Goal: Task Accomplishment & Management: Complete application form

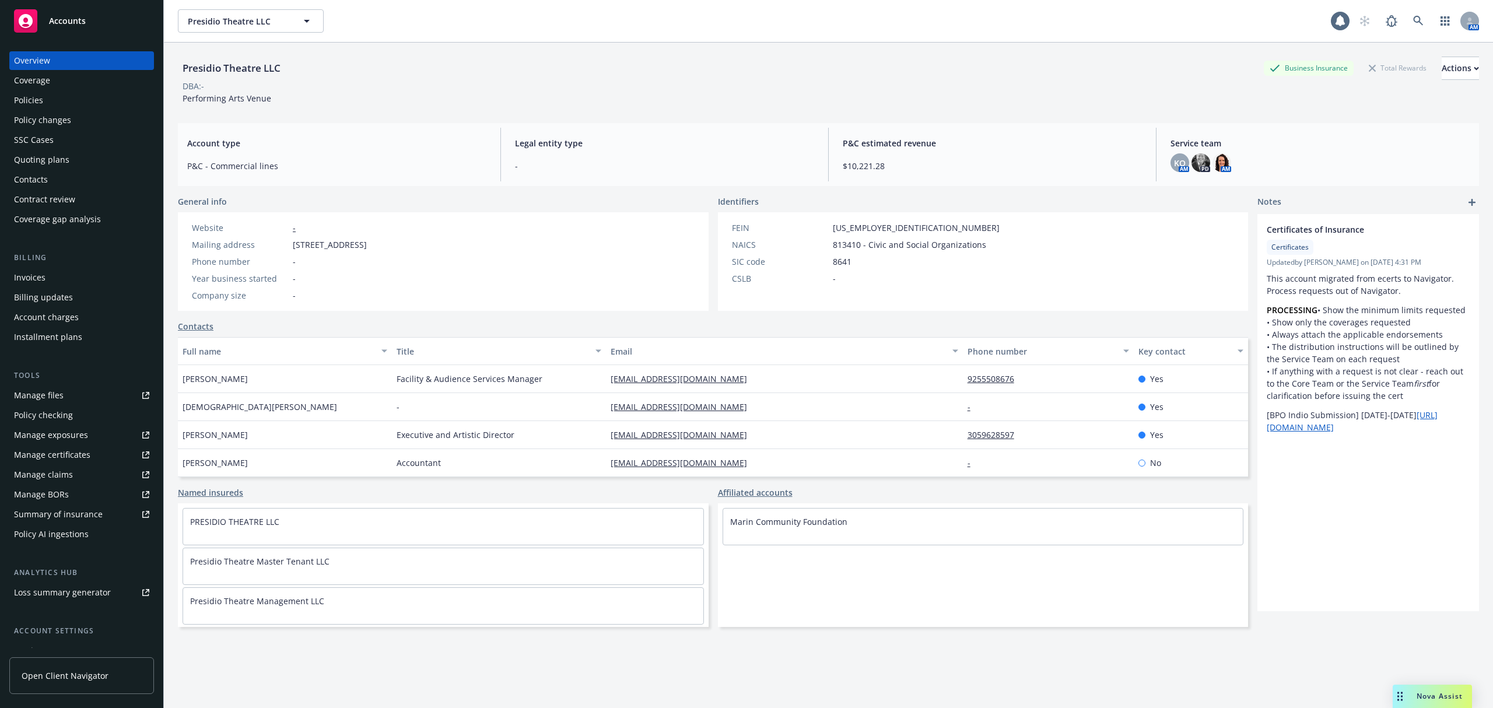
click at [59, 16] on span "Accounts" at bounding box center [67, 20] width 37 height 9
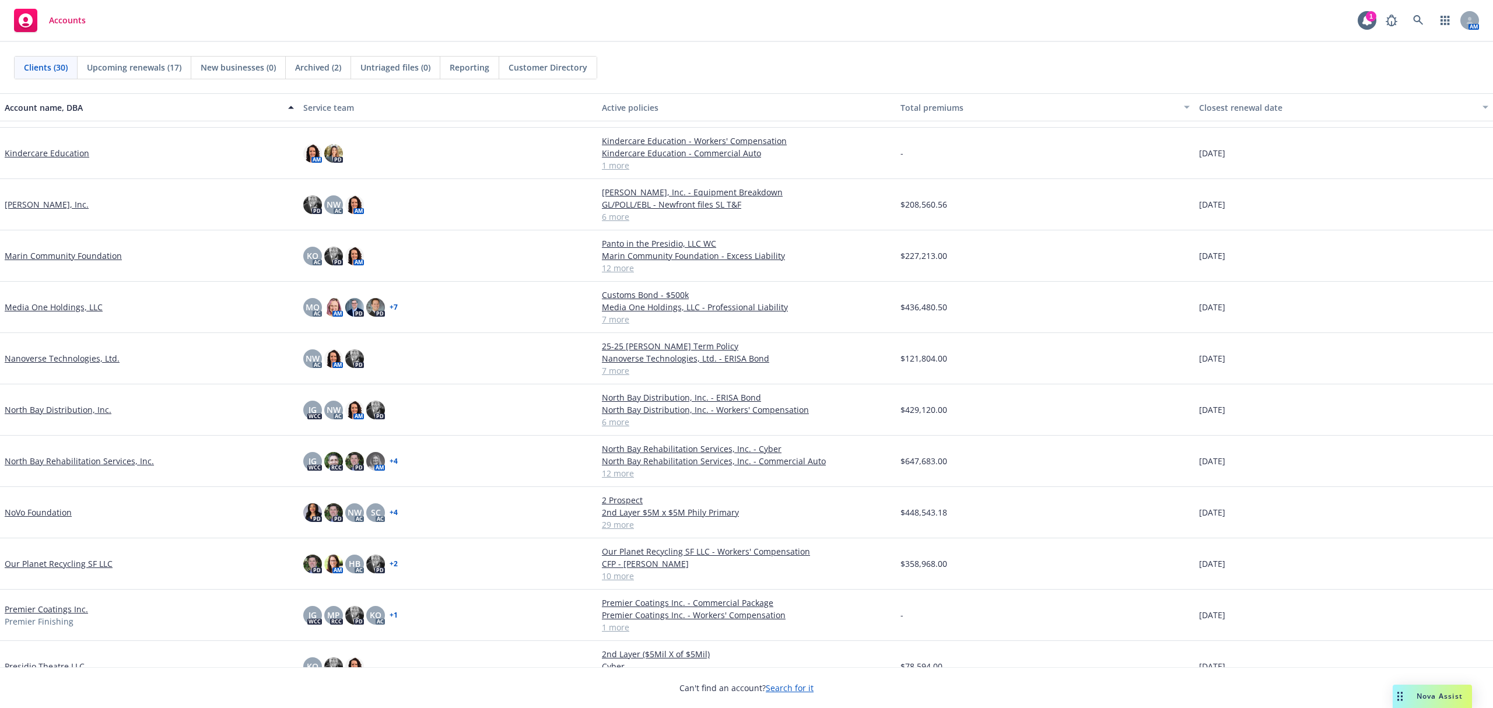
scroll to position [467, 0]
click at [44, 509] on link "NoVo Foundation" at bounding box center [38, 511] width 67 height 12
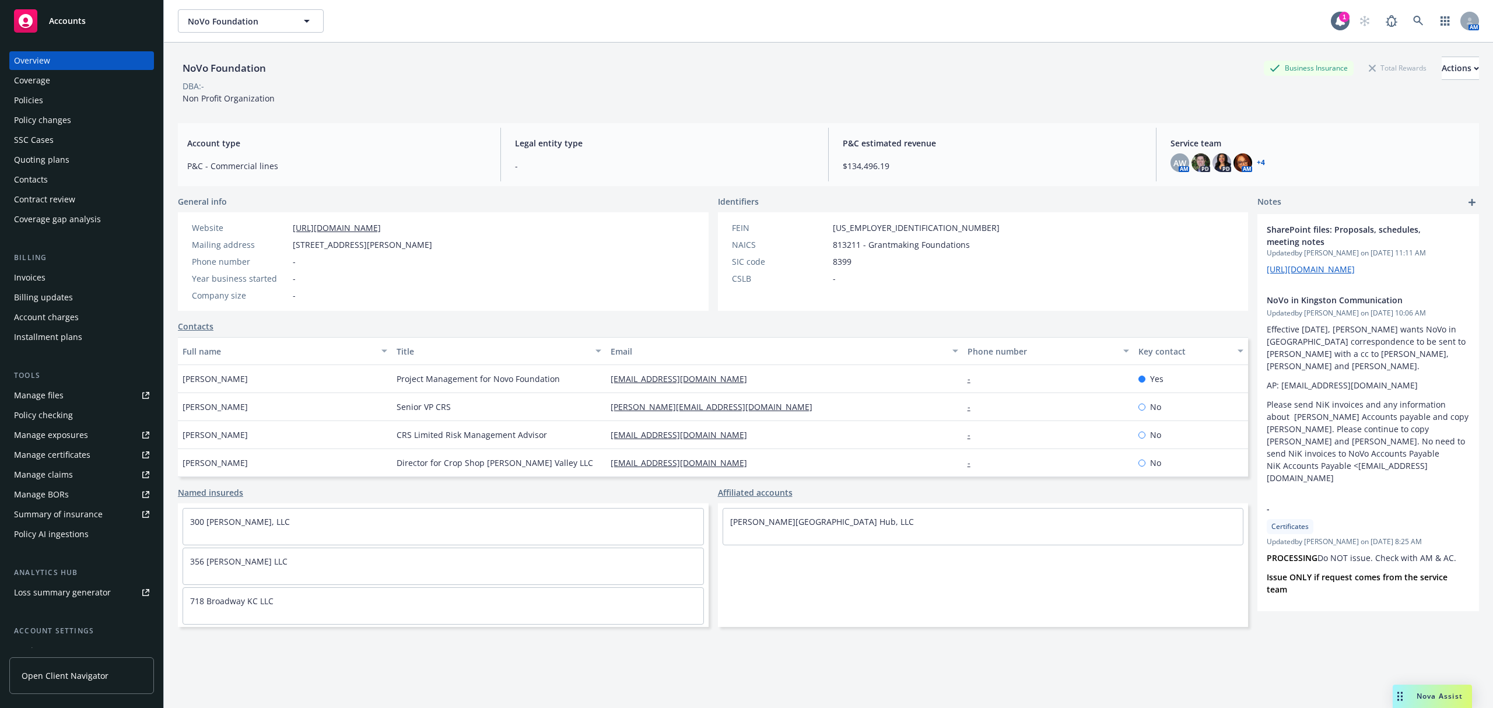
click at [43, 99] on div "Policies" at bounding box center [81, 100] width 135 height 19
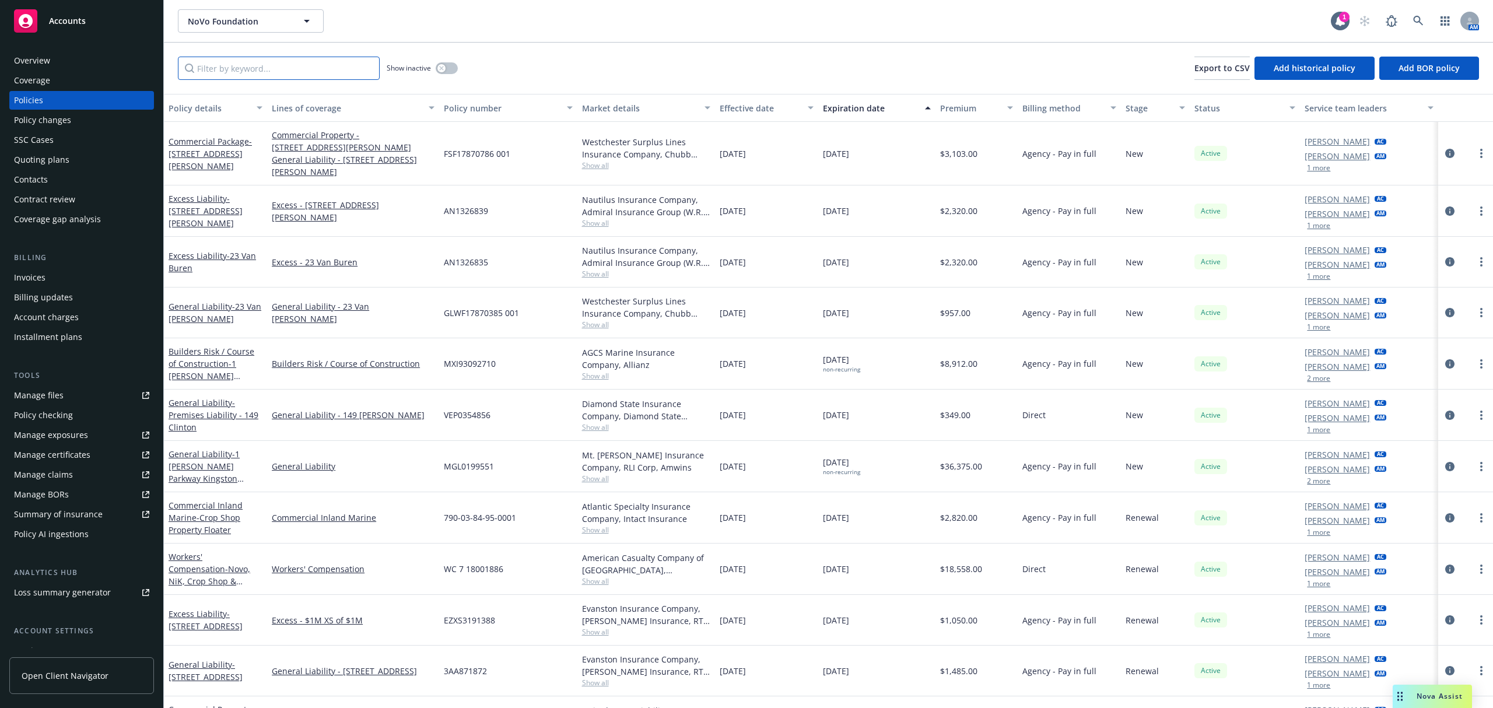
click at [334, 68] on input "Filter by keyword..." at bounding box center [279, 68] width 202 height 23
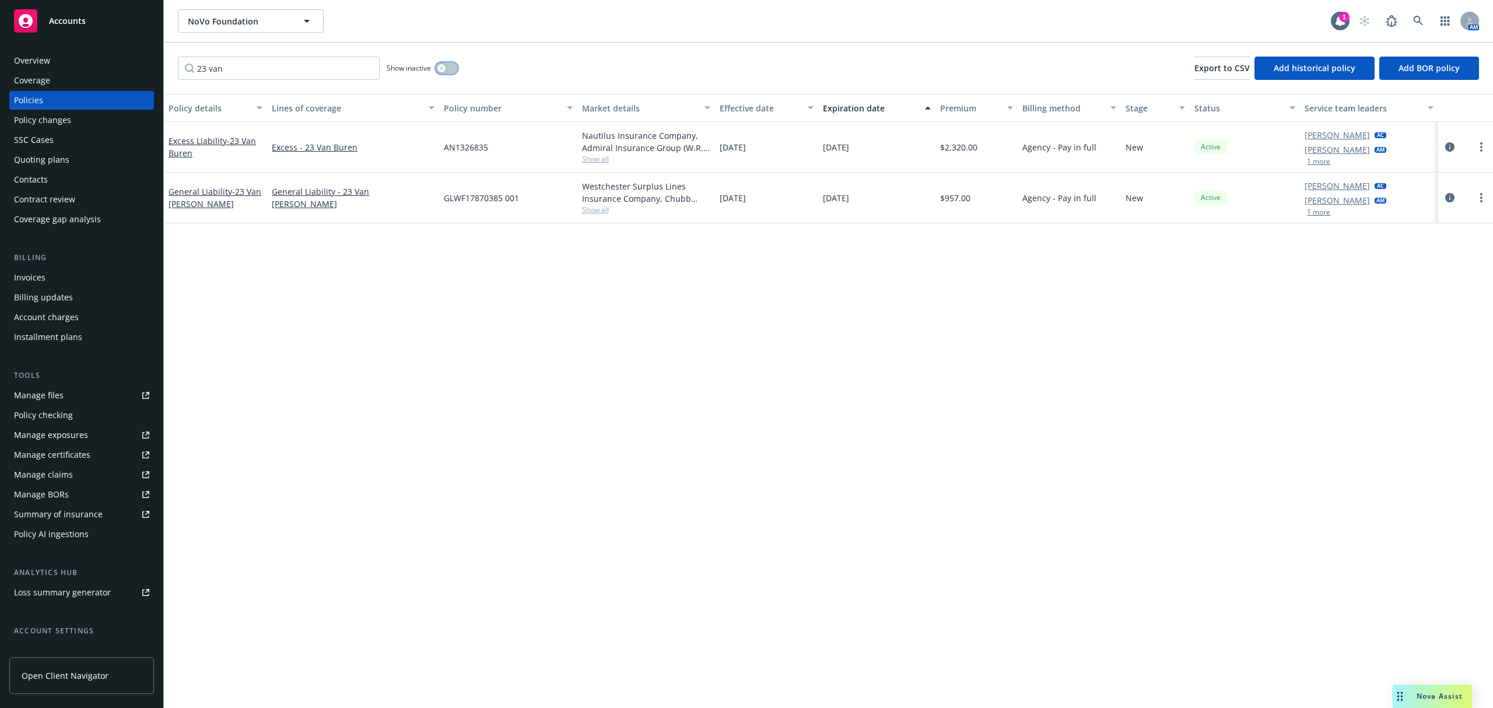
click at [456, 68] on button "button" at bounding box center [447, 68] width 22 height 12
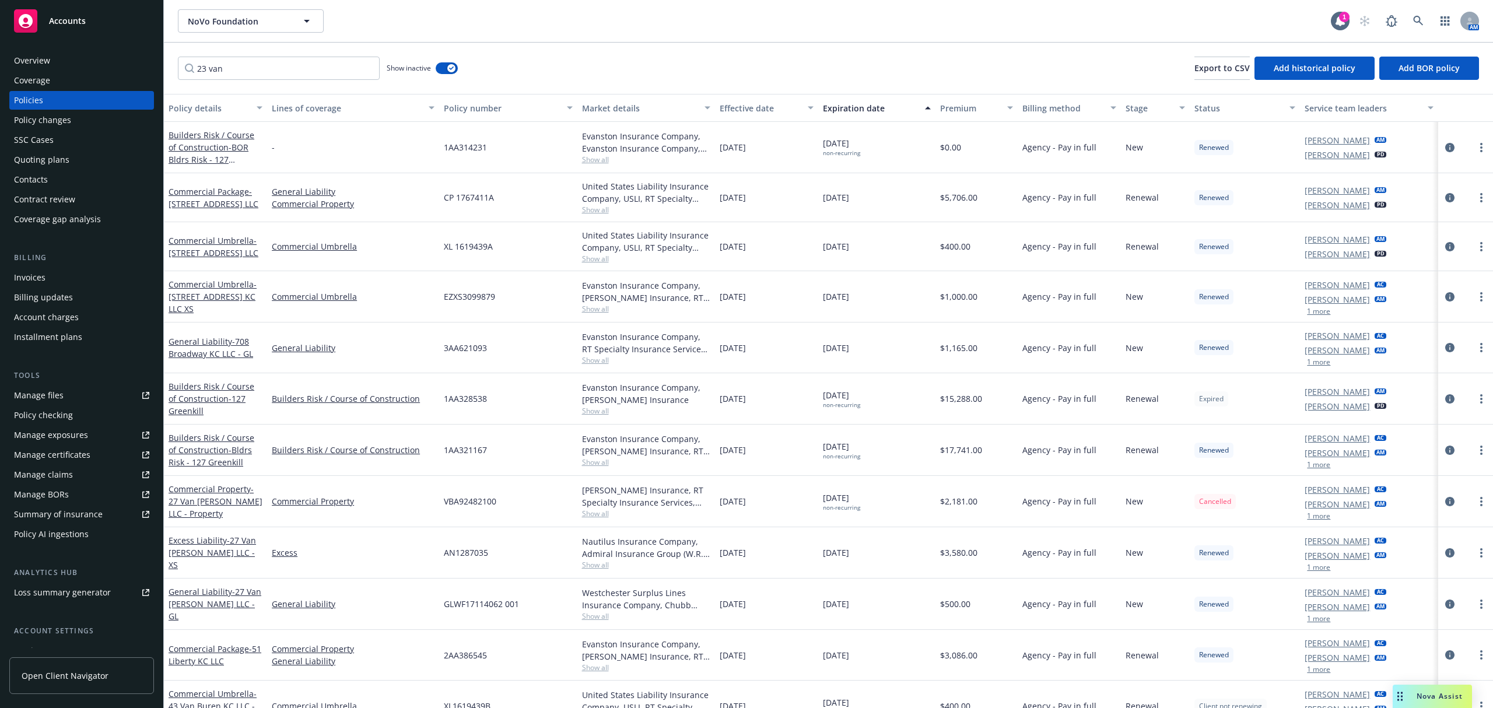
click at [332, 56] on div "23 van Show inactive Export to CSV Add historical policy Add BOR policy" at bounding box center [828, 68] width 1329 height 51
click at [332, 66] on input "23 van" at bounding box center [279, 68] width 202 height 23
type input "23 van buren"
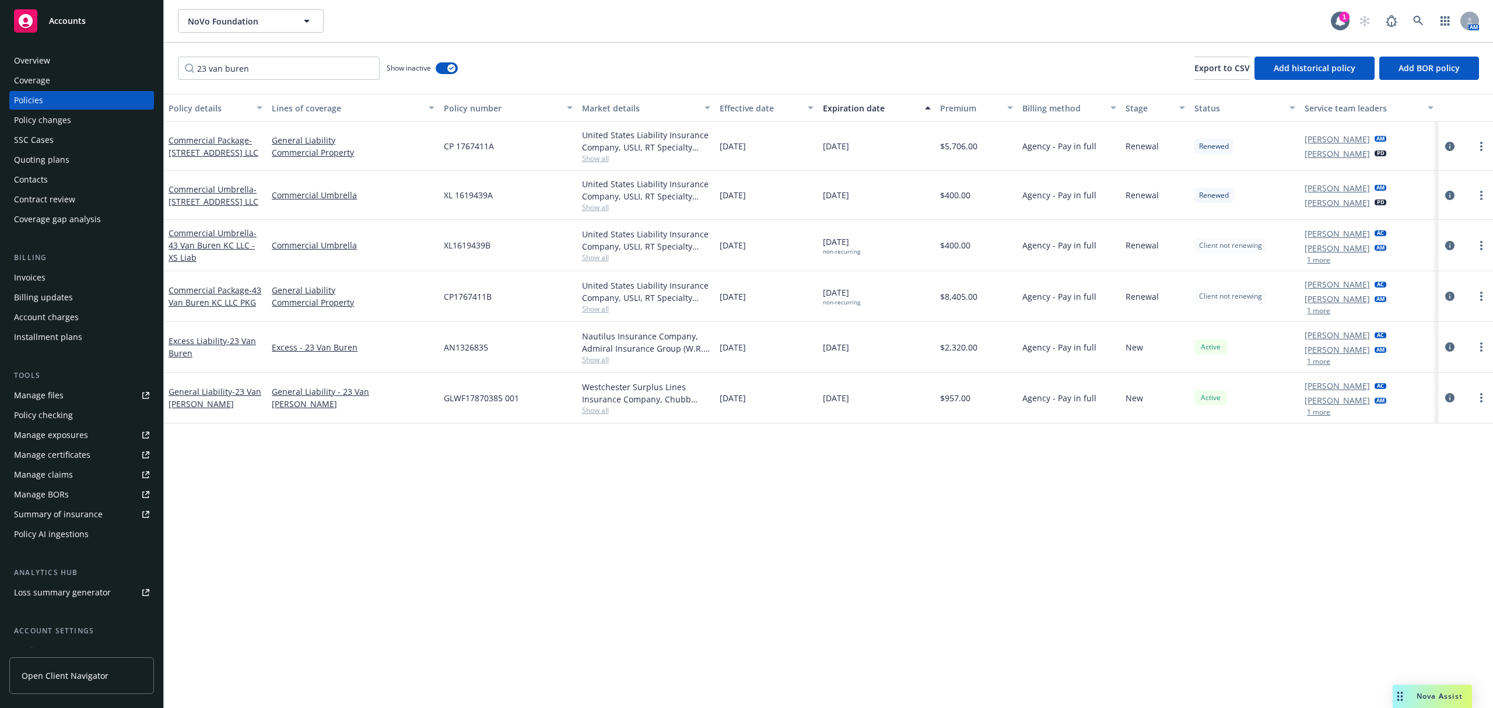
click at [24, 154] on div "Quoting plans" at bounding box center [41, 159] width 55 height 19
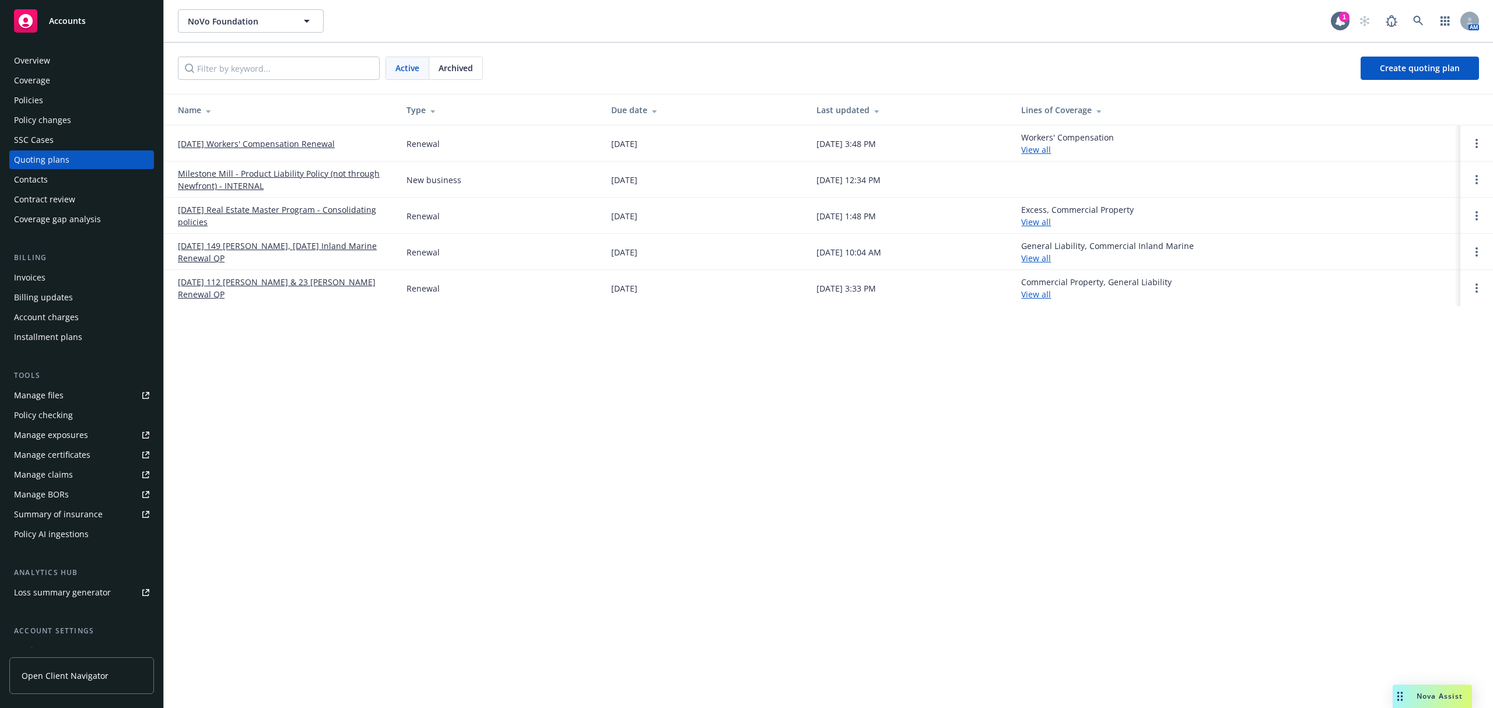
click at [304, 292] on link "[DATE] 112 [PERSON_NAME] & 23 [PERSON_NAME] Renewal QP" at bounding box center [283, 288] width 210 height 24
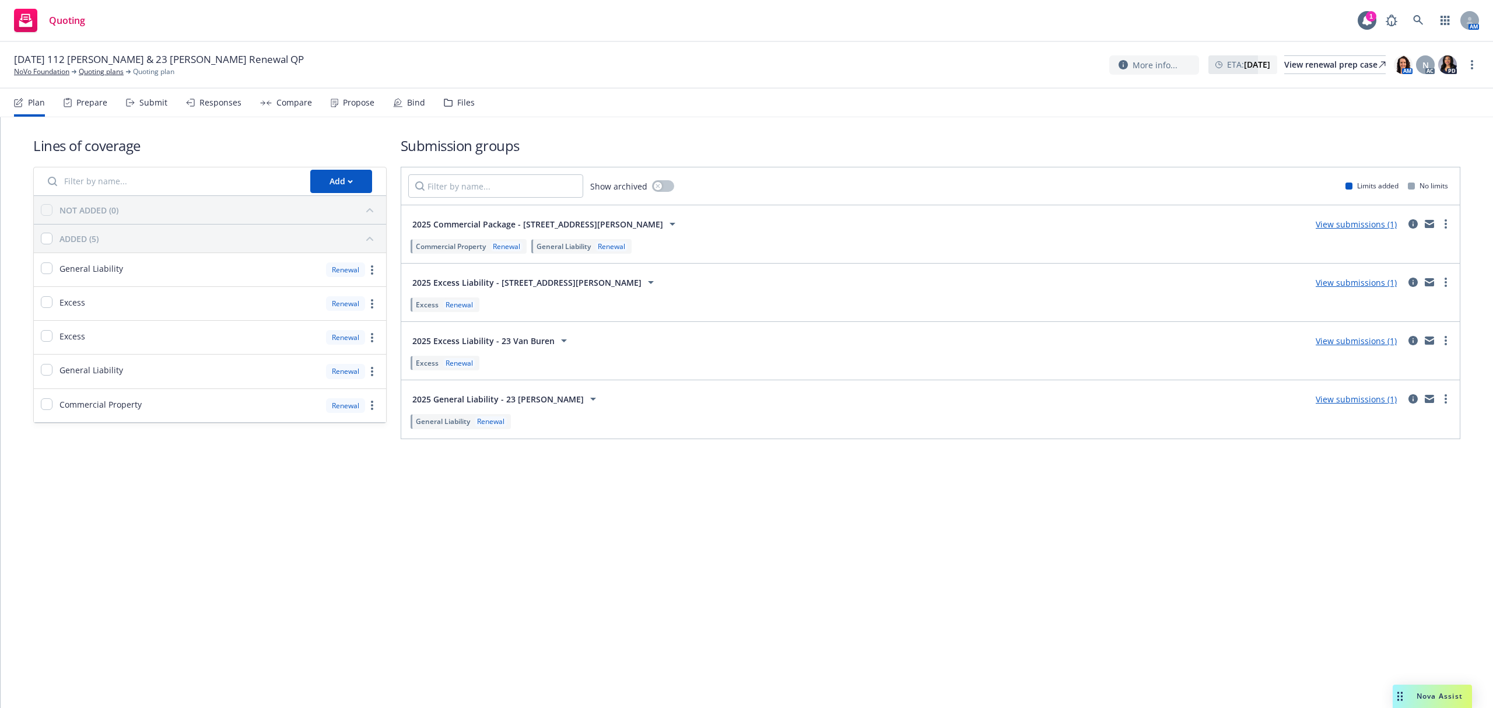
click at [150, 100] on div "Submit" at bounding box center [153, 102] width 28 height 9
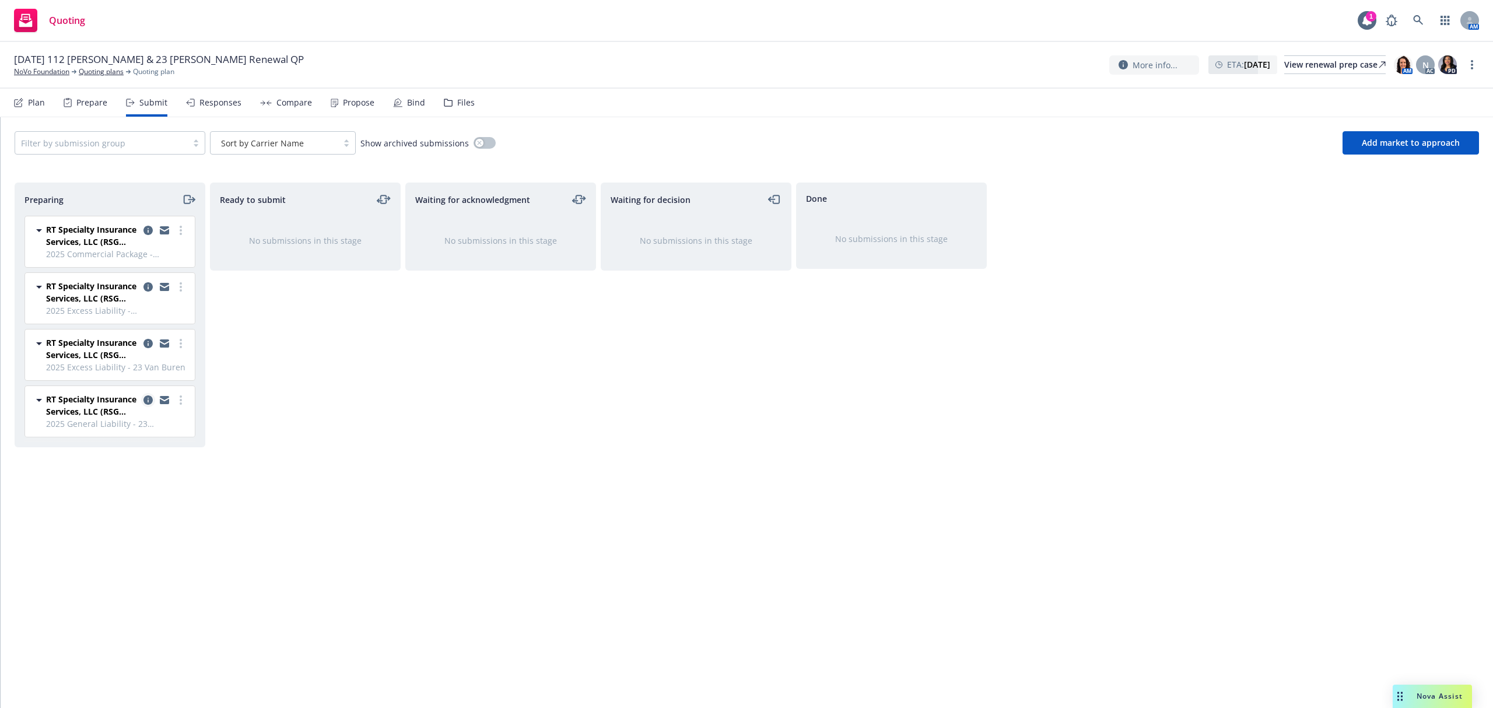
click at [147, 404] on icon "copy logging email" at bounding box center [147, 399] width 9 height 9
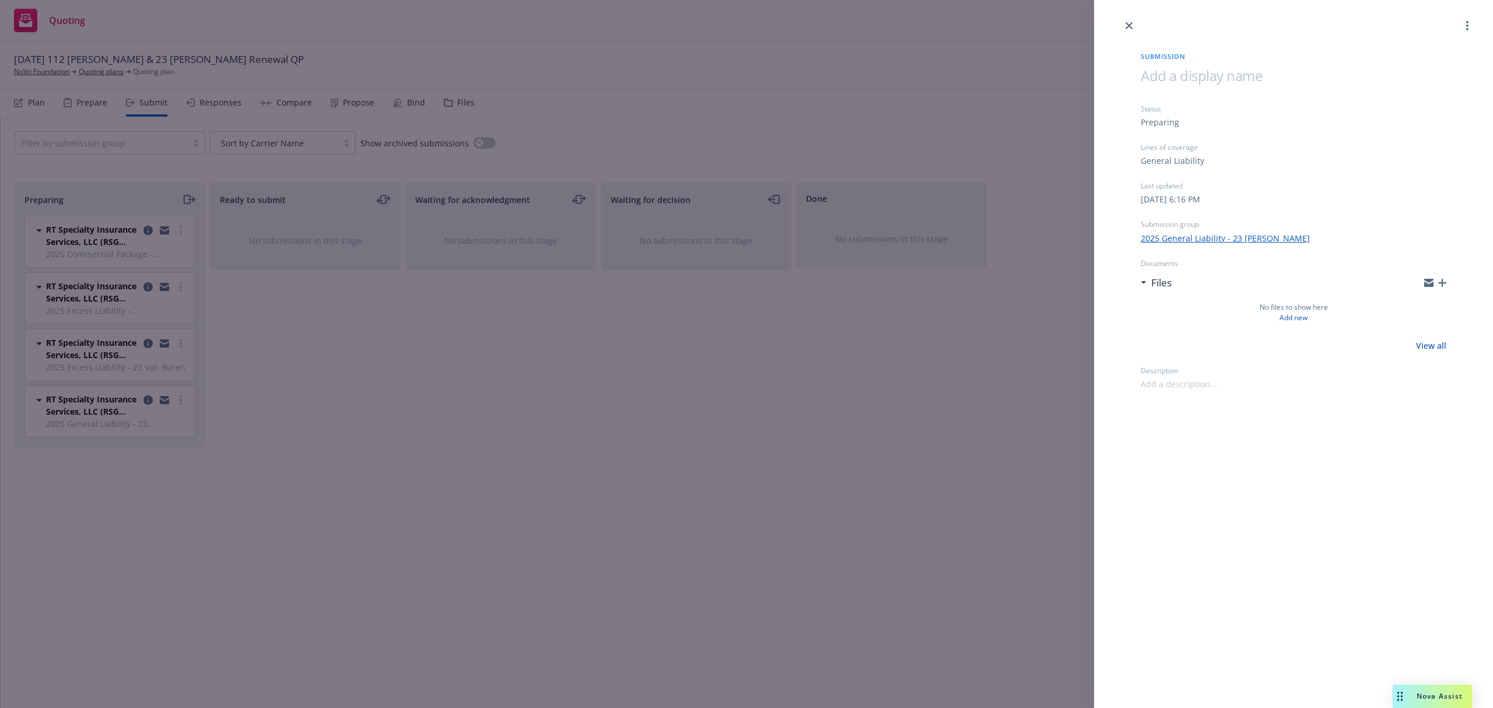
click at [1440, 281] on icon "button" at bounding box center [1442, 283] width 8 height 8
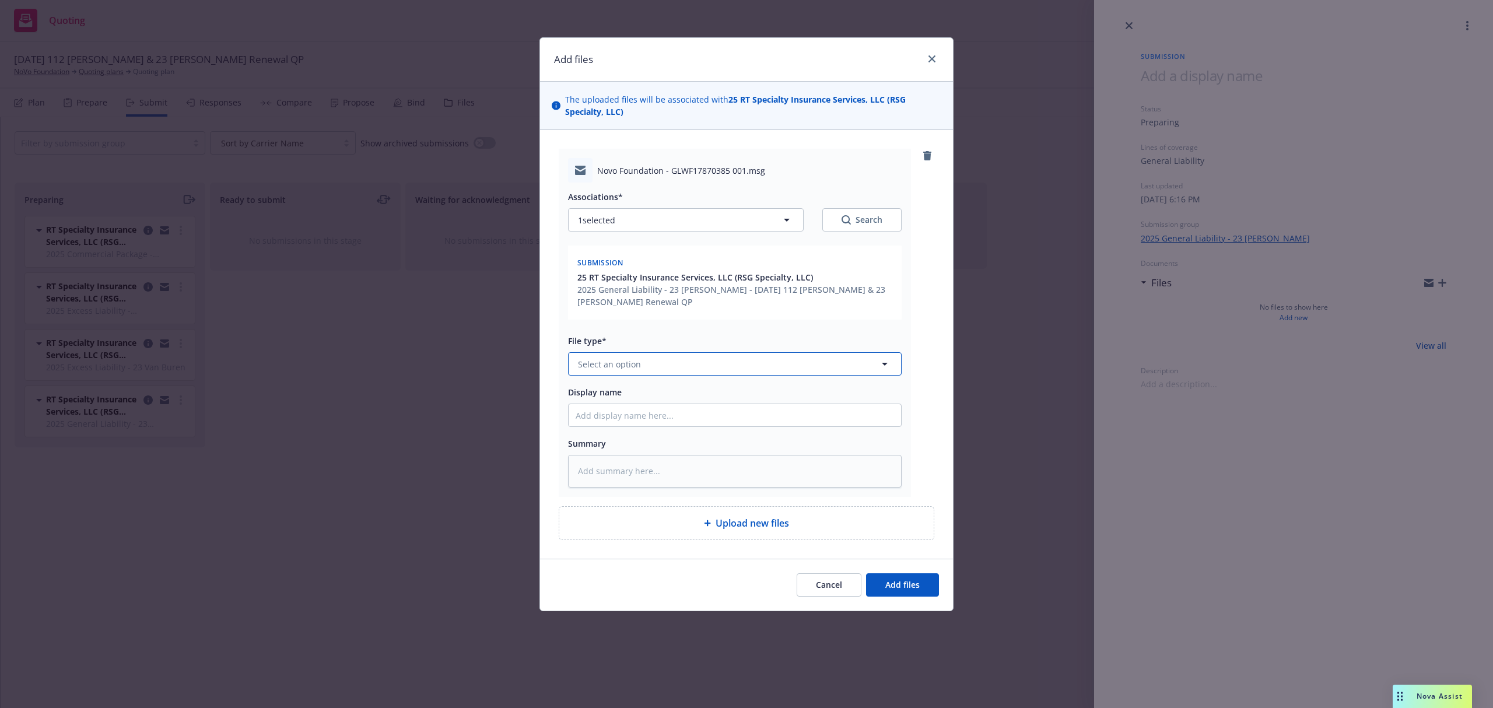
click at [625, 362] on span "Select an option" at bounding box center [609, 364] width 63 height 12
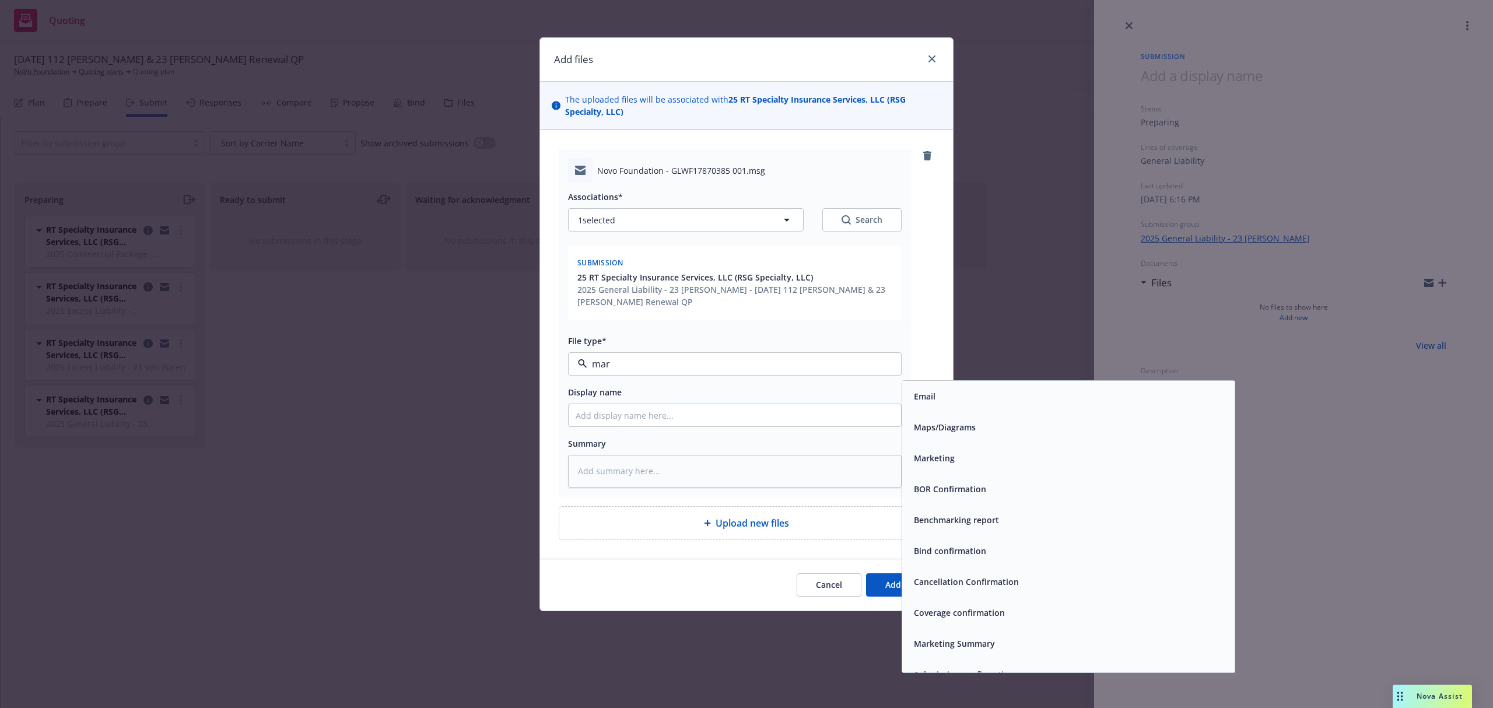
type input "mark"
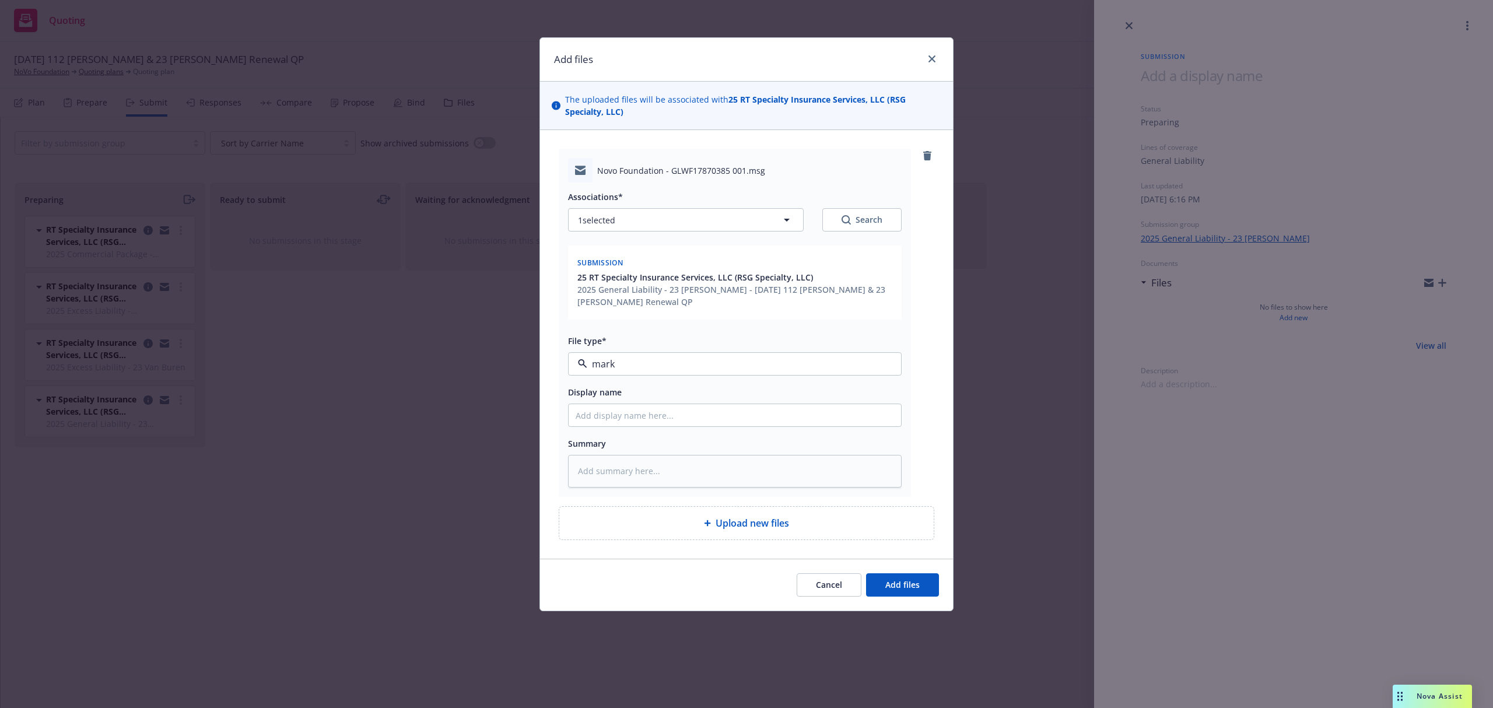
type textarea "x"
type input "2"
type textarea "x"
type input "25"
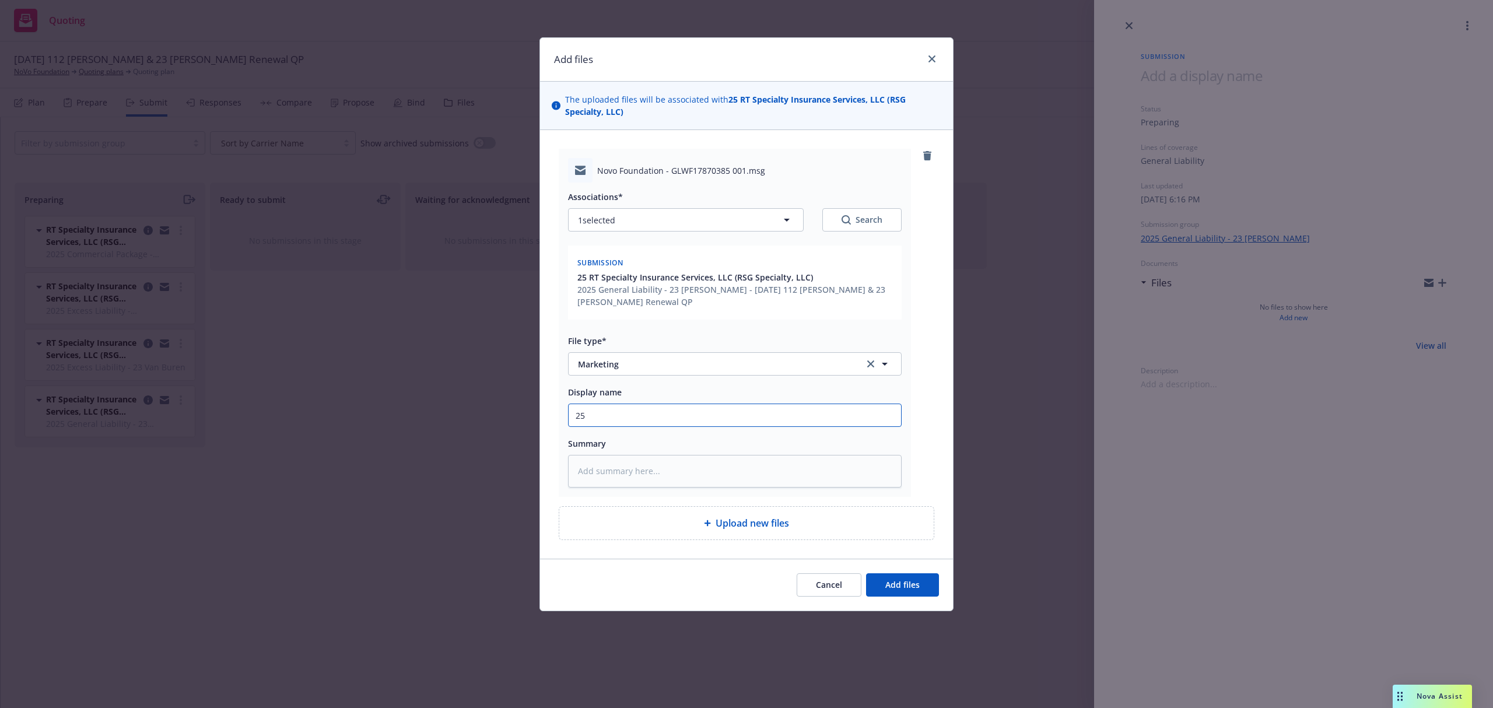
type textarea "x"
type input "25-"
type textarea "x"
type input "25-2"
type textarea "x"
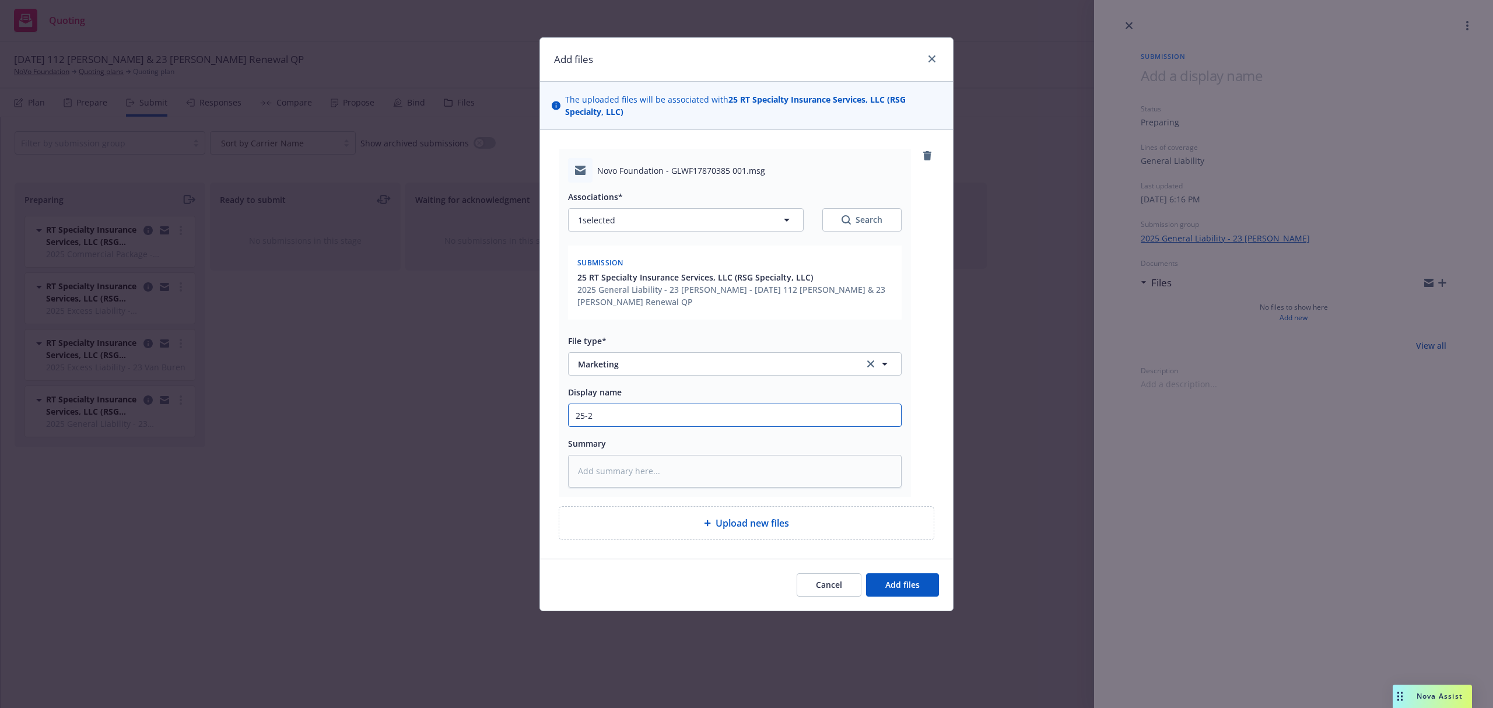
type input "25-26"
type textarea "x"
type input "25-26"
type textarea "x"
type input "25-26 G"
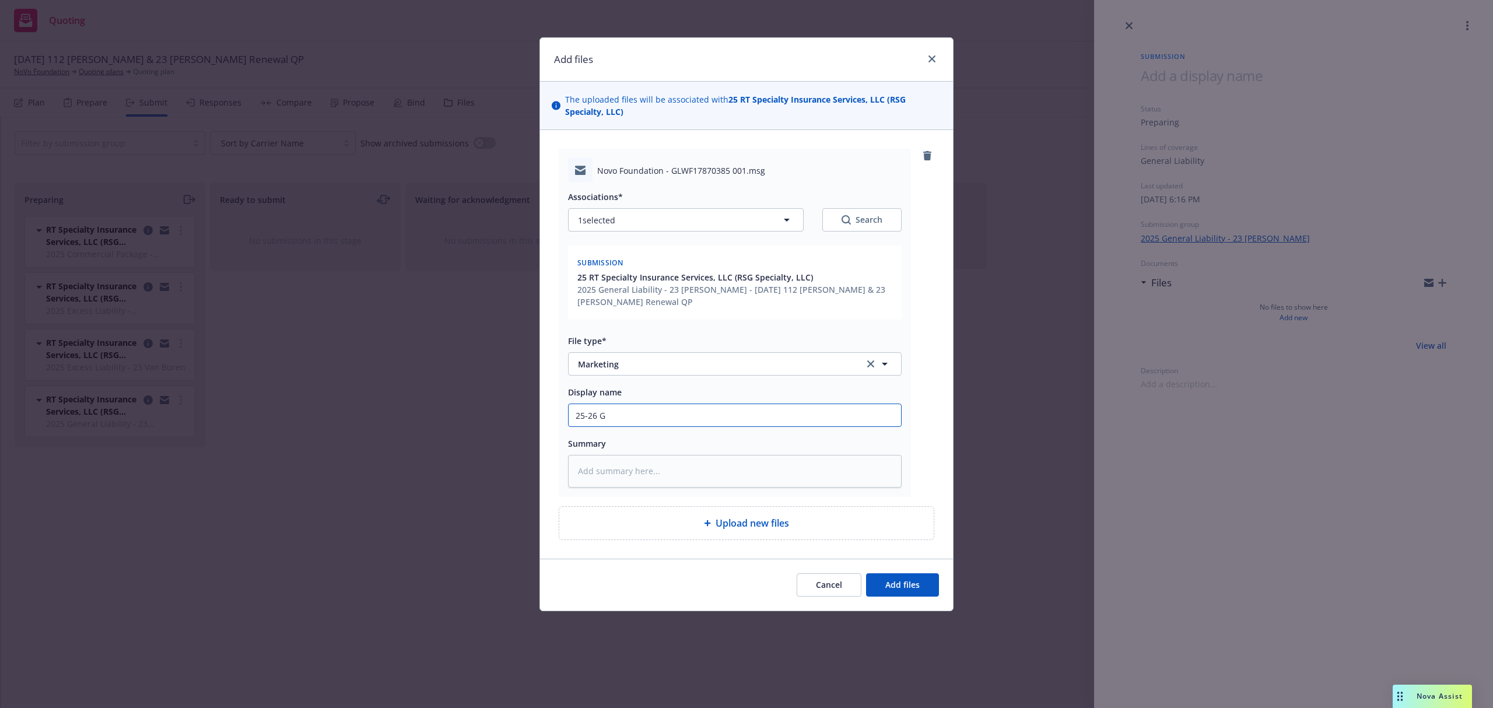
type textarea "x"
type input "25-26 GL"
type textarea "x"
type input "25-26 GL"
type textarea "x"
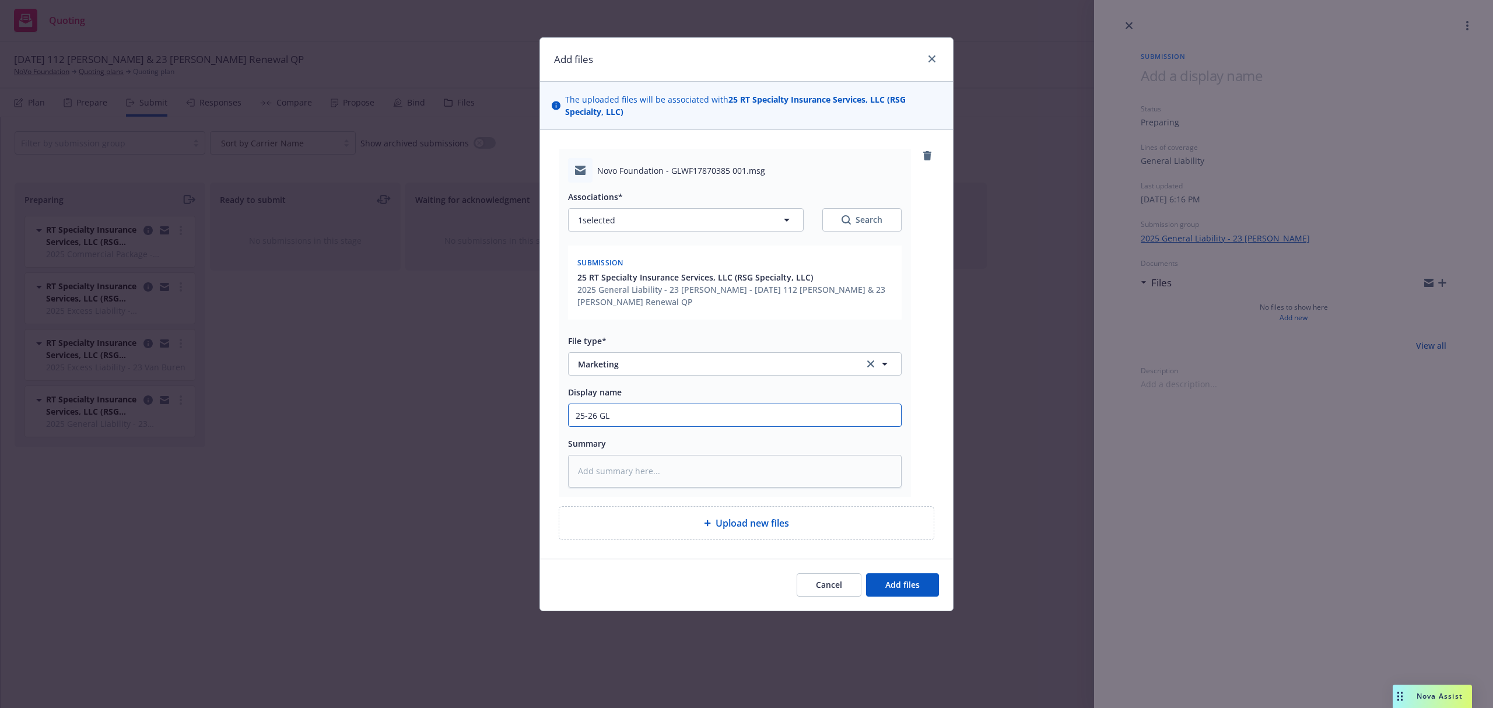
type input "25-26 GL E"
type textarea "x"
type input "25-26 GL EX"
type textarea "x"
type input "25-26 GL EX"
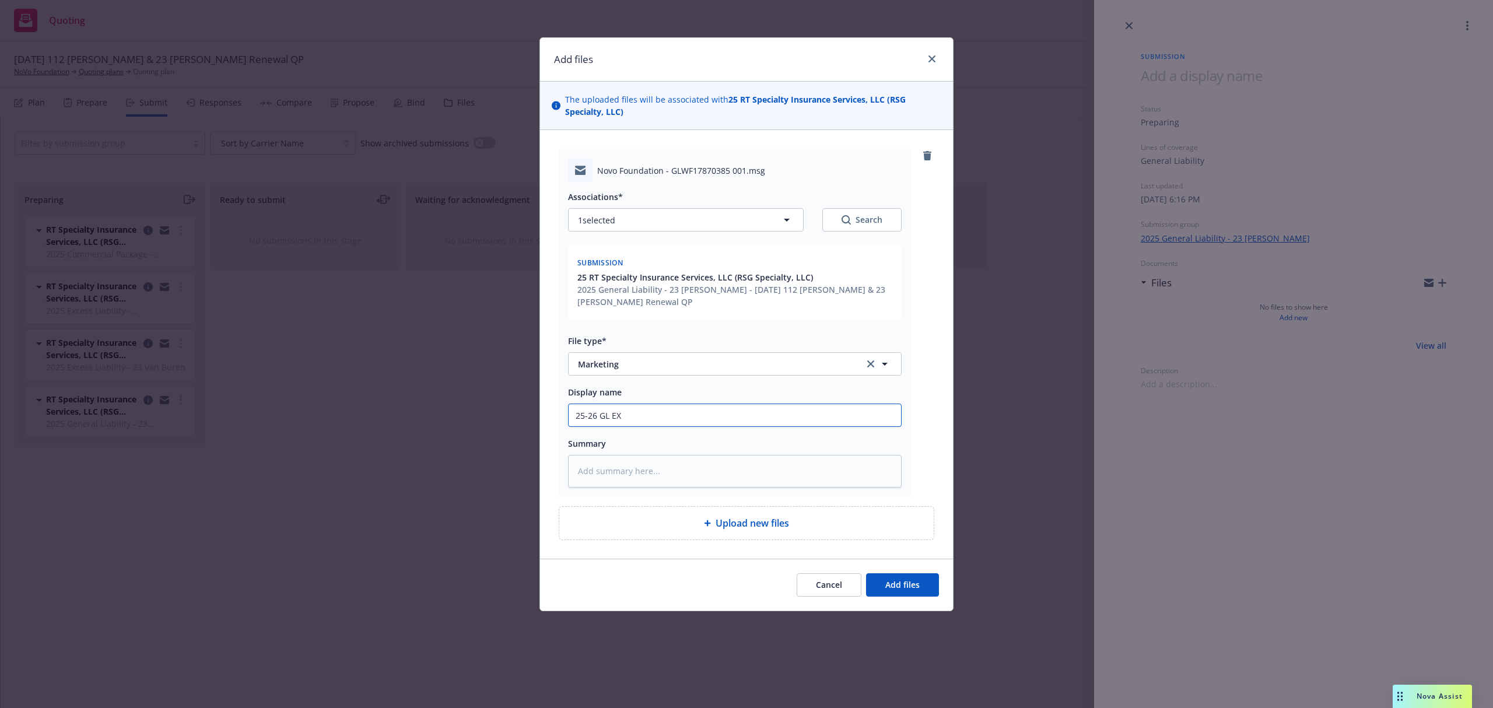
type textarea "x"
type input "25-26 GL EX E"
type textarea "x"
type input "25-26 GL EX EM"
type textarea "x"
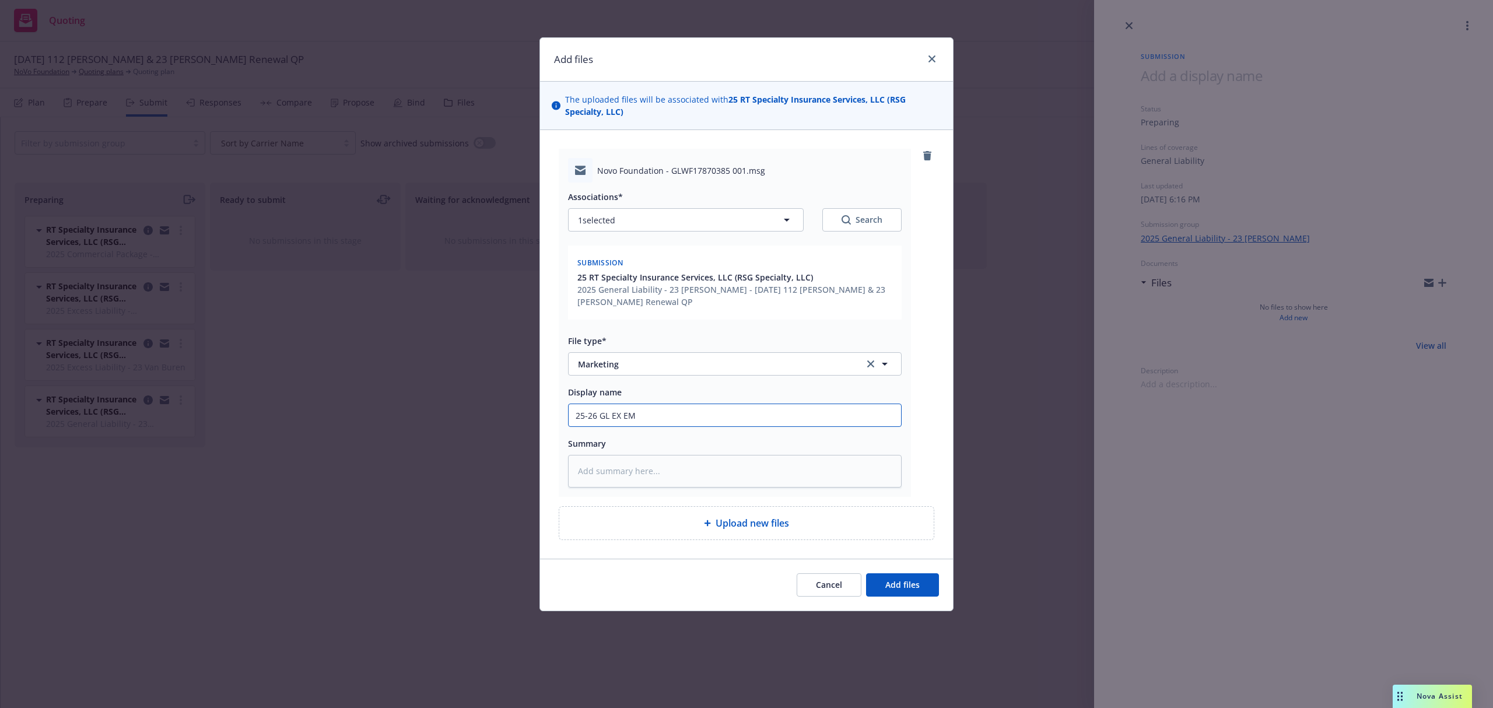
type input "25-26 GL EX EMF"
type textarea "x"
type input "25-26 GL EX EMFC"
type textarea "x"
type input "25-26 GL EX EMFC"
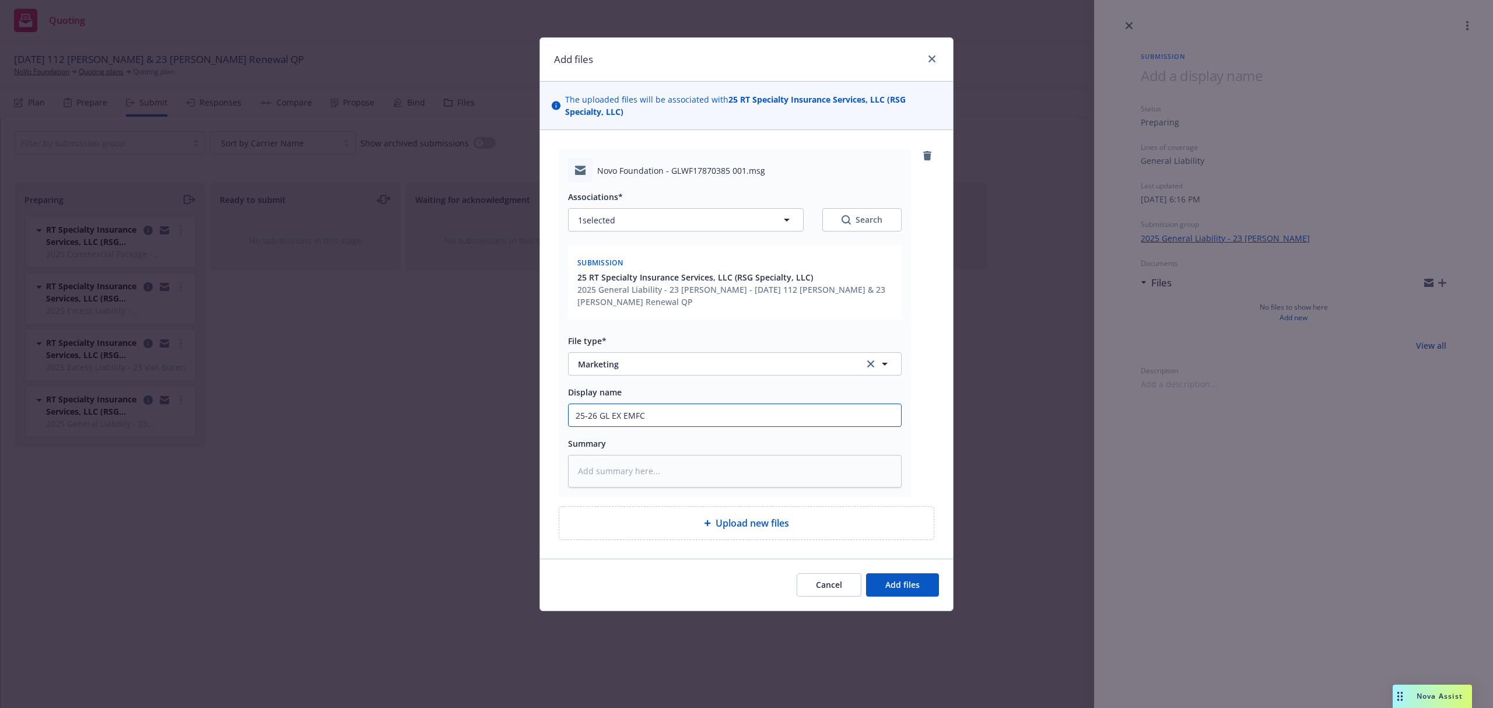
type textarea "x"
type input "25-26 GL EX EMFC A"
type textarea "x"
type input "25-26 GL EX EMFC Am"
type textarea "x"
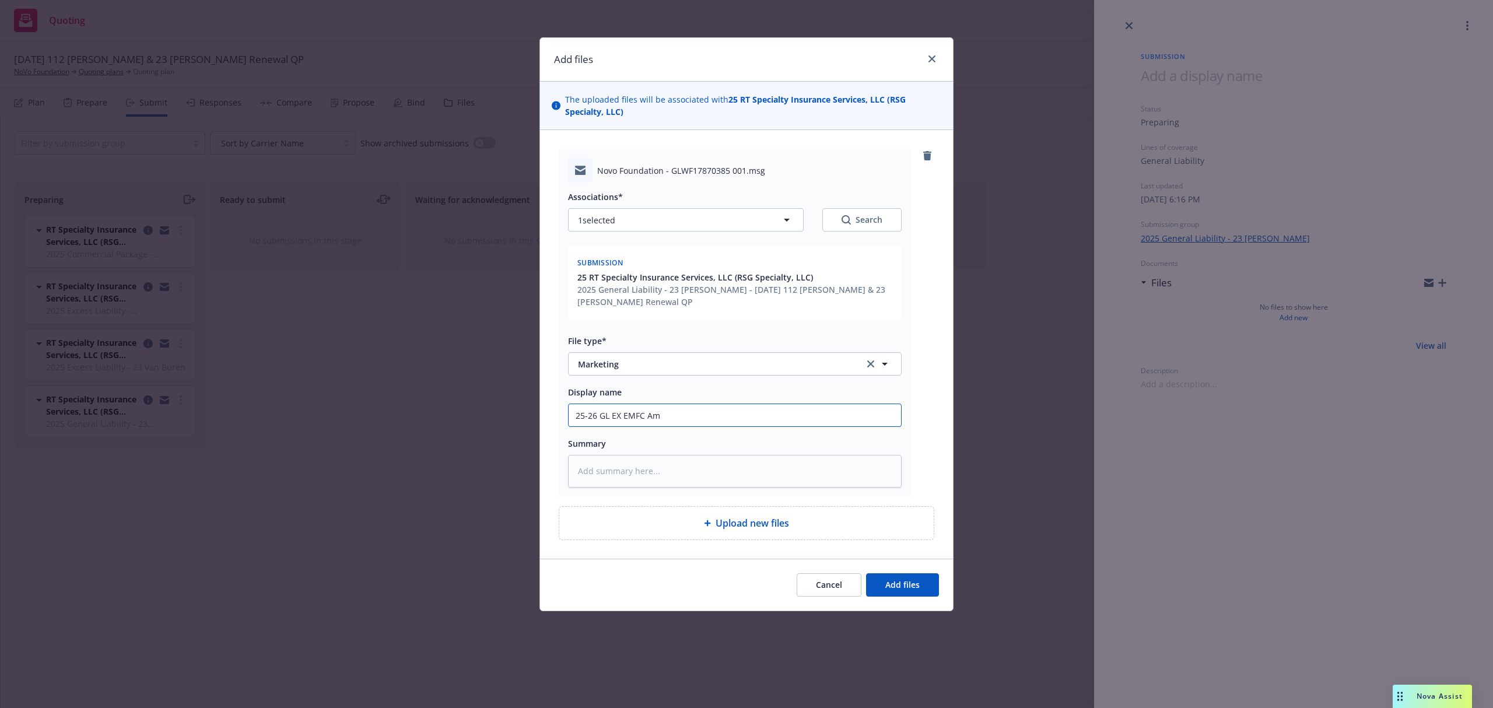
type input "25-26 GL EX EMFC Ama"
type textarea "x"
type input "25-26 GL EX EMFC Aman"
type textarea "x"
type input "25-26 GL EX EMFC Amand"
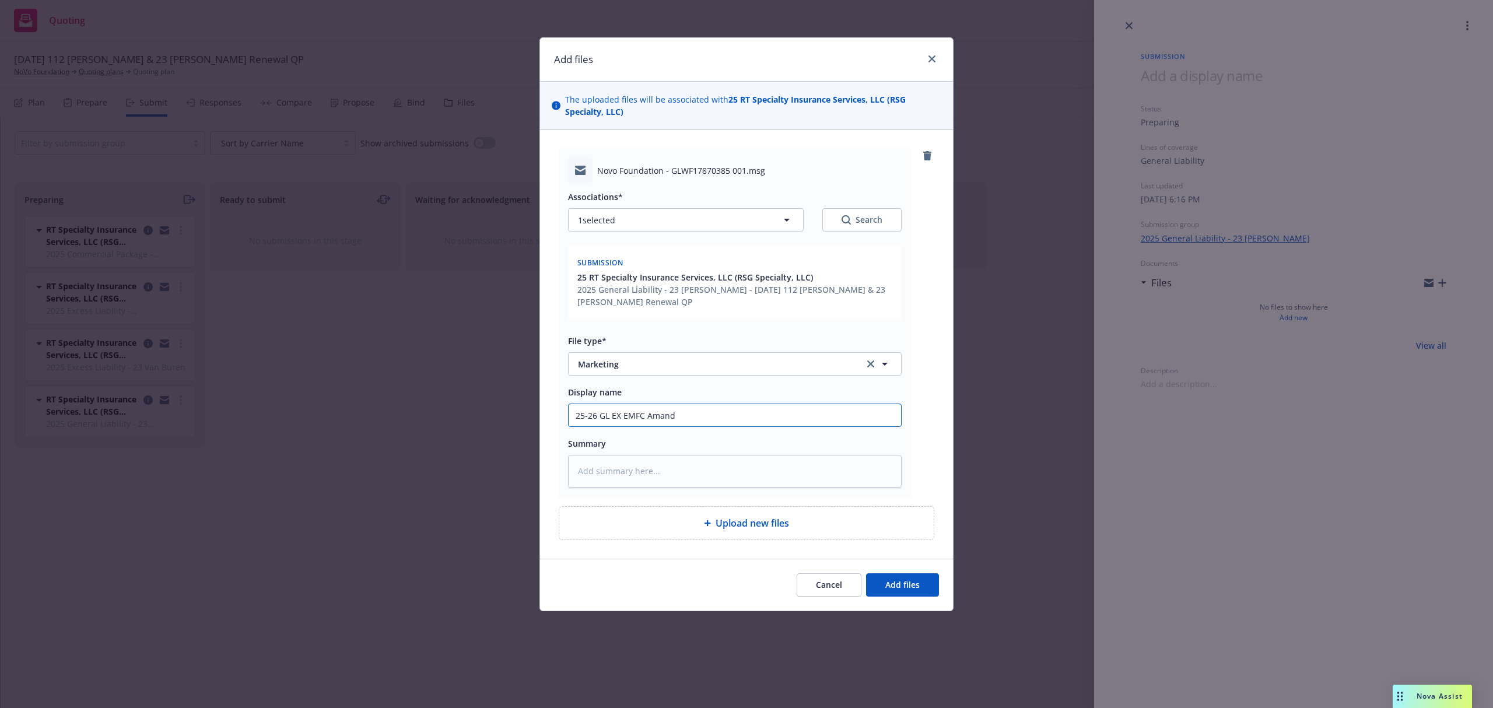
type textarea "x"
type input "25-26 GL EX EMFC [PERSON_NAME]"
type textarea "x"
type input "25-26 GL EX EMFC [PERSON_NAME]@"
type textarea "x"
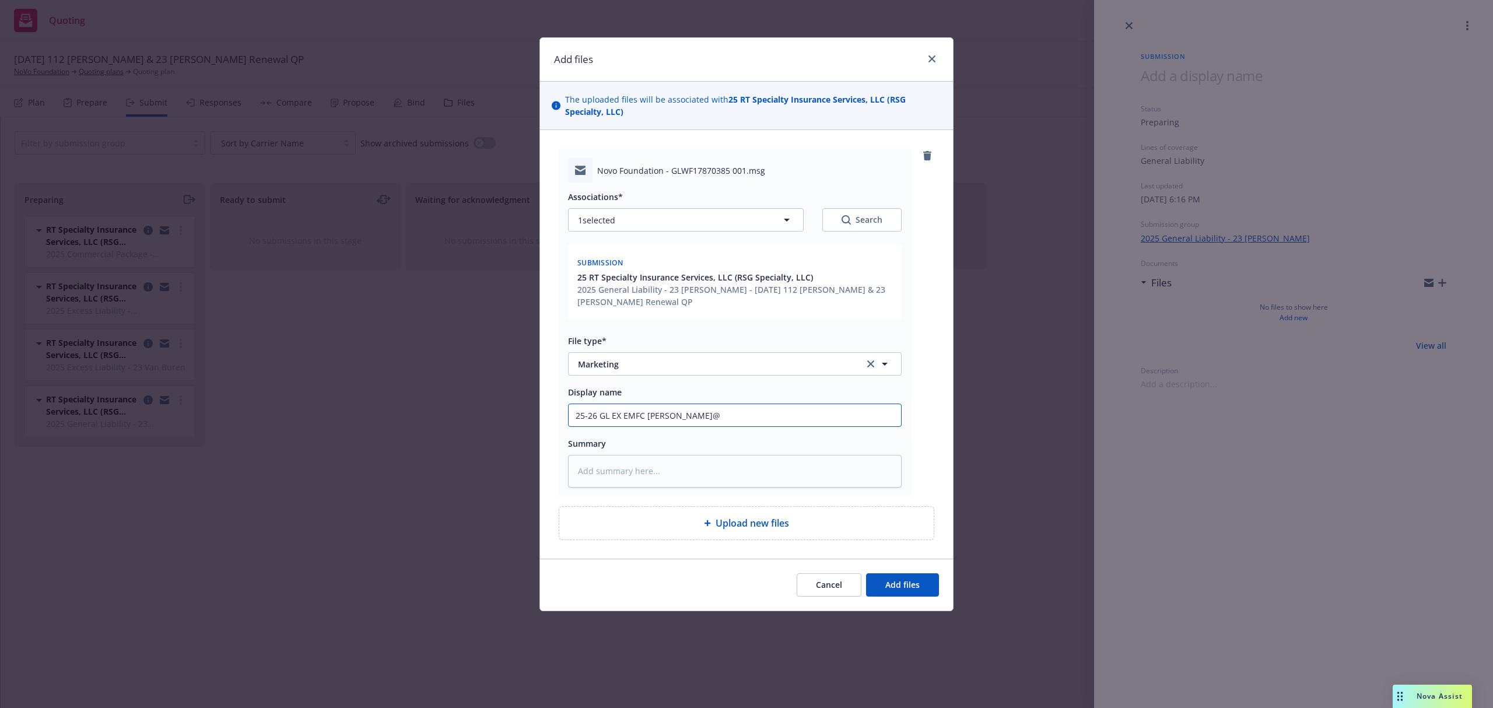
type input "25-26 GL EX EMFC [PERSON_NAME]@R"
type textarea "x"
type input "25-26 GL EX EMFC [PERSON_NAME]@RT"
type textarea "x"
type input "25-26 GL EX EMFC [PERSON_NAME]@RT"
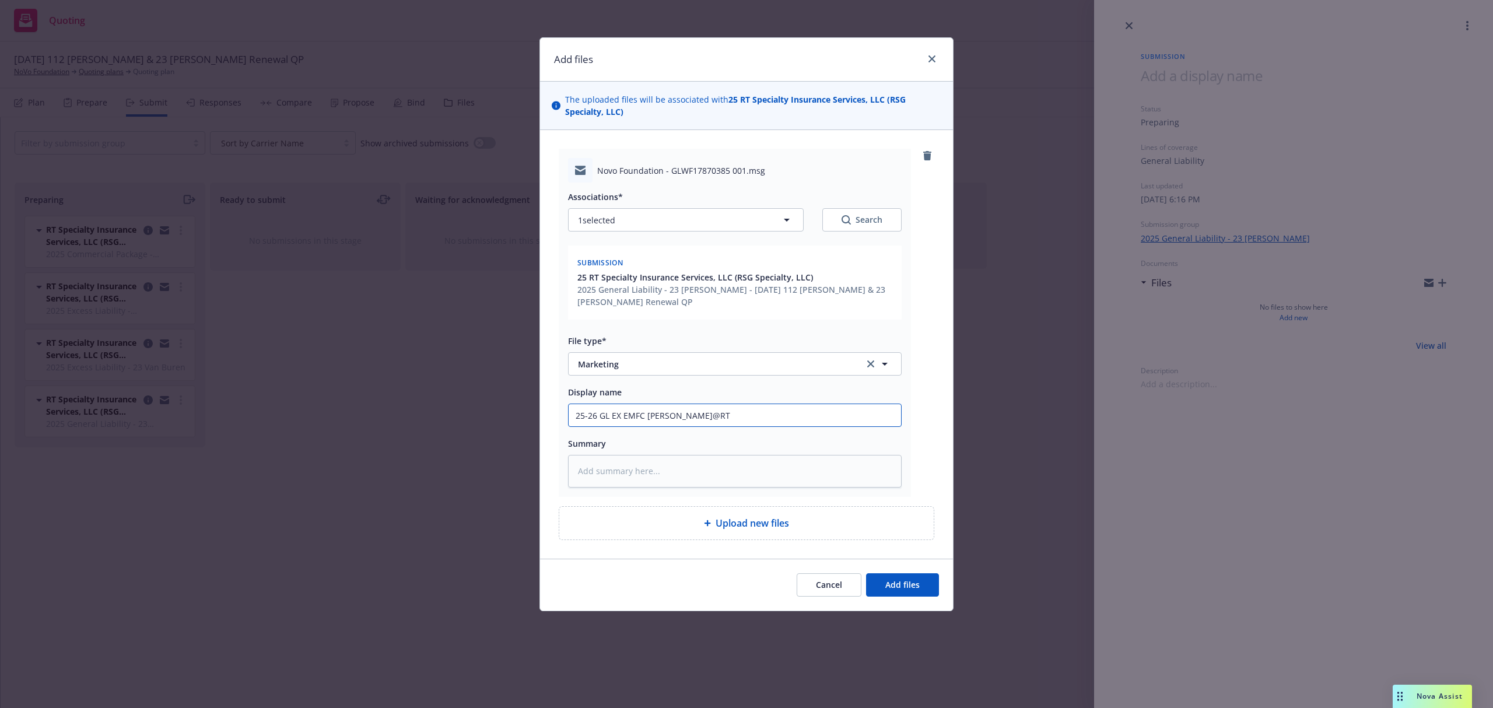
type textarea "x"
type input "25-26 GL EX EMFC [PERSON_NAME]@RT H"
type textarea "x"
type input "25-26 GL EX EMFC [PERSON_NAME]@RT Ha"
type textarea "x"
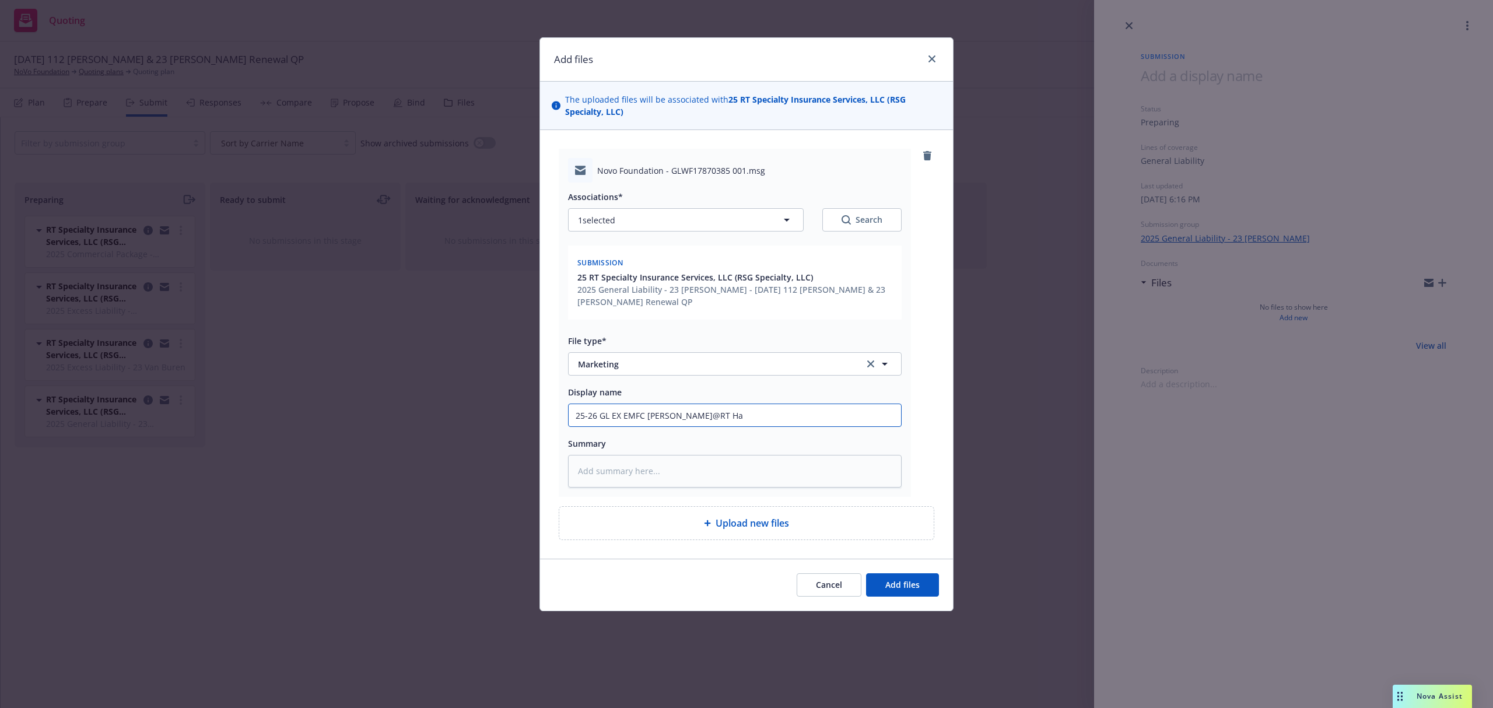
type input "25-26 GL EX EMFC [PERSON_NAME] Has"
type textarea "x"
type input "25-26 GL EX EMFC [PERSON_NAME] Has"
type textarea "x"
type input "25-26 GL EX EMFC [PERSON_NAME]@RT Has b"
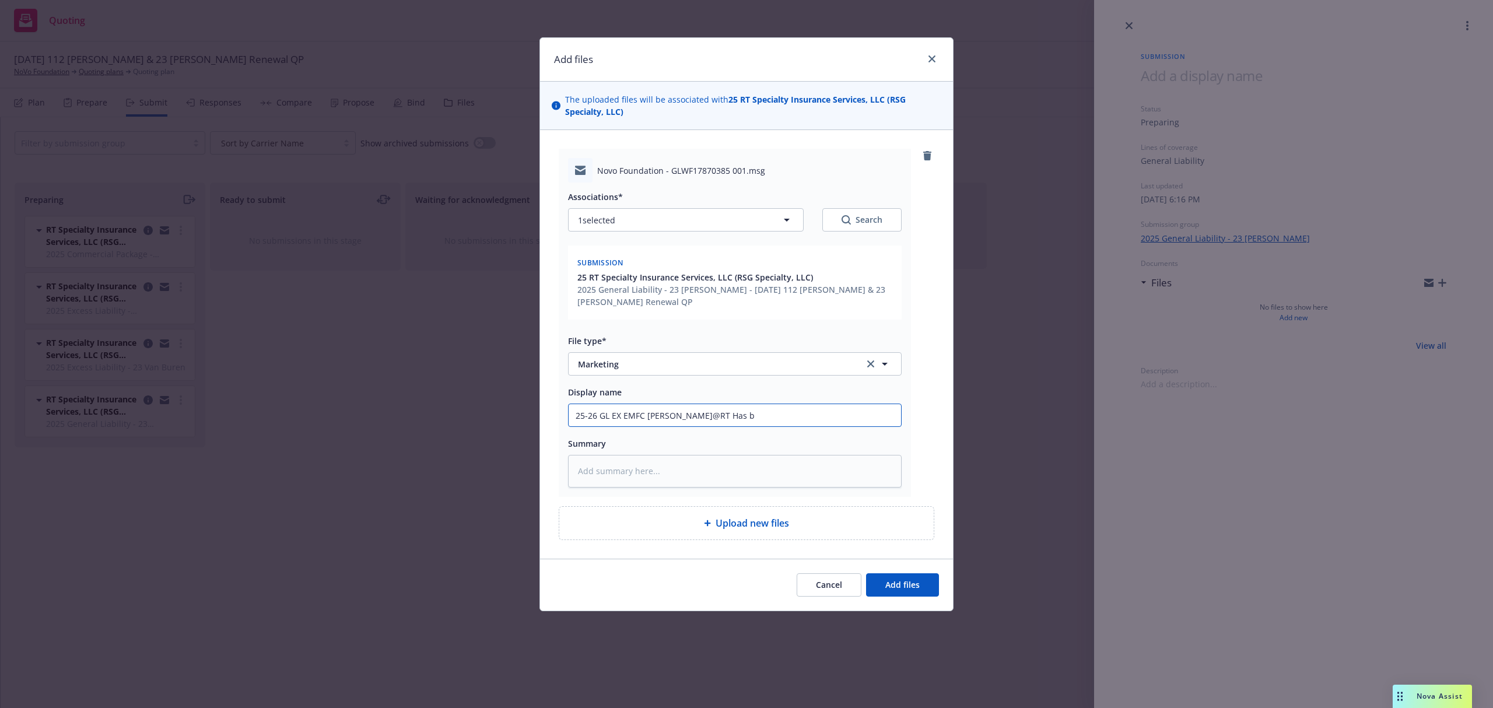
type textarea "x"
type input "25-26 GL EX EMFC [PERSON_NAME] Has bl"
type textarea "x"
type input "25-26 GL EX EMFC [PERSON_NAME] Has bld"
type textarea "x"
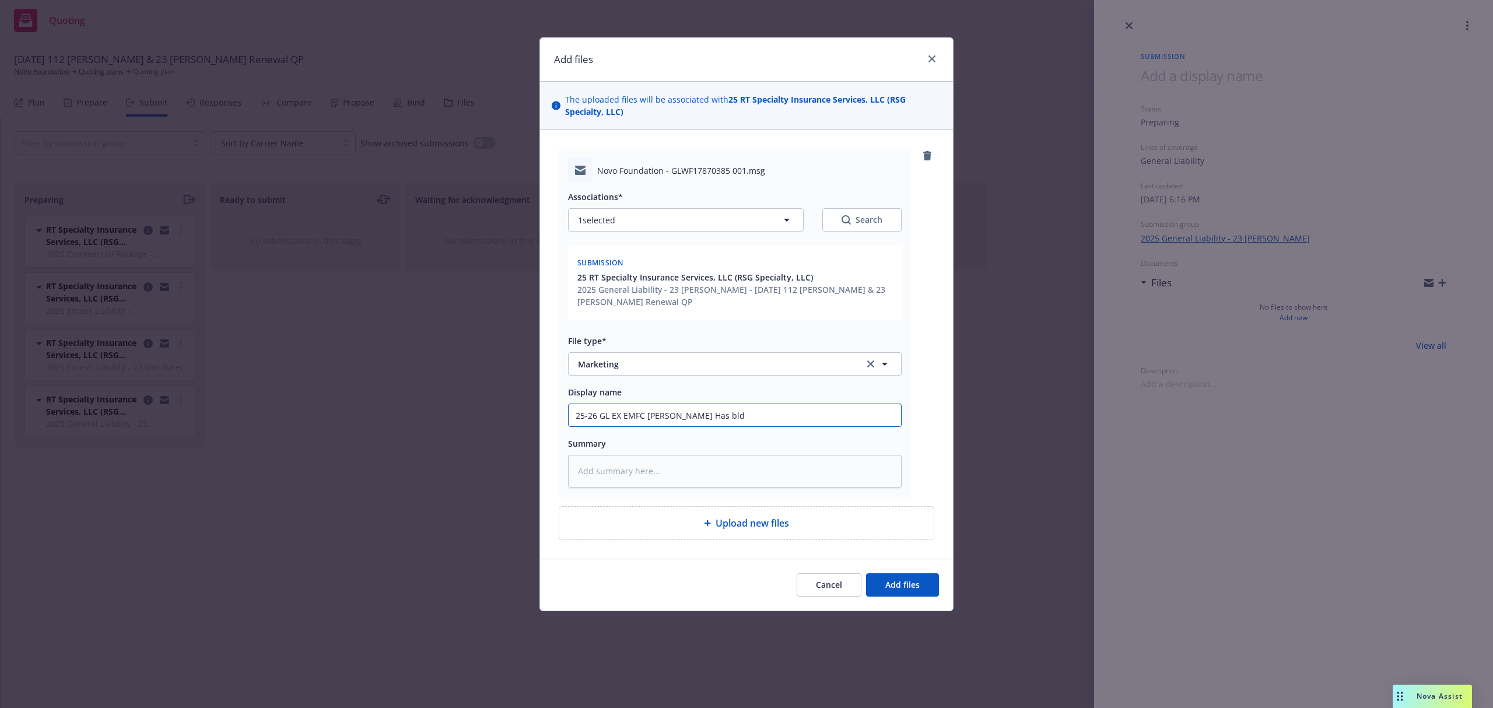
type input "25-26 GL EX EMFC [PERSON_NAME] Has bldg"
type textarea "x"
type input "25-26 GL EX EMFC [PERSON_NAME] Has bldg"
type textarea "x"
type input "25-26 GL EX EMFC [PERSON_NAME] Has bldg b"
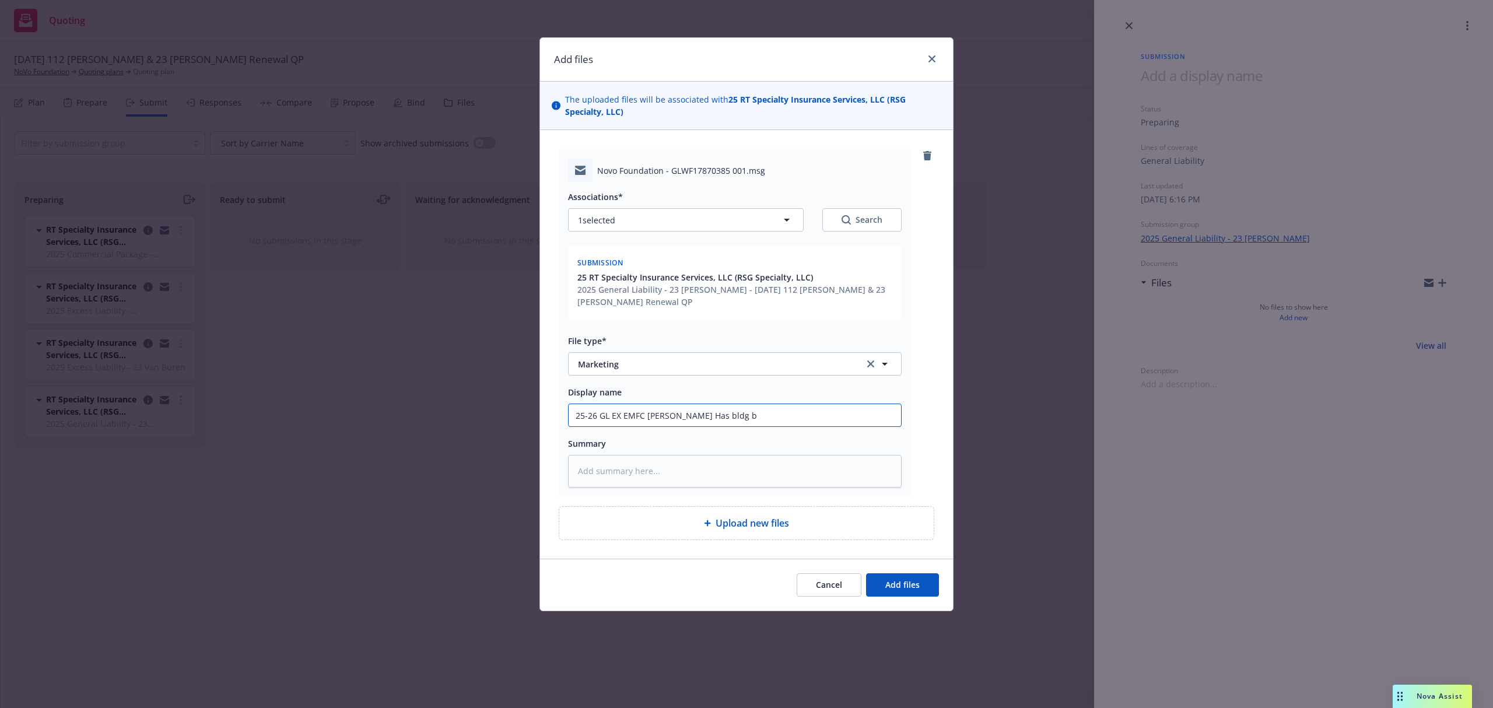
type textarea "x"
type input "25-26 GL EX EMFC [PERSON_NAME] Has bldg be"
type textarea "x"
type input "25-26 GL EX EMFC [PERSON_NAME] Has bldg bee"
type textarea "x"
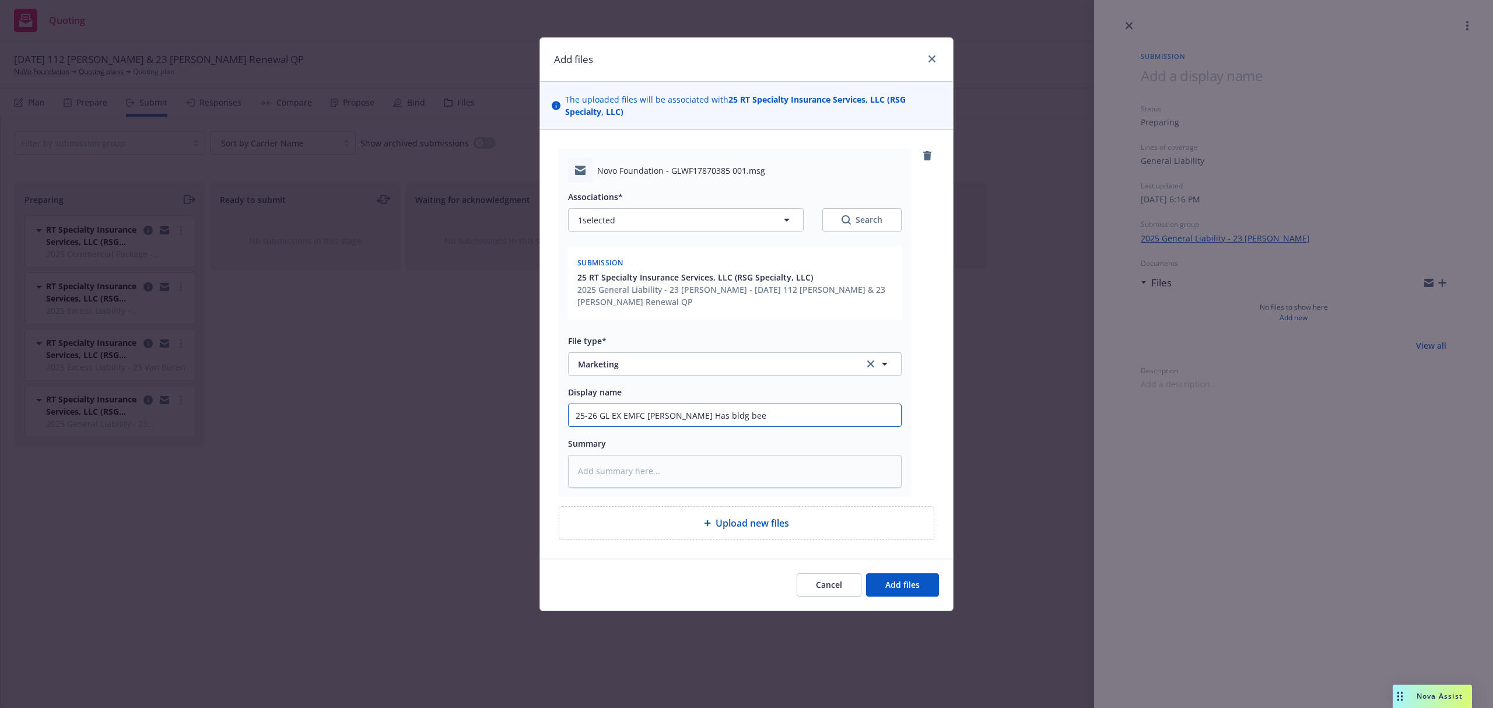
type input "25-26 GL EX EMFC [PERSON_NAME] Has bldg been"
type textarea "x"
type input "25-26 GL EX EMFC [PERSON_NAME] Has bldg been"
type textarea "x"
type input "25-26 GL EX EMFC [PERSON_NAME] Has bldg been v"
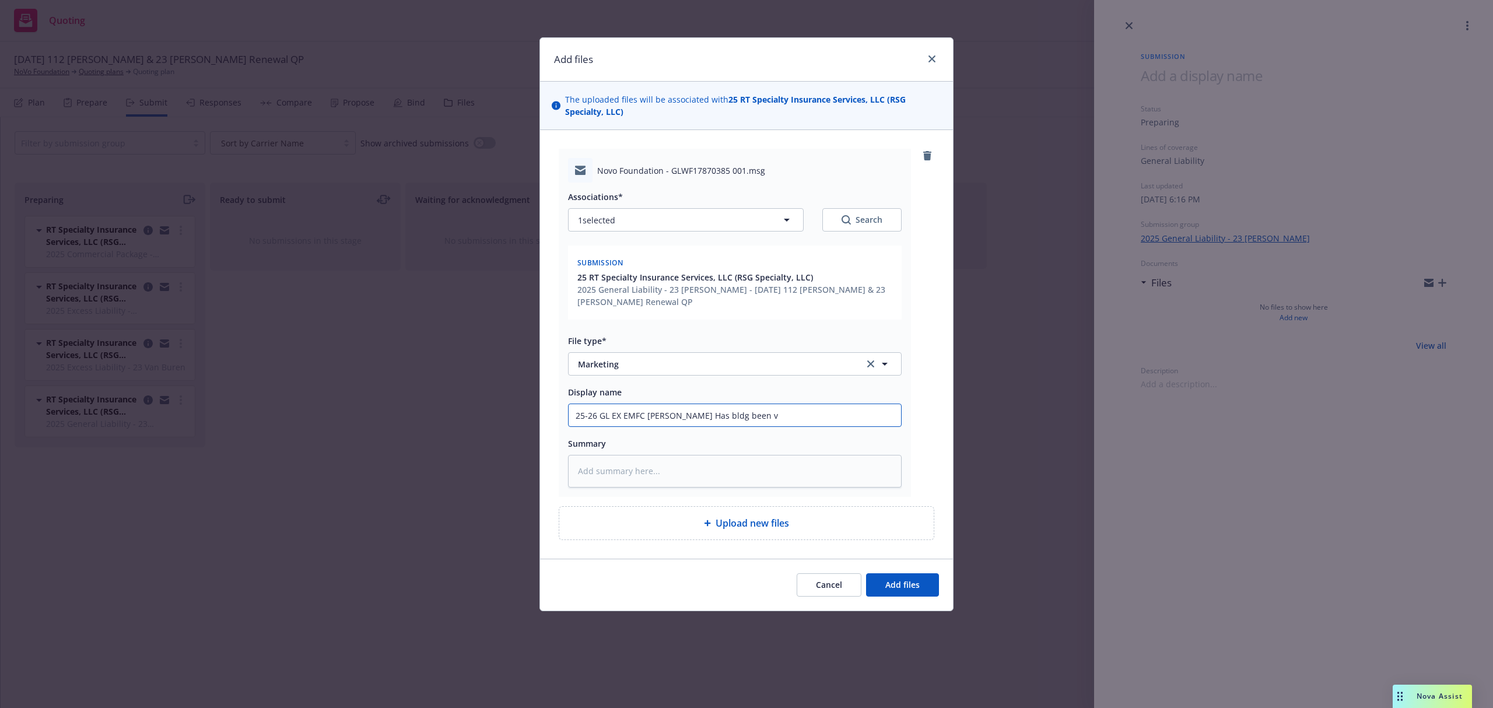
type textarea "x"
type input "25-26 GL EX EMFC [PERSON_NAME] Has bldg been va"
type textarea "x"
type input "25-26 GL EX EMFC [PERSON_NAME] Has bldg been vac"
type textarea "x"
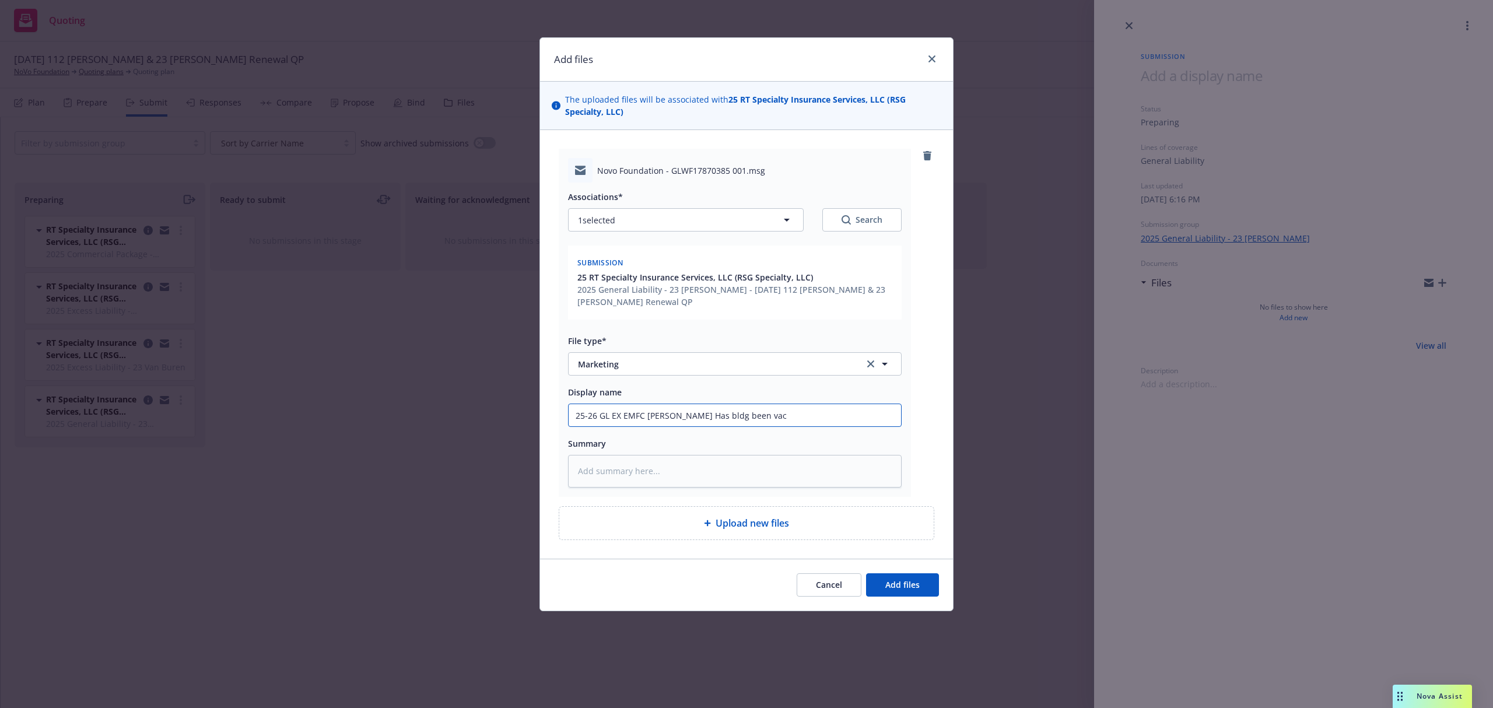
type input "25-26 GL EX EMFC [PERSON_NAME] Has bldg been [PERSON_NAME]"
type textarea "x"
type input "25-26 GL EX EMFC [PERSON_NAME] Has bldg been vacan"
type textarea "x"
type input "25-26 GL EX EMFC [PERSON_NAME] Has bldg been vacant"
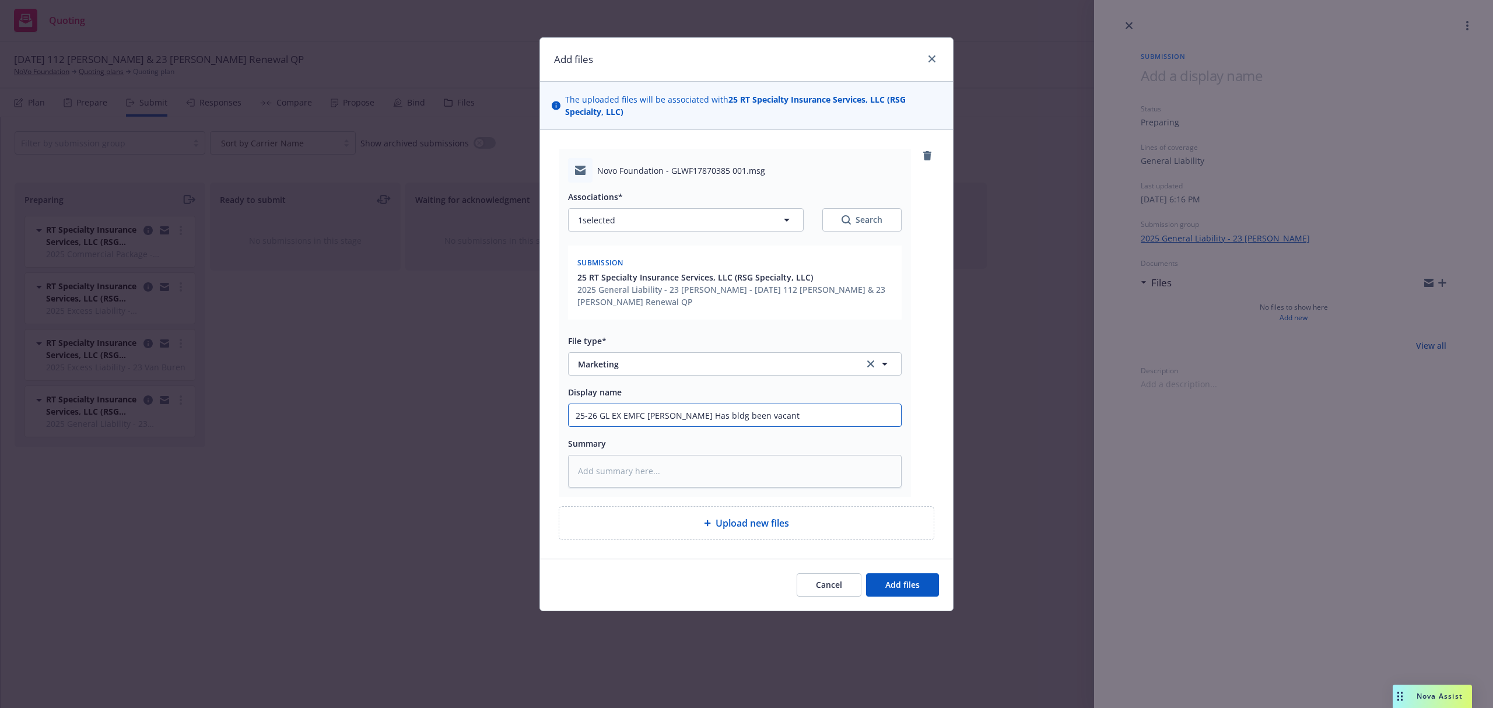
type textarea "x"
type input "25-26 GL EX EMFC [PERSON_NAME] Has bldg been vacant"
type textarea "x"
type input "25-26 GL EX EMFC [PERSON_NAME] Has bldg been vacant m"
type textarea "x"
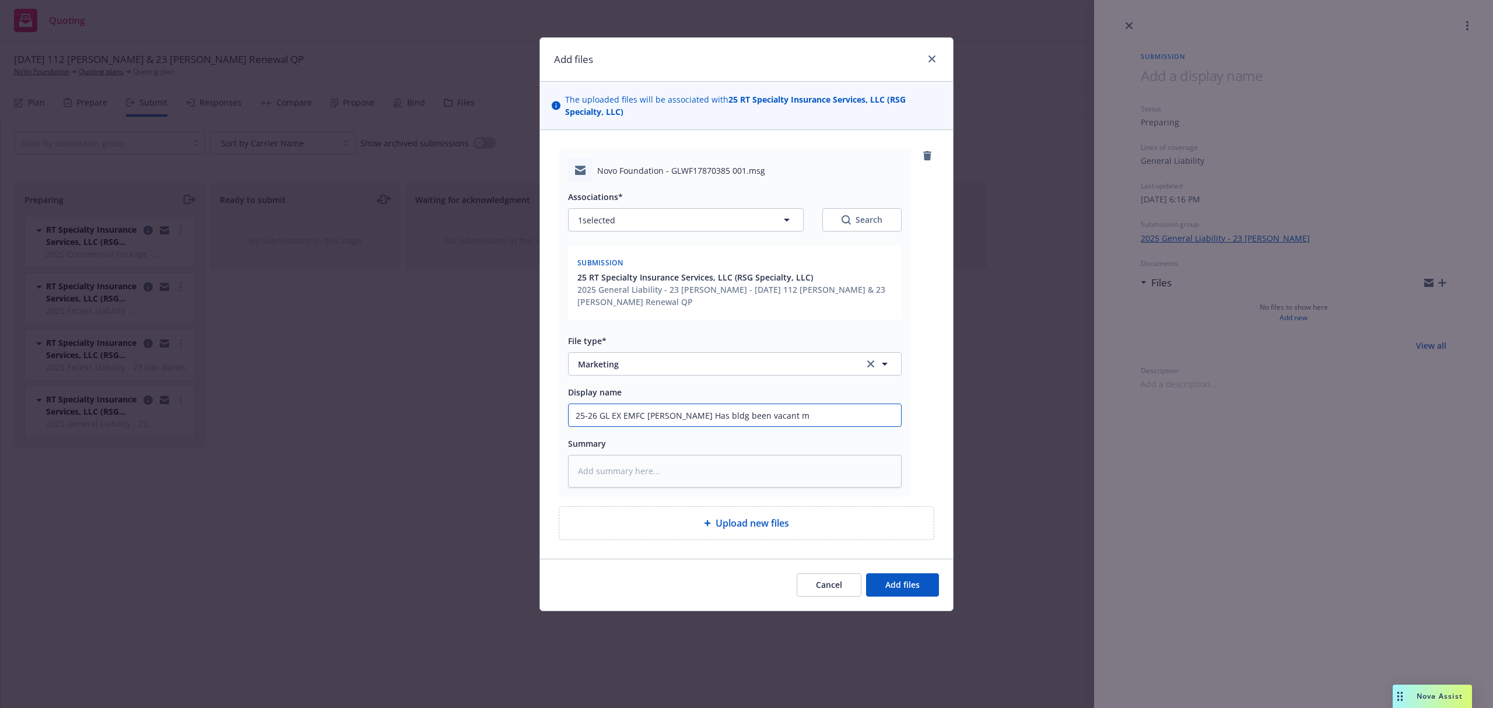
type input "25-26 GL EX EMFC [PERSON_NAME] Has bldg been vacant mo"
type textarea "x"
type input "25-26 GL EX EMFC [PERSON_NAME] Has bldg been vacant mor"
type textarea "x"
type input "25-26 GL EX EMFC [PERSON_NAME] Has bldg been vacant more"
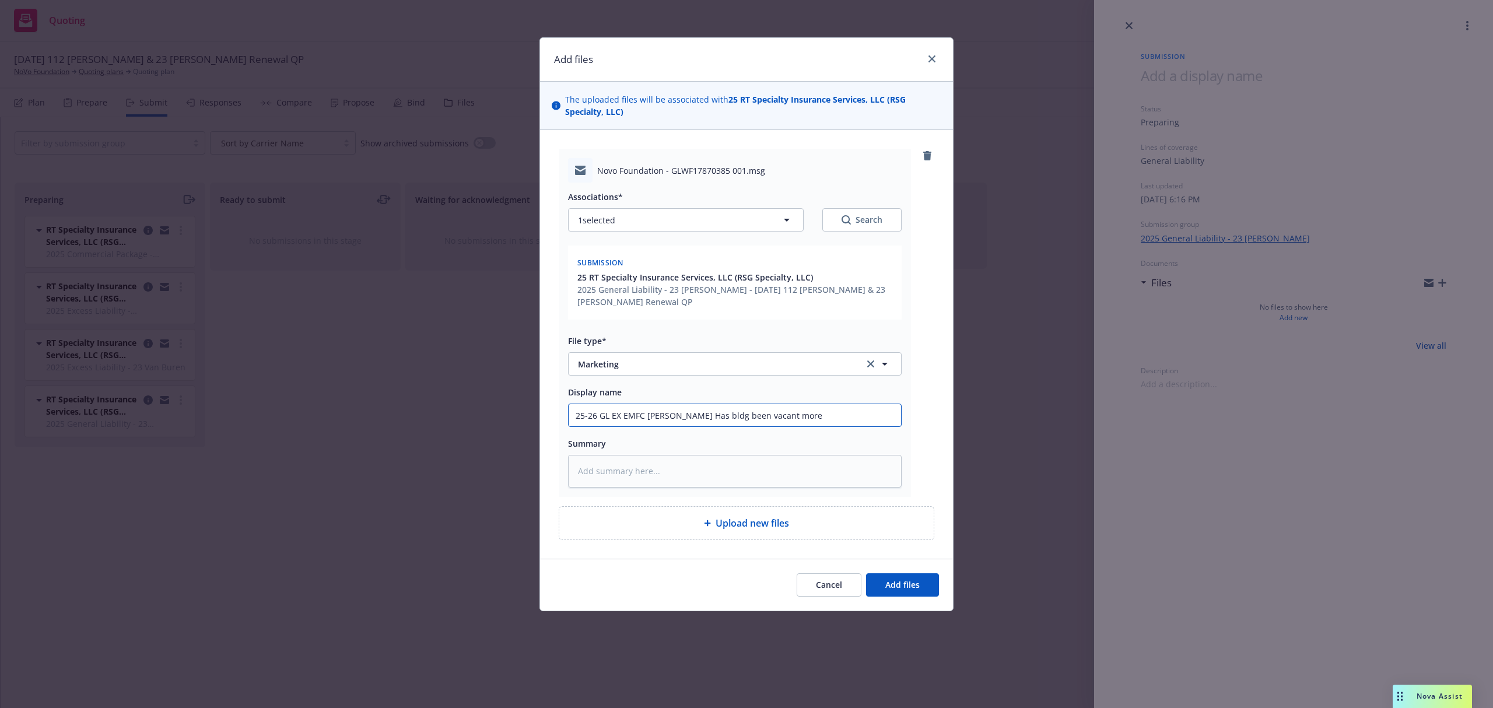
type textarea "x"
type input "25-26 GL EX EMFC [PERSON_NAME] Has bldg been vacant more"
type textarea "x"
type input "25-26 GL EX EMFC [PERSON_NAME] Has bldg been vacant more t"
type textarea "x"
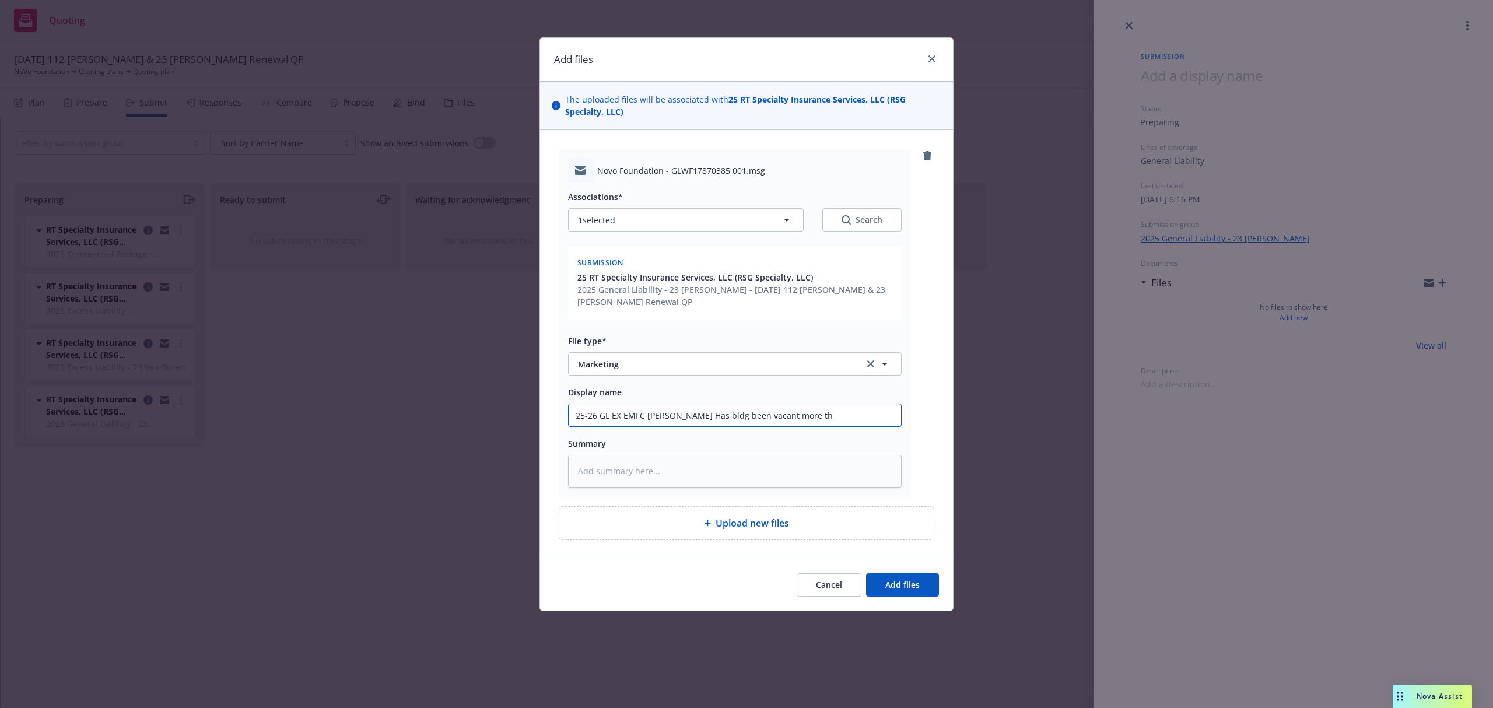
type input "25-26 GL EX EMFC [PERSON_NAME] Has bldg been vacant more tha"
type textarea "x"
type input "25-26 GL EX EMFC [PERSON_NAME] Has bldg been vacant more than"
type textarea "x"
type input "25-26 GL EX EMFC [PERSON_NAME] Has bldg been vacant more than"
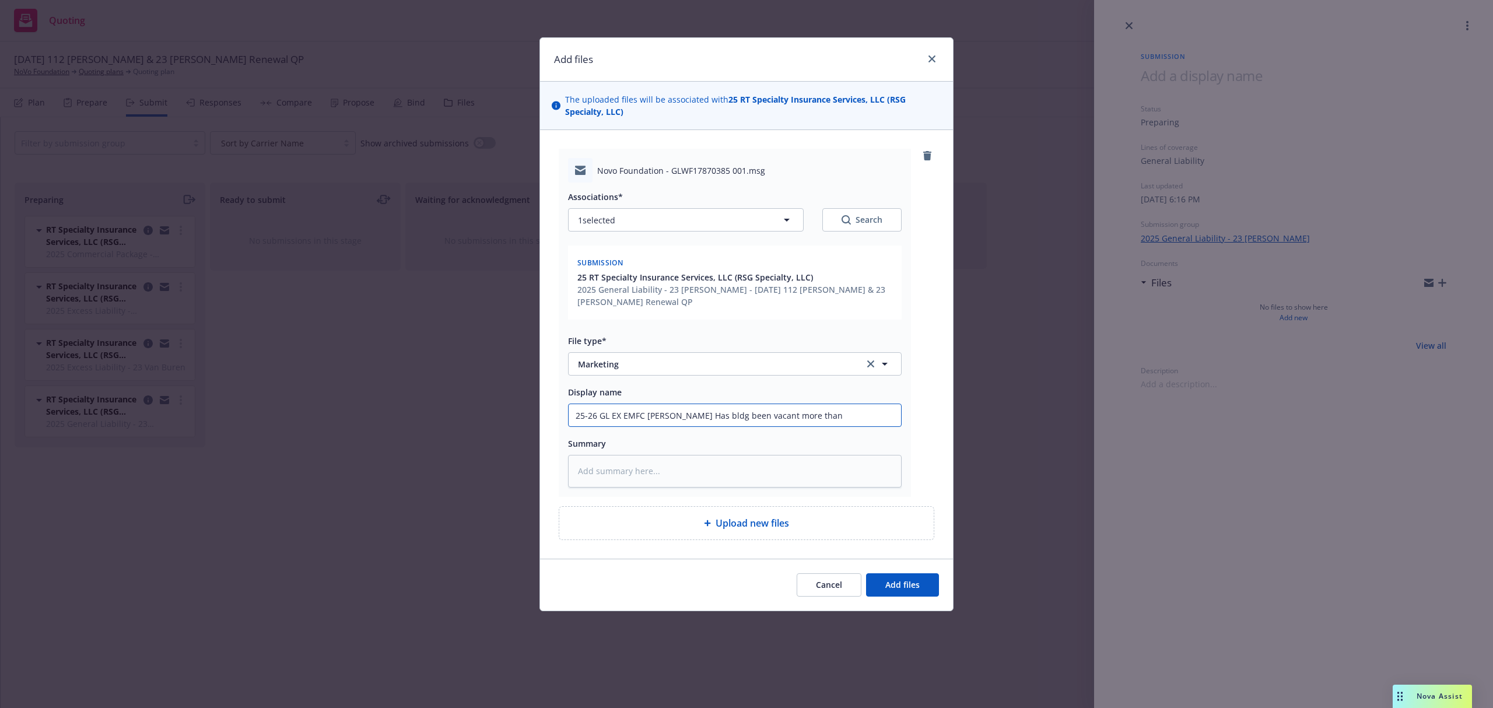
type textarea "x"
type input "25-26 GL EX EMFC [PERSON_NAME] Has bldg been vacant more than 2"
type textarea "x"
type input "25-26 GL EX EMFC [PERSON_NAME] Has bldg been vacant more than 2"
type textarea "x"
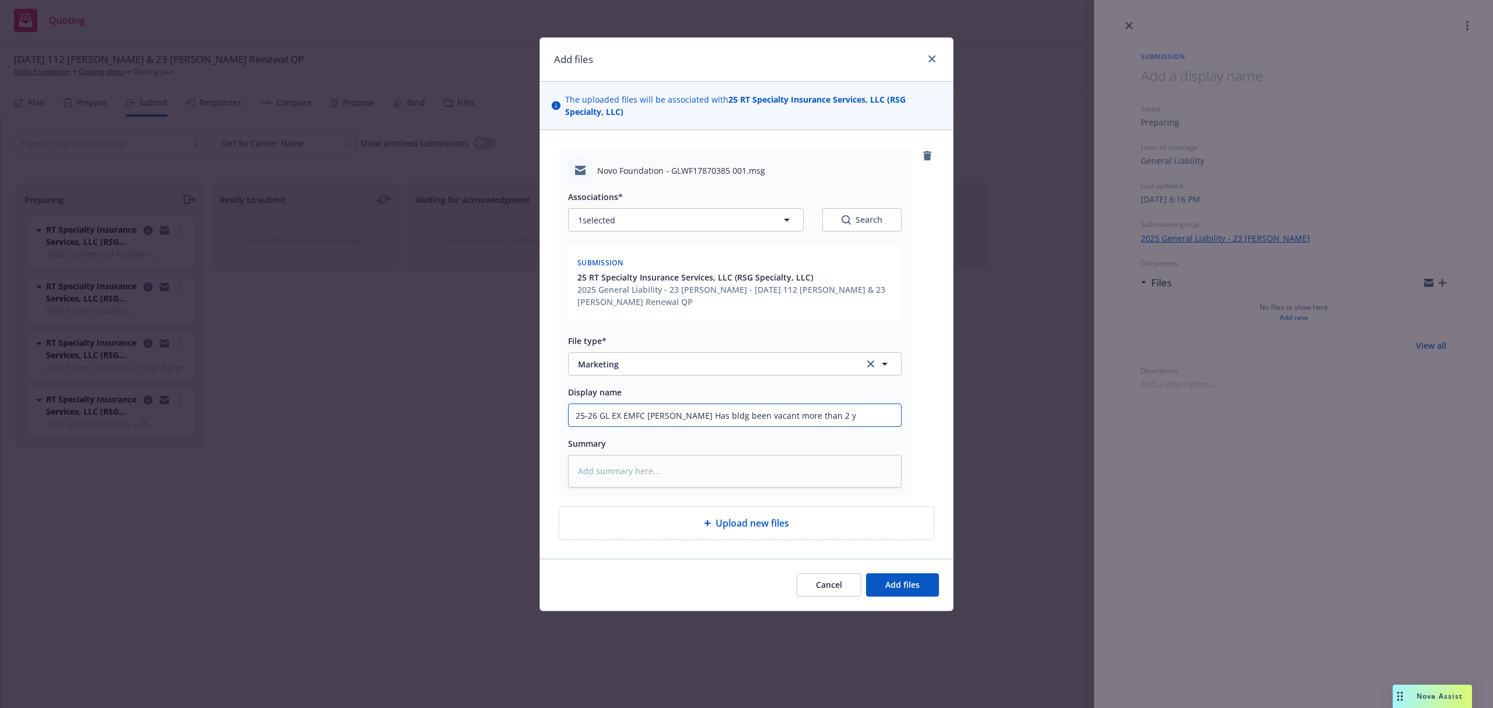
type input "25-26 GL EX EMFC [PERSON_NAME] Has bldg been vacant more than 2 ye"
type textarea "x"
type input "25-26 GL EX EMFC [PERSON_NAME] Has bldg been vacant more than 2 yea"
type textarea "x"
type input "25-26 GL EX EMFC [PERSON_NAME] Has bldg been vacant more than 2 year"
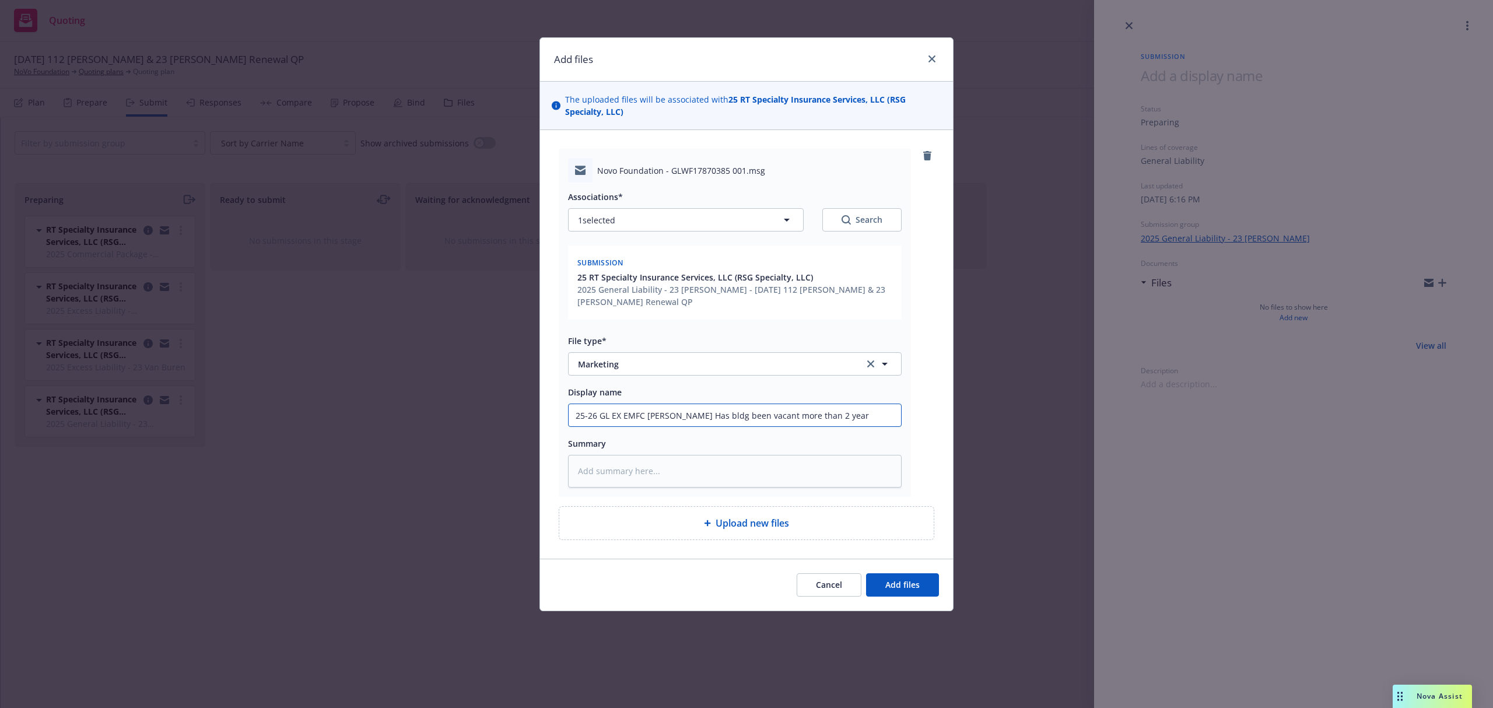
type textarea "x"
type input "25-26 GL EX EMFC [PERSON_NAME] Has bldg been vacant more than 2 years"
paste textarea "Hi [PERSON_NAME], Thank you for sending this submission over. We have reviewed …"
type textarea "x"
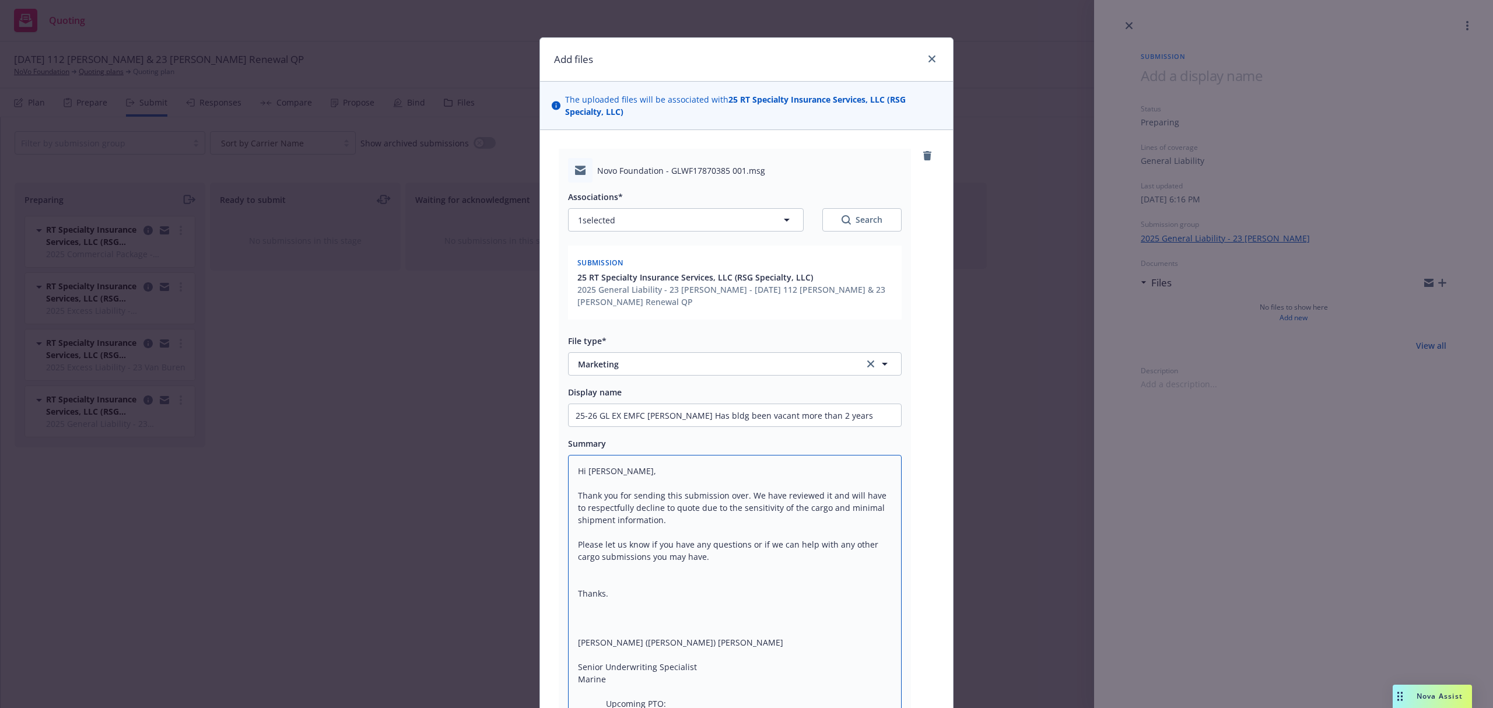
scroll to position [246, 0]
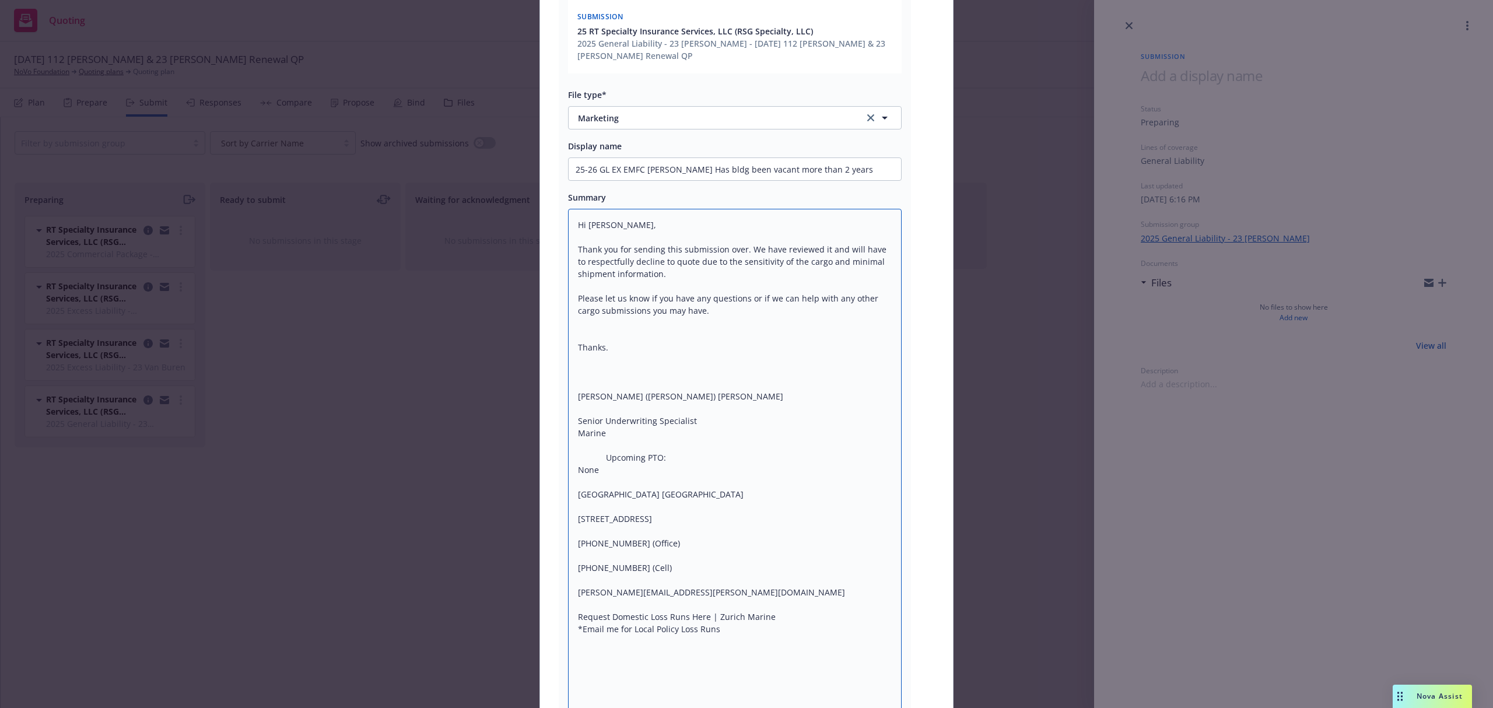
type textarea "Hi [PERSON_NAME], Thank you for sending this submission over. We have reviewed …"
click at [853, 159] on input "25-26 GL EX EMFC [PERSON_NAME] Has bldg been vacant more than 2 years" at bounding box center [735, 169] width 332 height 22
type textarea "x"
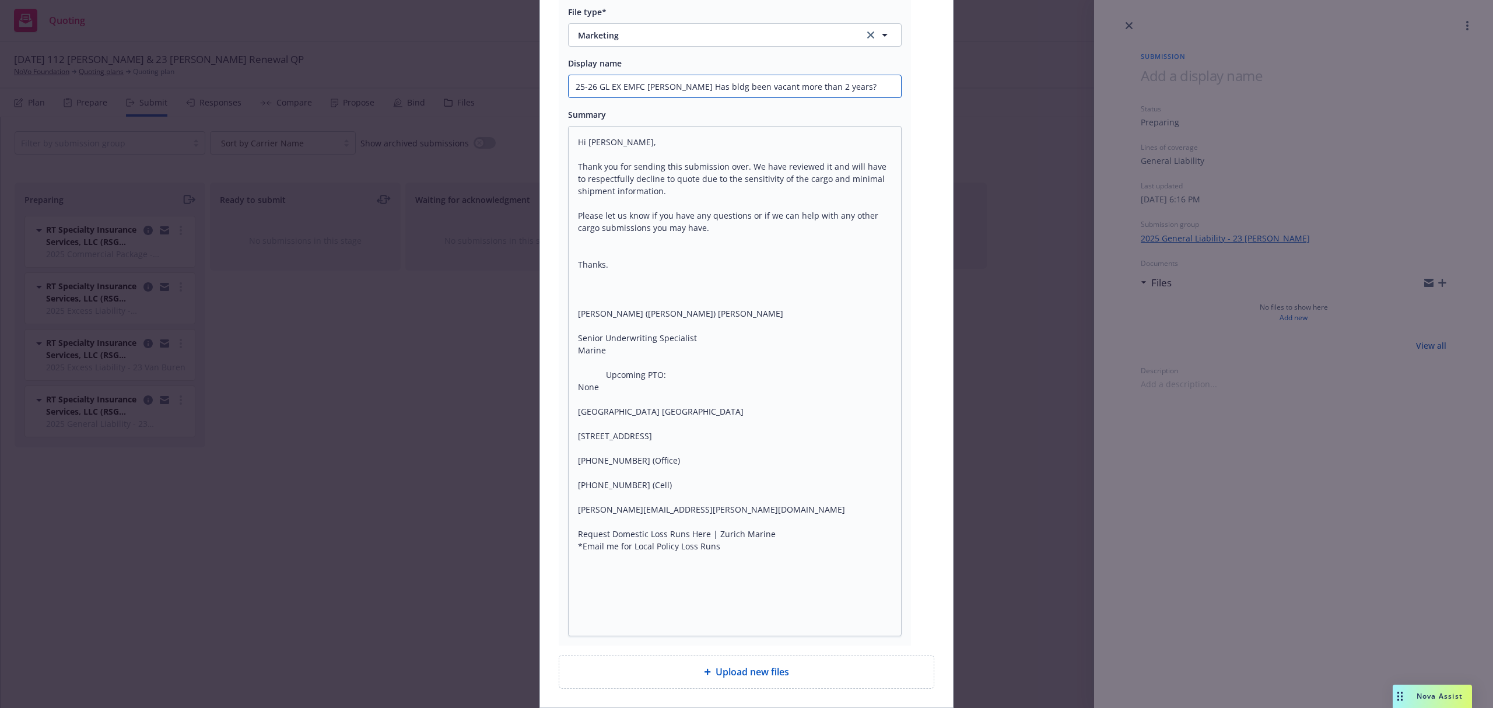
scroll to position [419, 0]
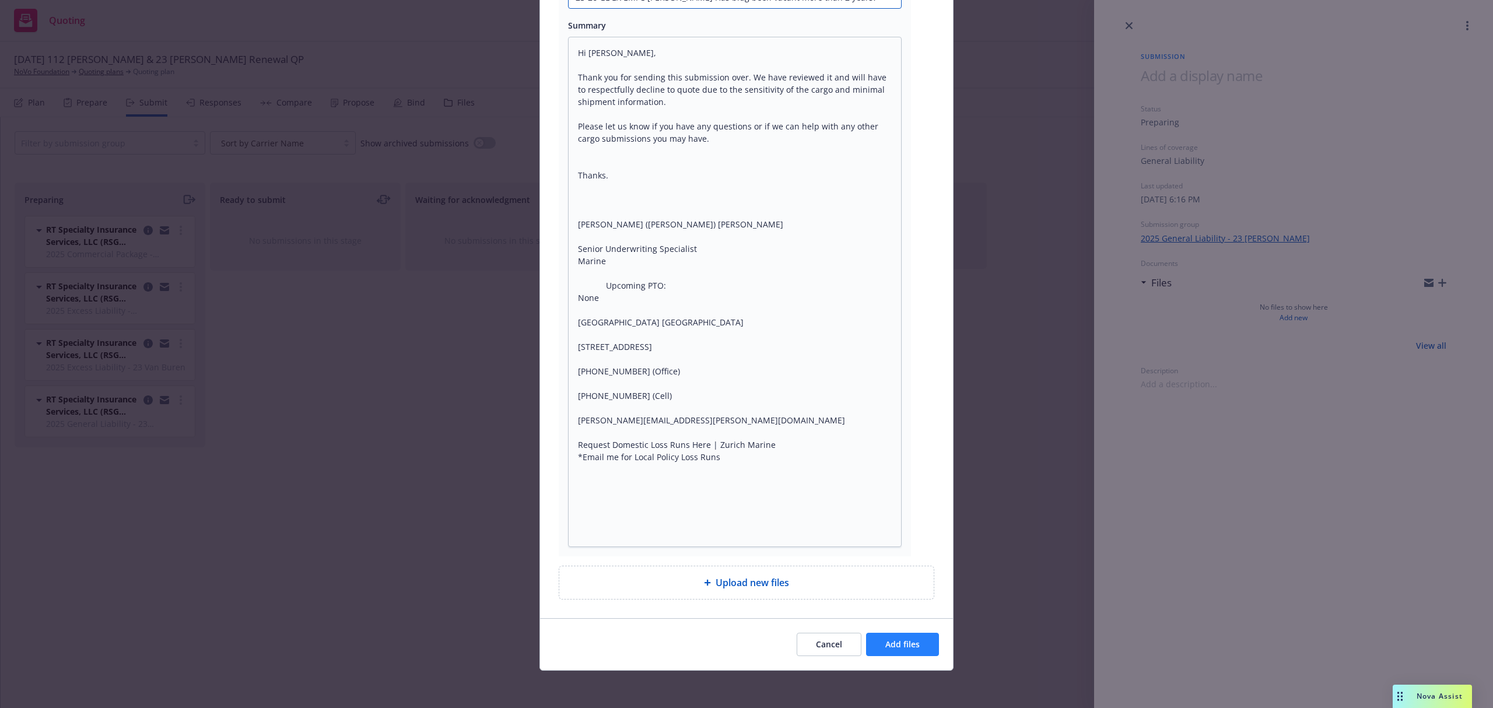
type input "25-26 GL EX EMFC [PERSON_NAME] Has bldg been vacant more than 2 years?"
click at [912, 645] on span "Add files" at bounding box center [902, 644] width 34 height 11
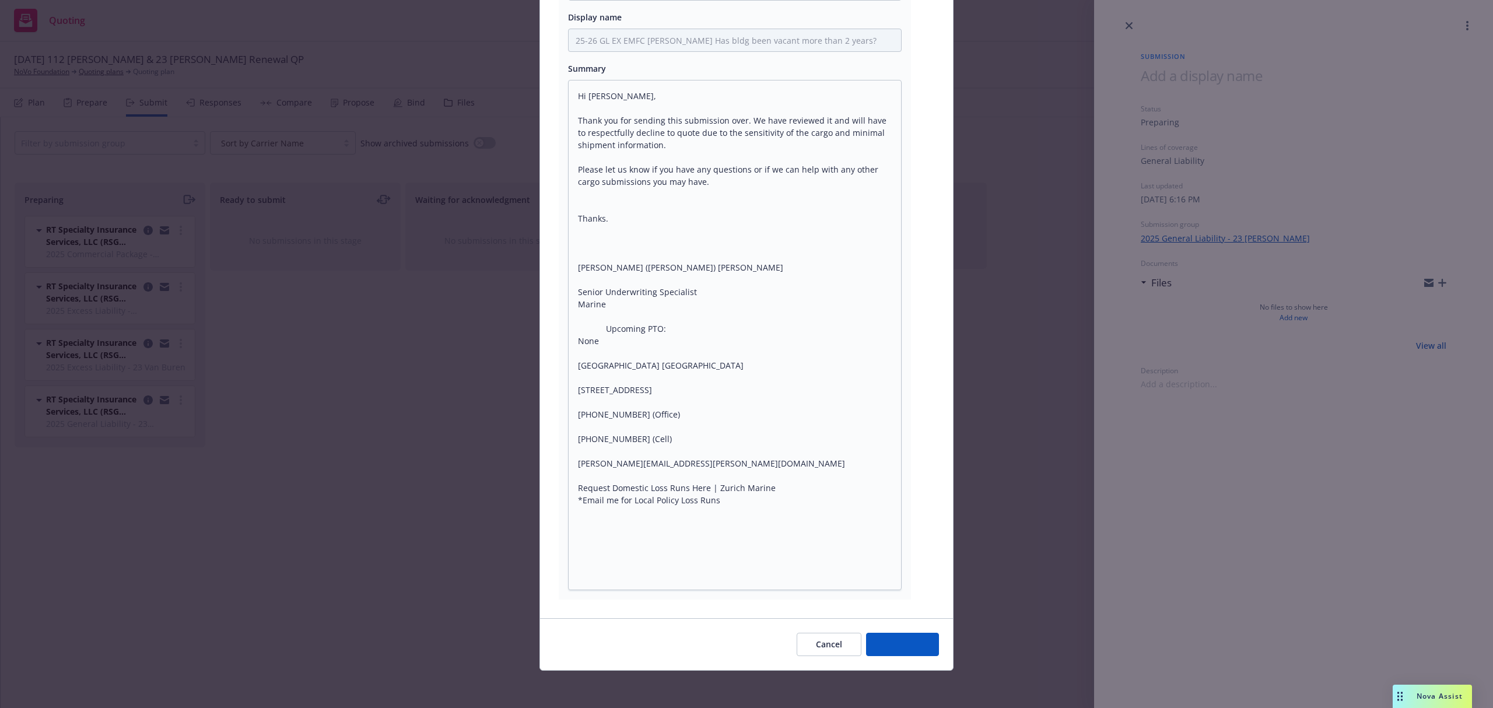
type textarea "x"
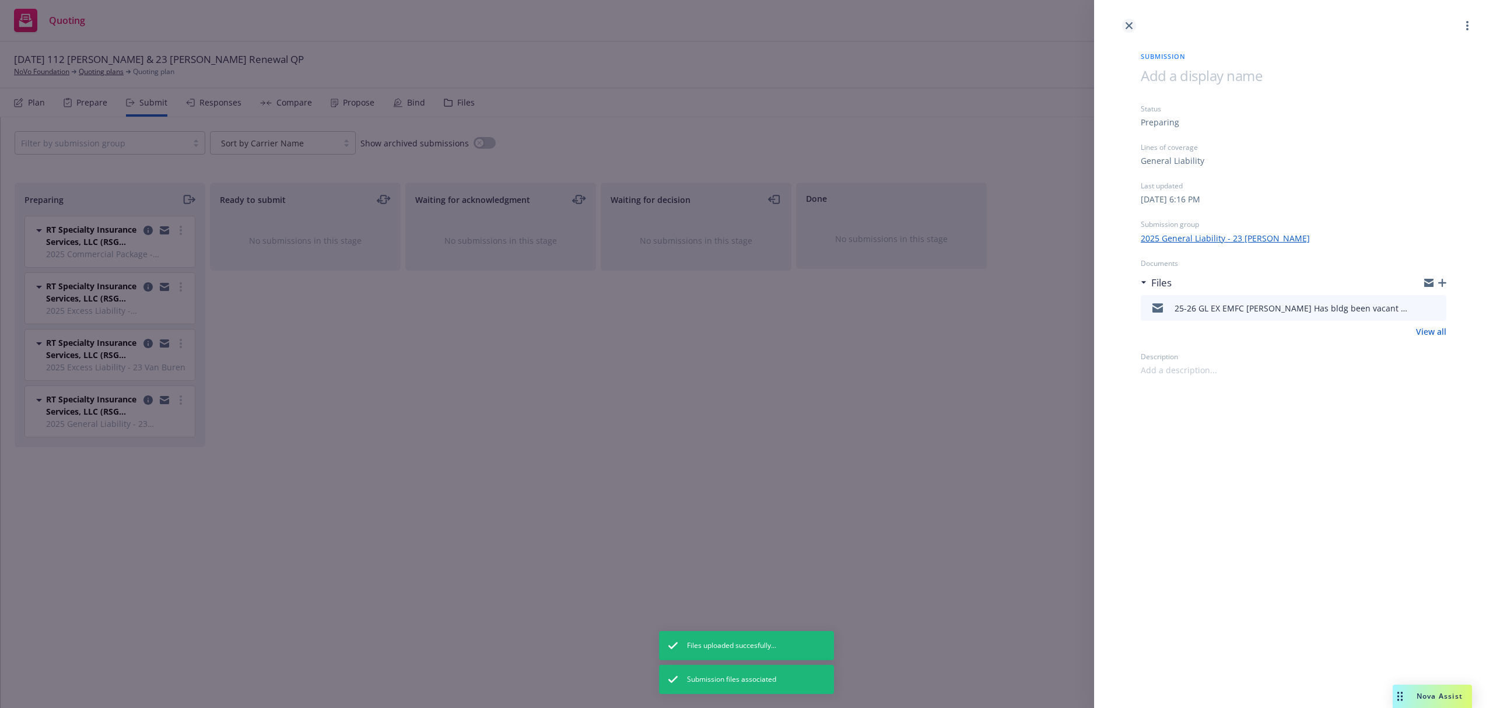
click at [1129, 26] on icon "close" at bounding box center [1129, 25] width 7 height 7
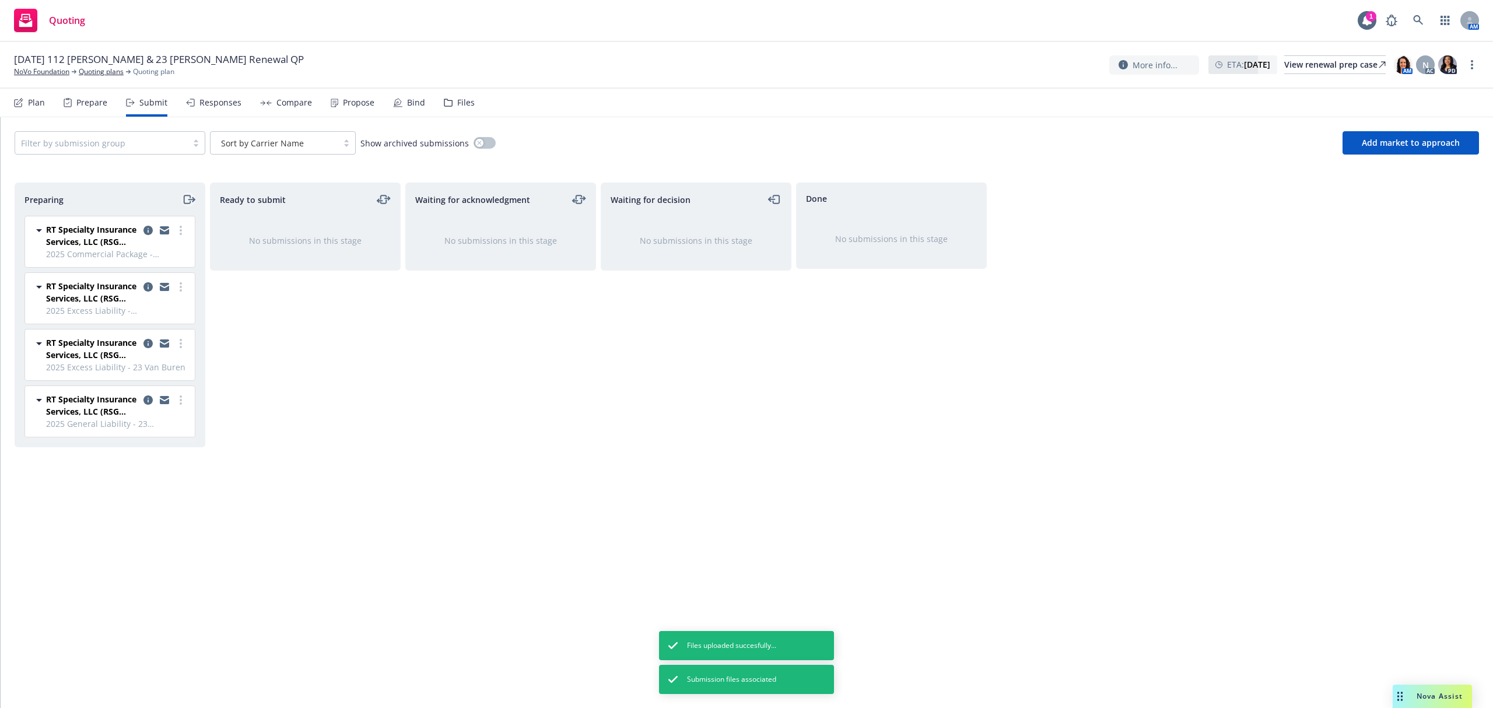
click at [187, 199] on icon "moveRight" at bounding box center [188, 199] width 13 height 14
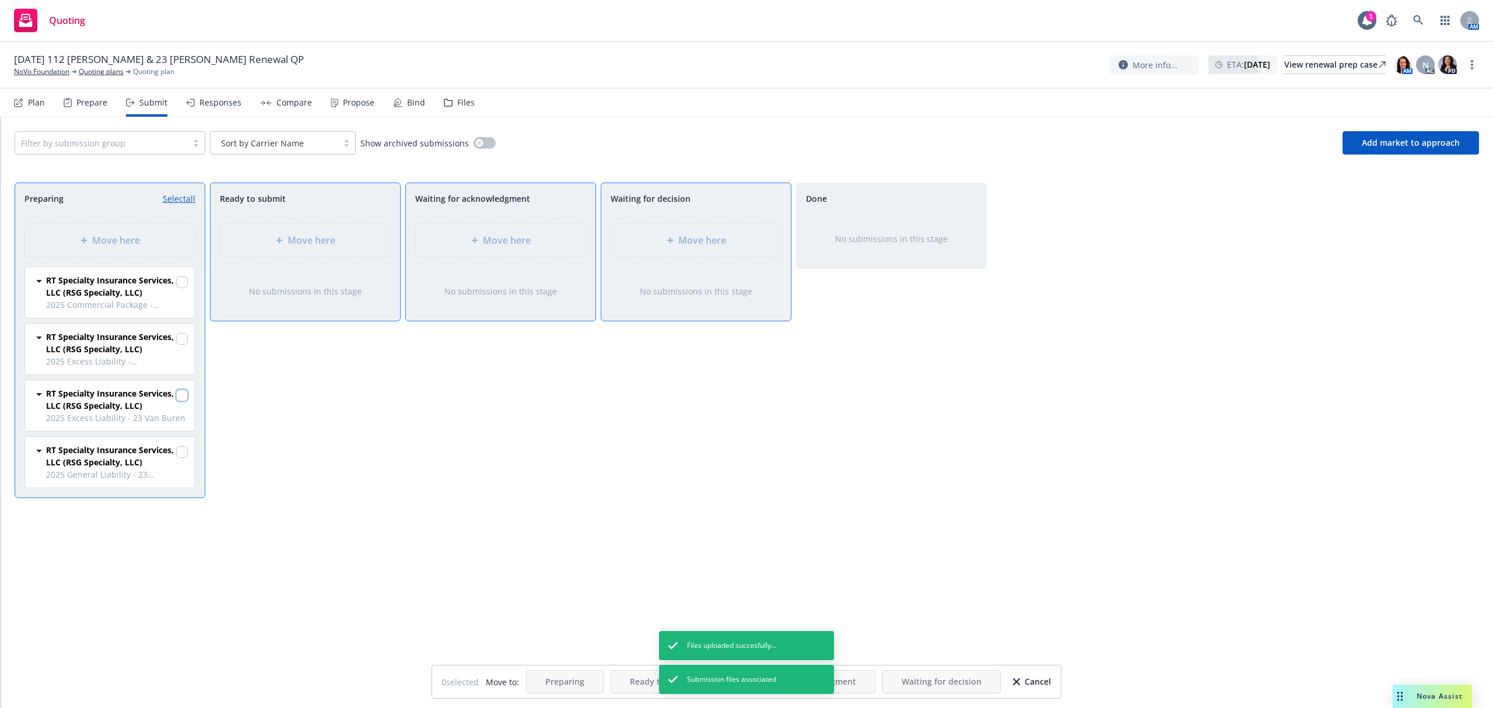
click at [178, 398] on input "checkbox" at bounding box center [182, 396] width 12 height 12
checkbox input "true"
click at [183, 457] on input "checkbox" at bounding box center [182, 452] width 12 height 12
checkbox input "true"
click at [689, 243] on span "Move here" at bounding box center [702, 240] width 48 height 14
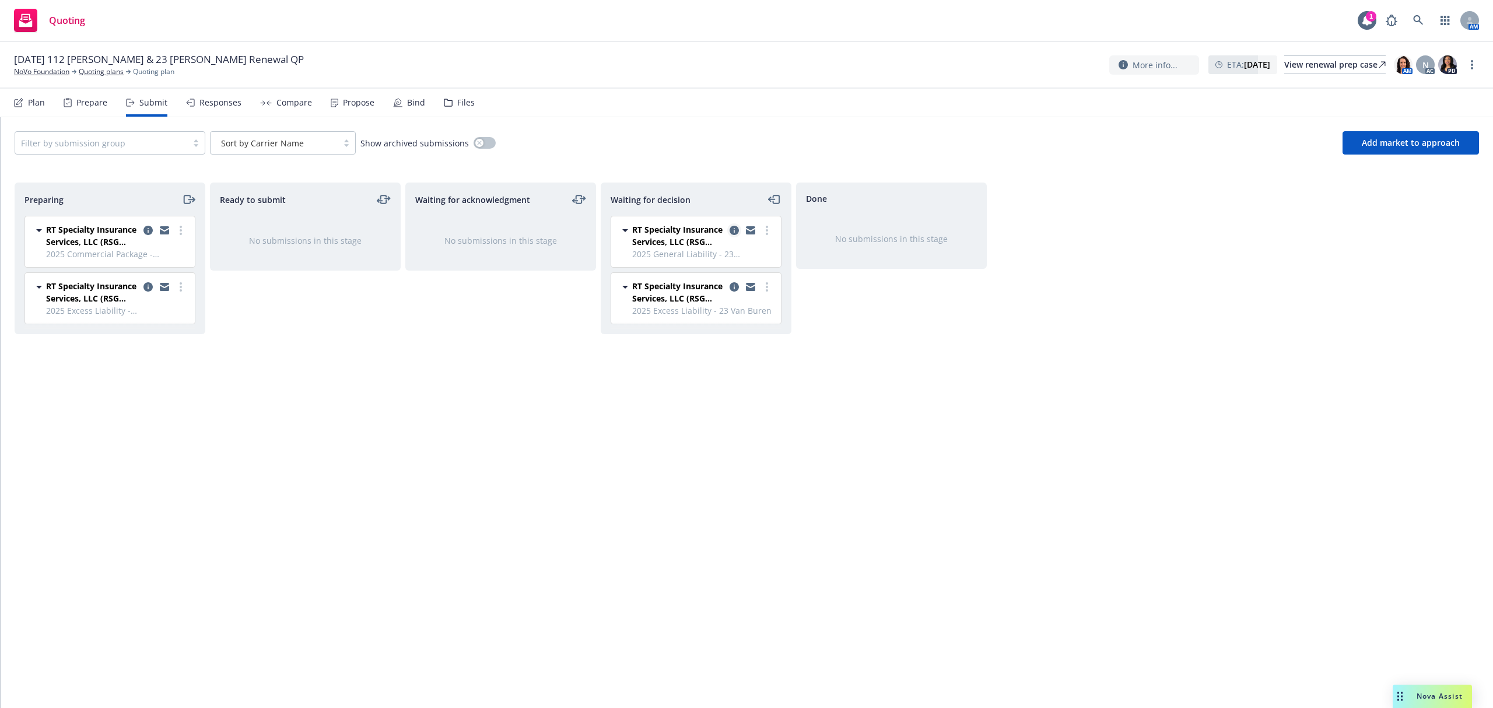
click at [731, 232] on icon "copy logging email" at bounding box center [734, 230] width 9 height 9
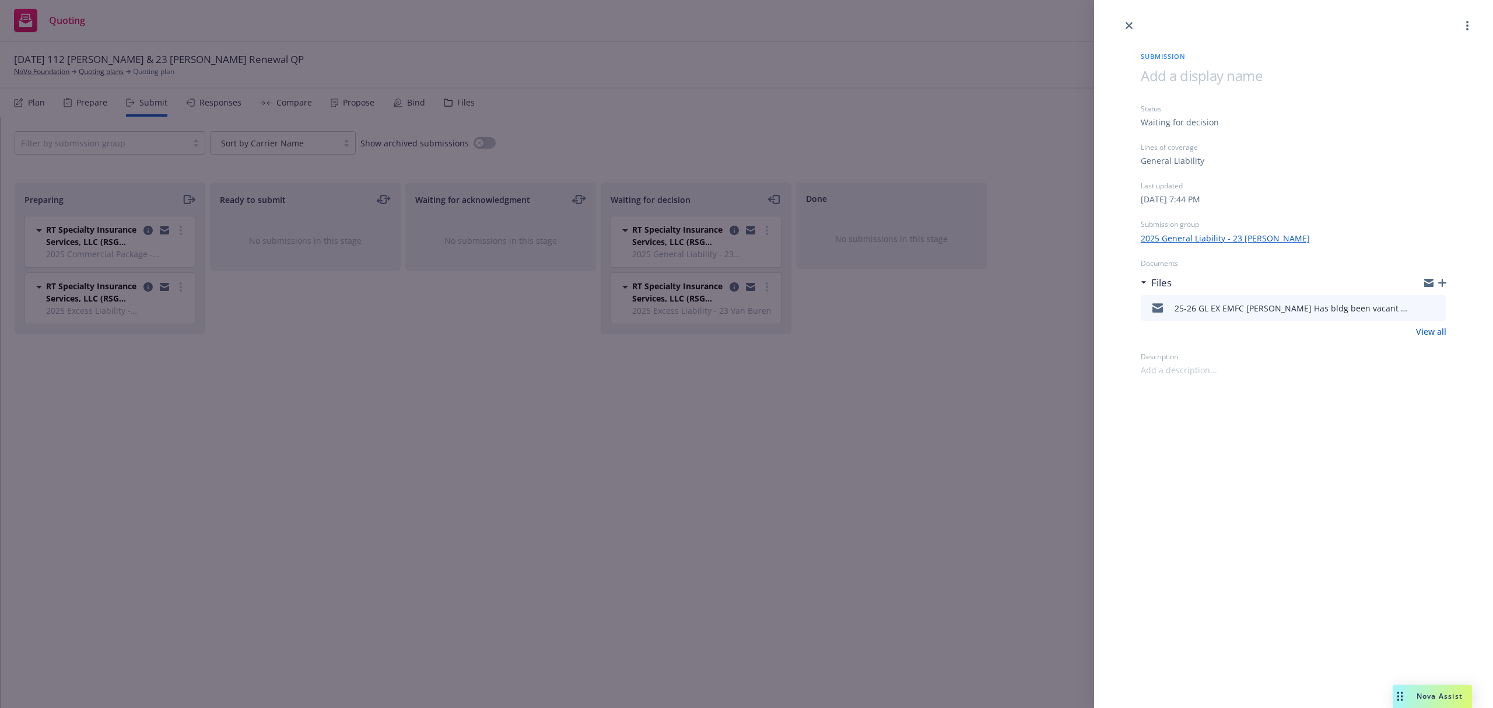
click at [1443, 282] on icon "button" at bounding box center [1442, 283] width 8 height 8
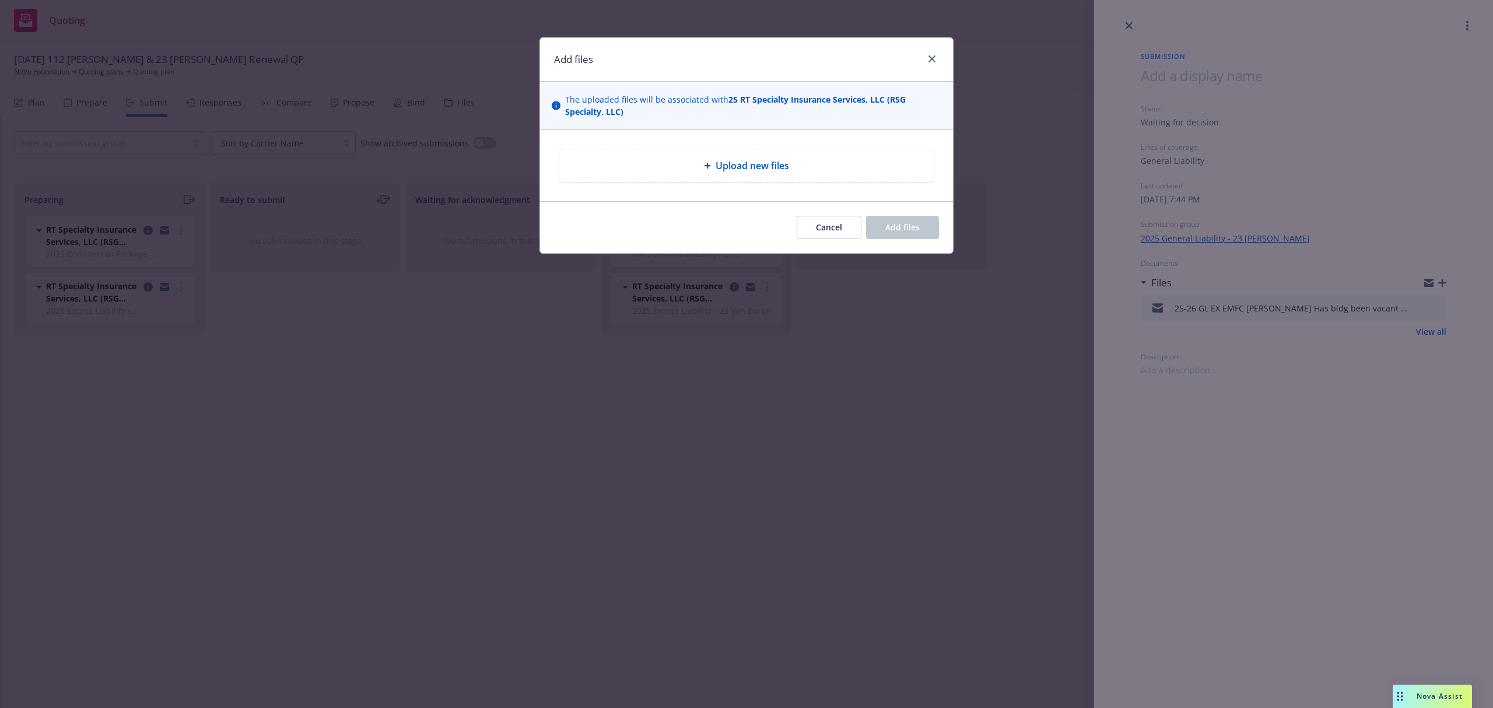
type textarea "x"
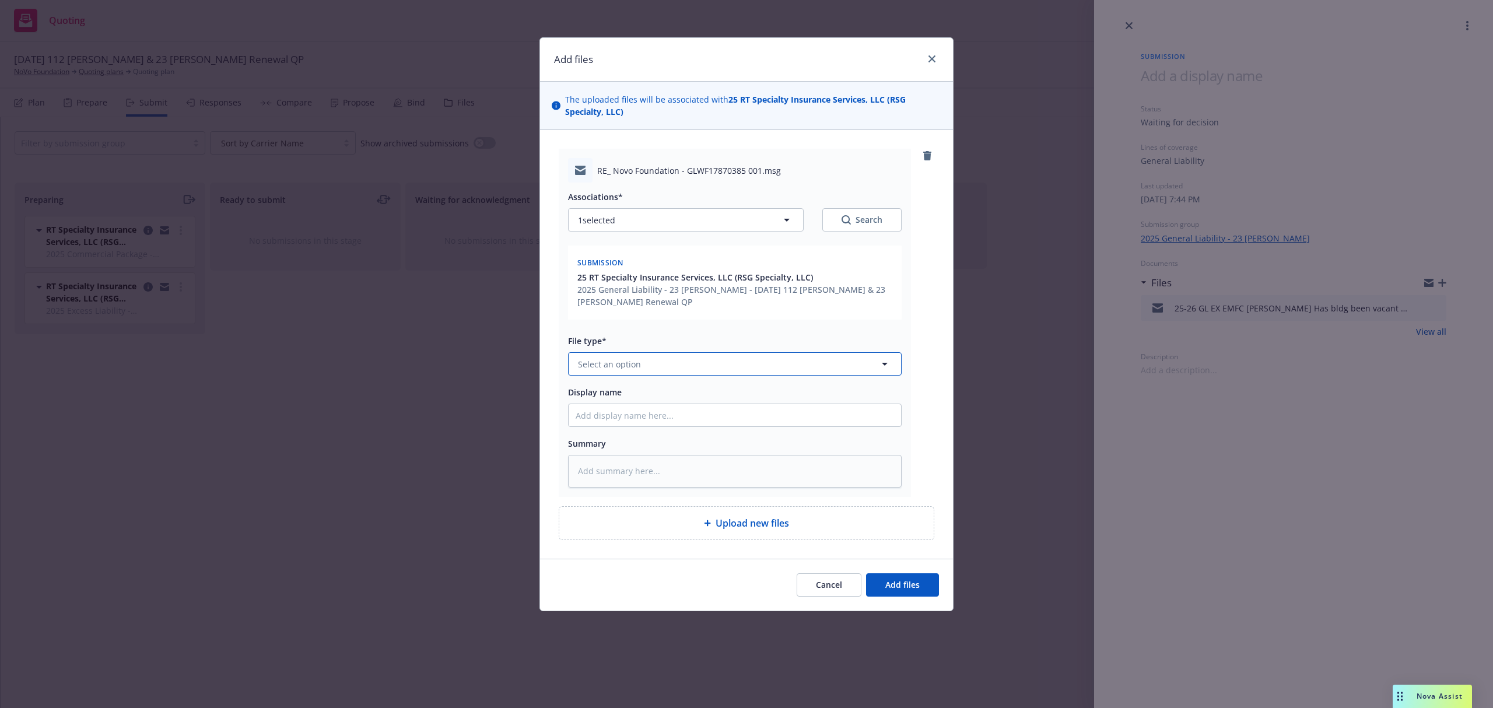
click at [638, 367] on span "Select an option" at bounding box center [609, 364] width 63 height 12
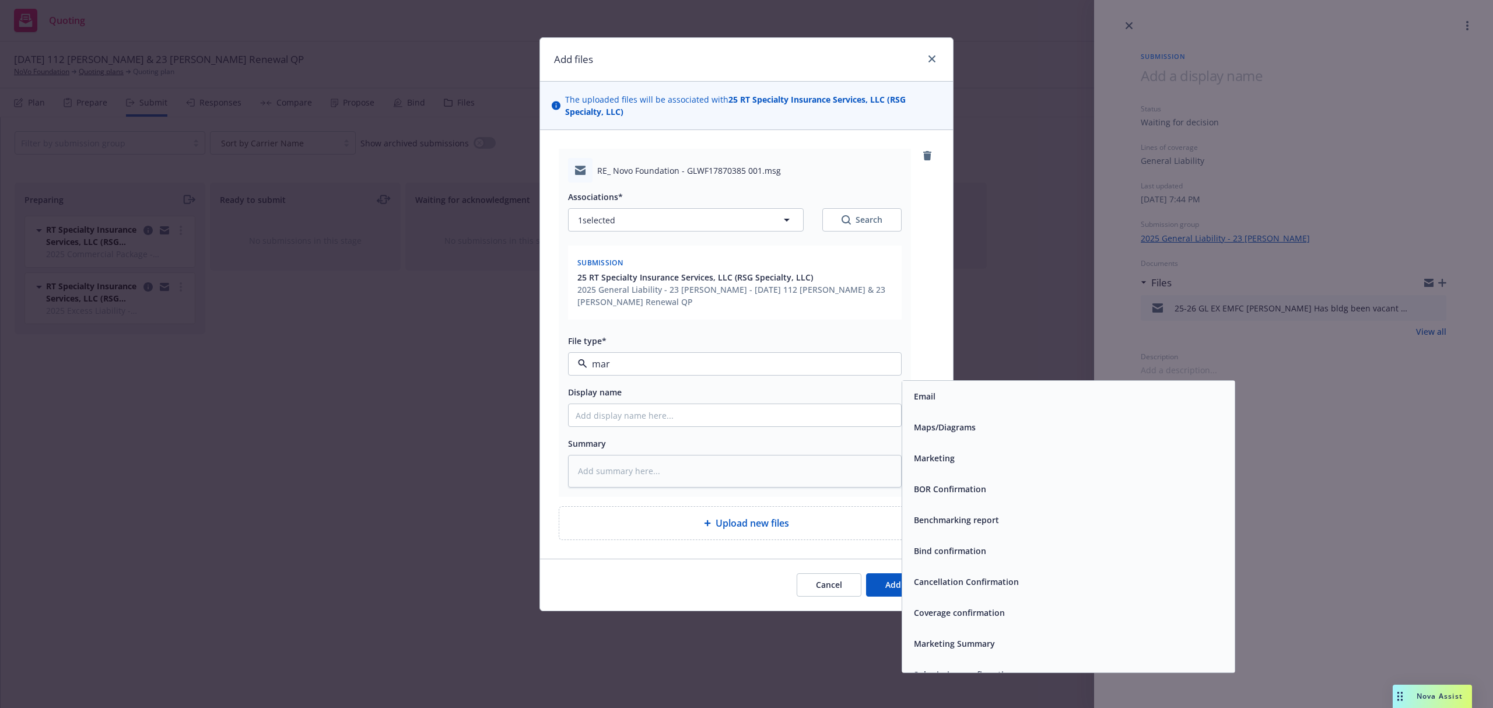
type input "mark"
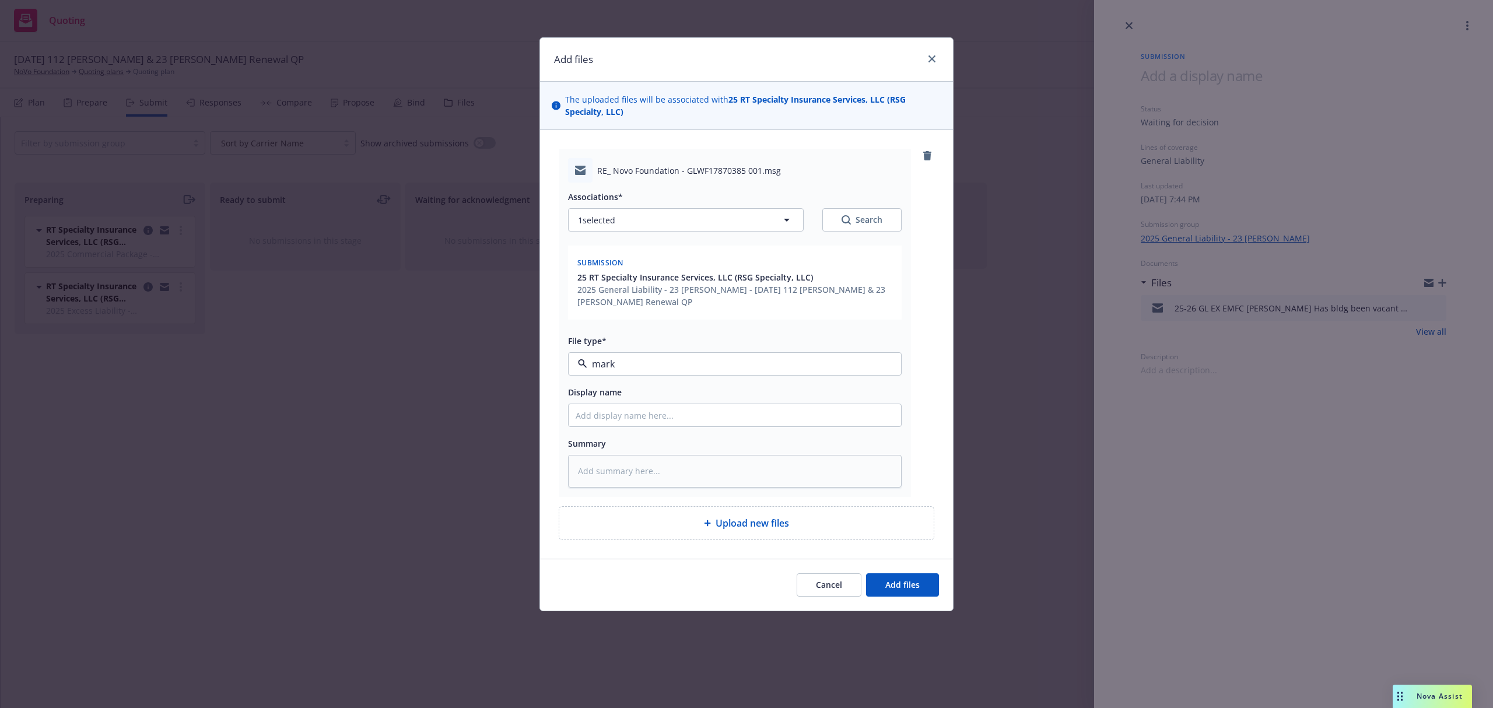
type textarea "x"
type input "2"
type textarea "x"
type input "25"
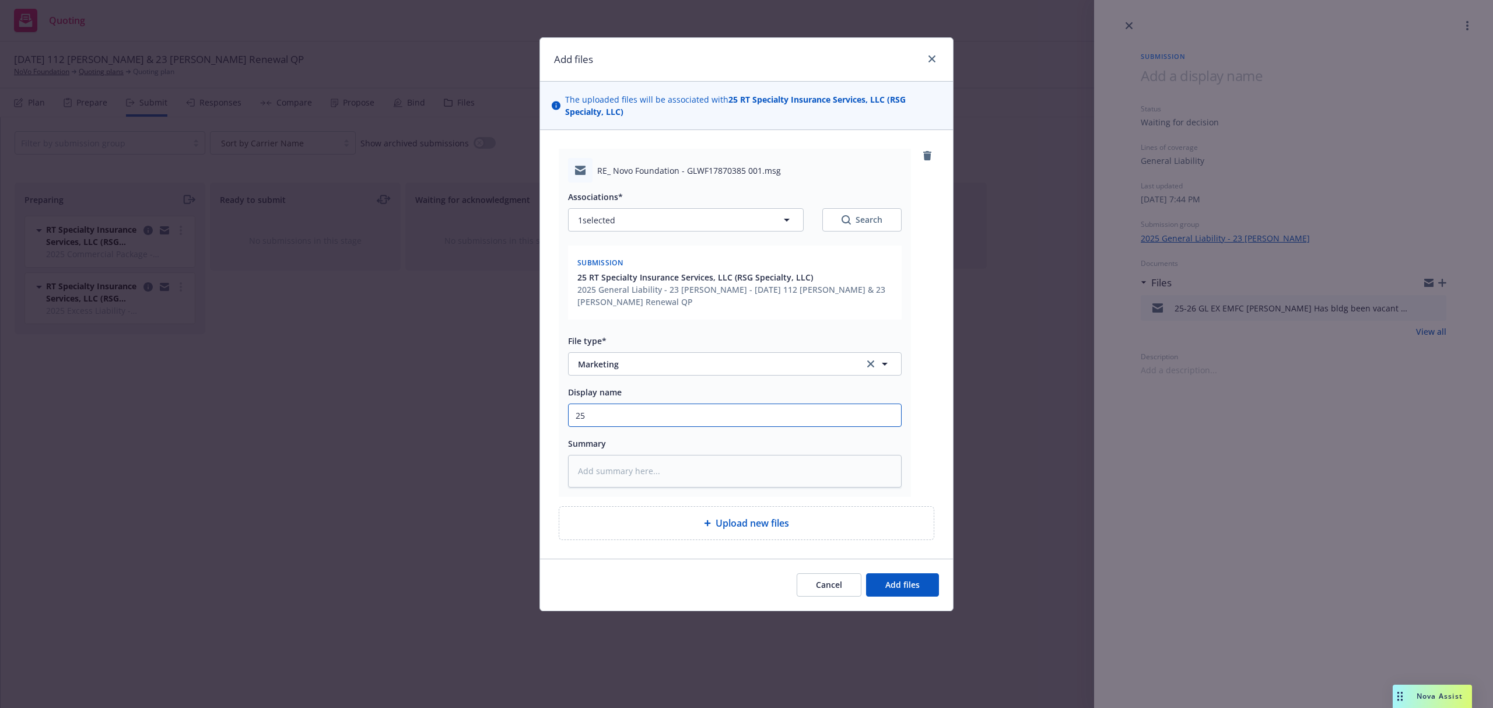
type textarea "x"
type input "25-"
type textarea "x"
type input "25-2"
type textarea "x"
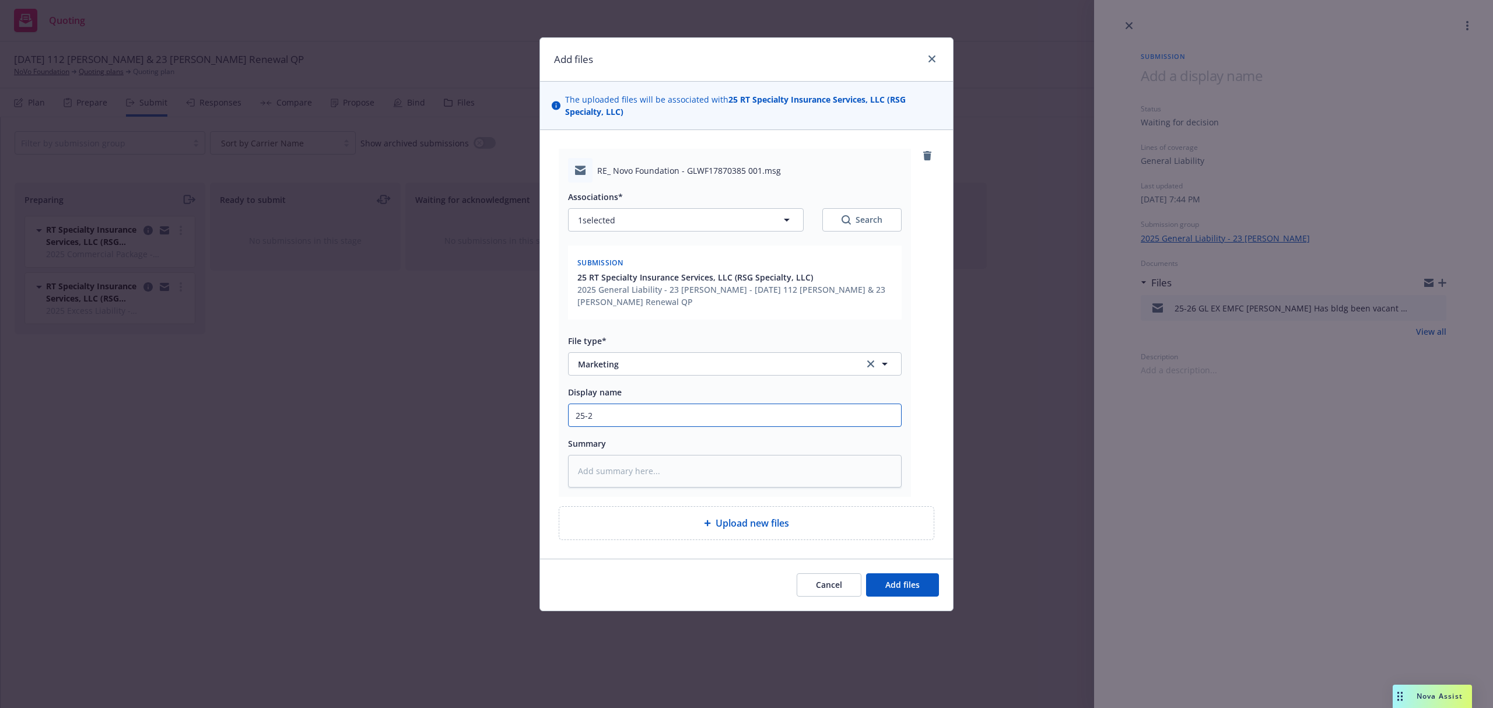
type input "25-26"
type textarea "x"
type input "25-26"
type textarea "x"
type input "25-26 G"
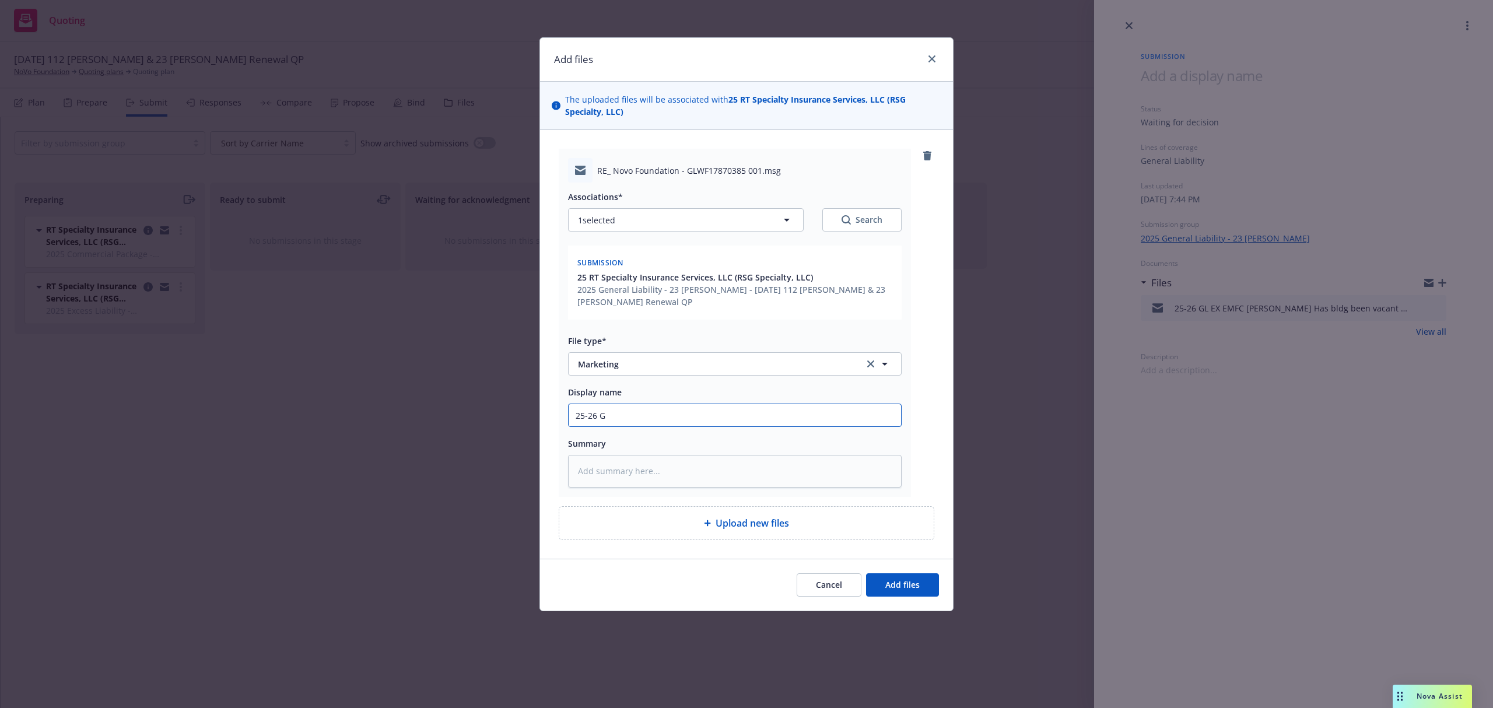
type textarea "x"
type input "25-26 GL"
type textarea "x"
type input "25-26 GL"
type textarea "x"
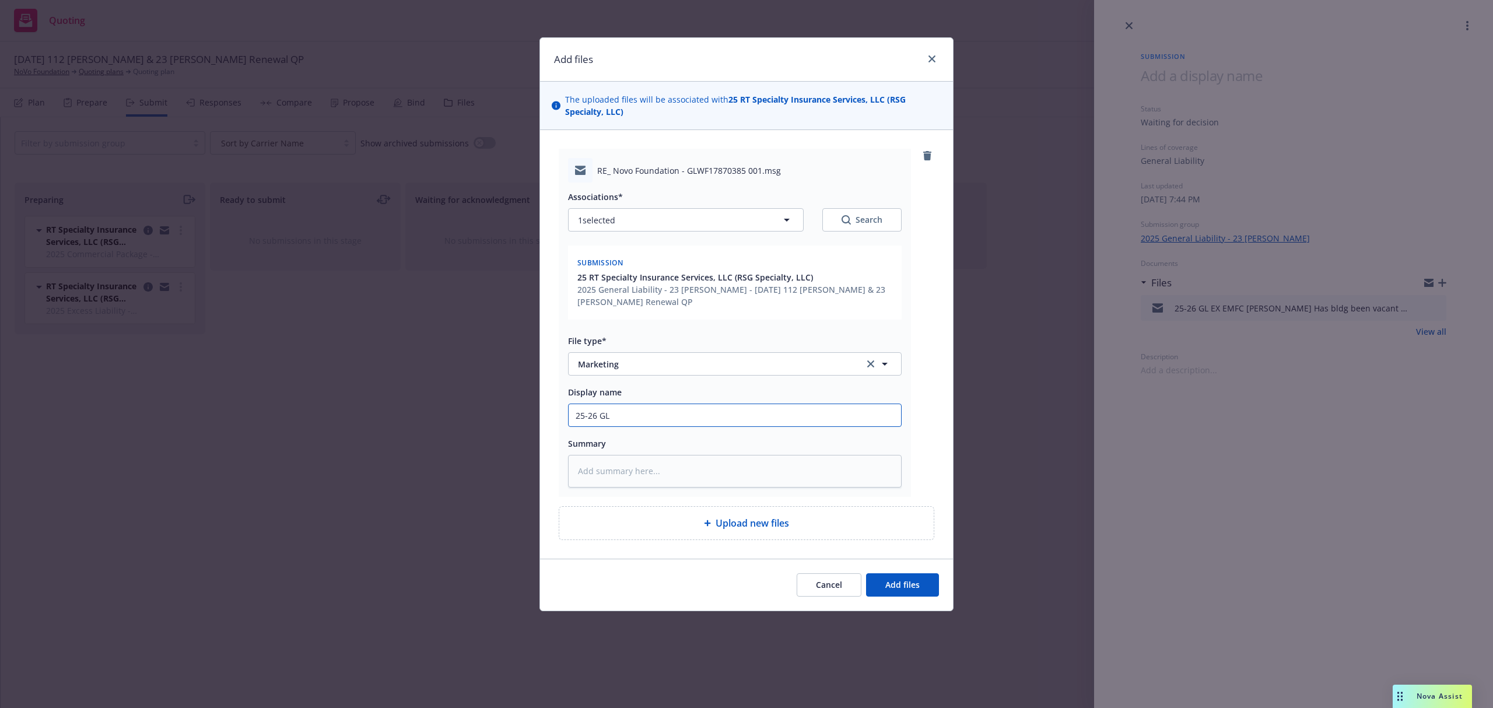
type input "25-26 GL E"
type textarea "x"
type input "25-26 GL EX"
type textarea "x"
type input "25-26 GL EX"
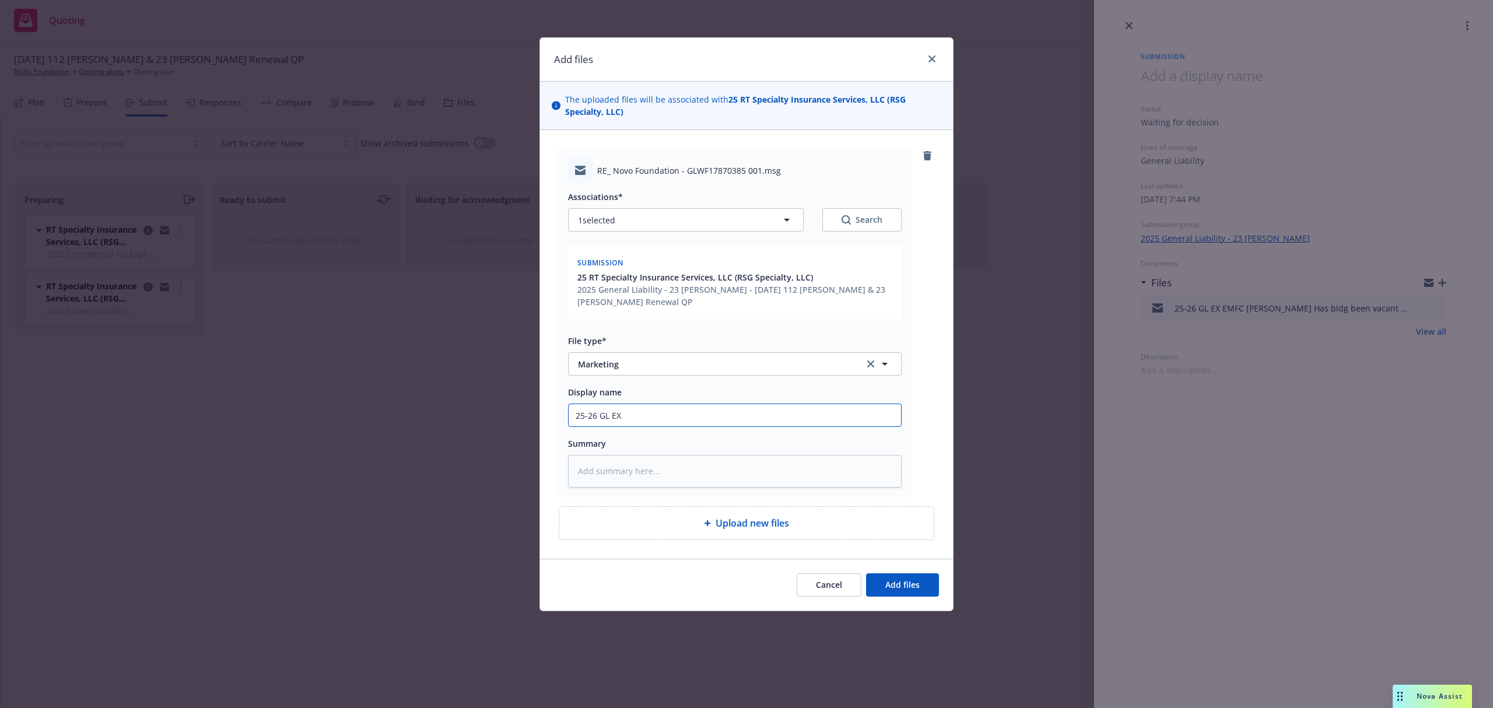
type textarea "x"
type input "25-26 GL EX E"
type textarea "x"
type input "25-26 GL EX EM"
type textarea "x"
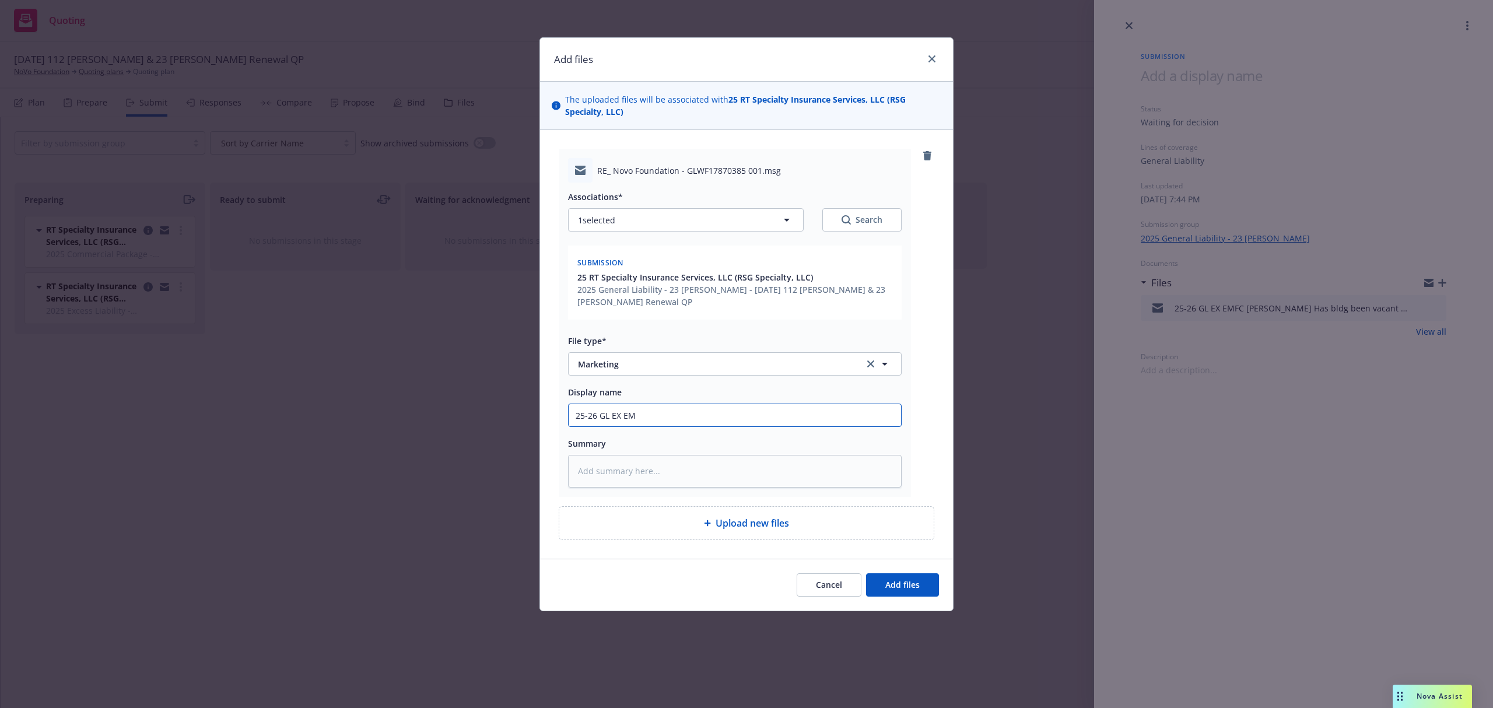
type input "25-26 GL EX EMT"
type textarea "x"
type input "25-26 GL EX EMTC"
type textarea "x"
type input "25-26 GL EX EMTC"
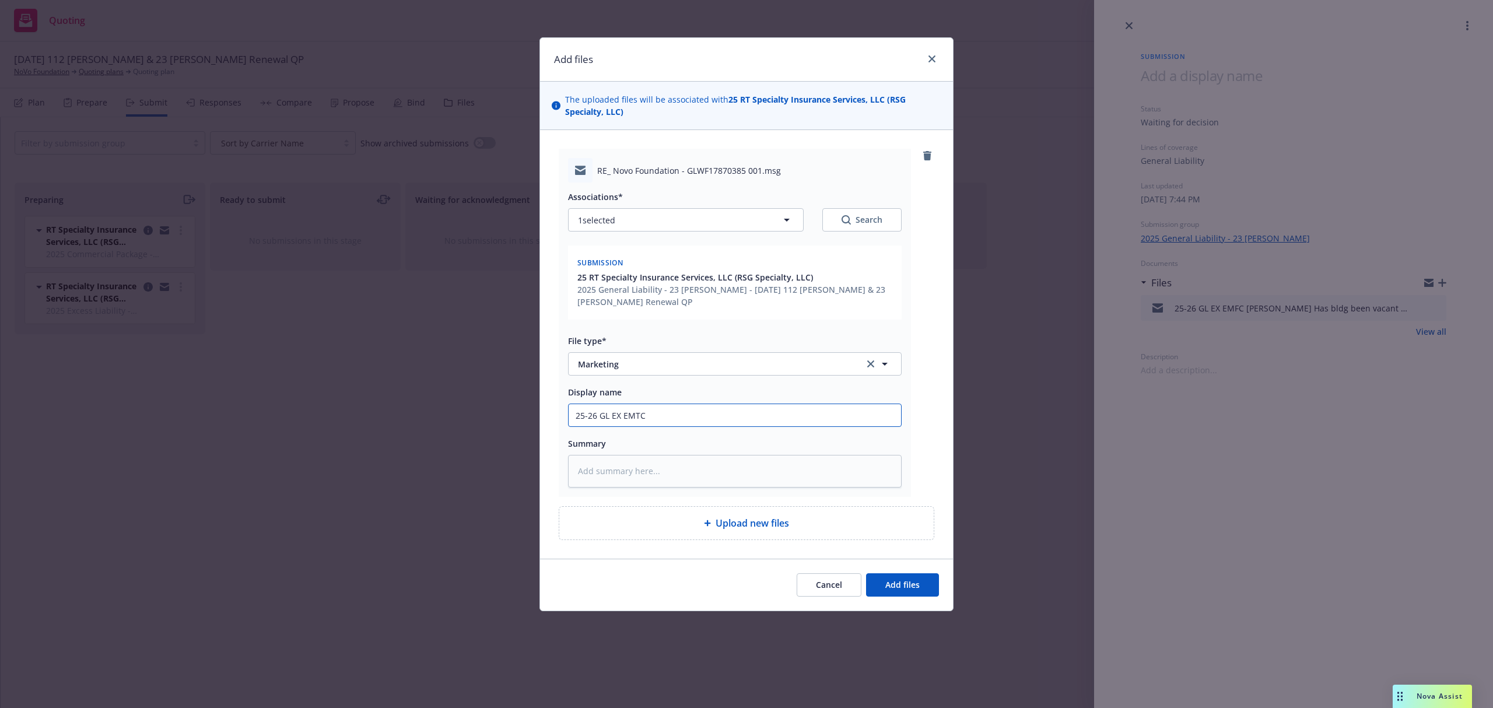
type textarea "x"
type input "25-26 GL EX EMTC A"
type textarea "x"
type input "25-26 GL EX EMTC Am"
type textarea "x"
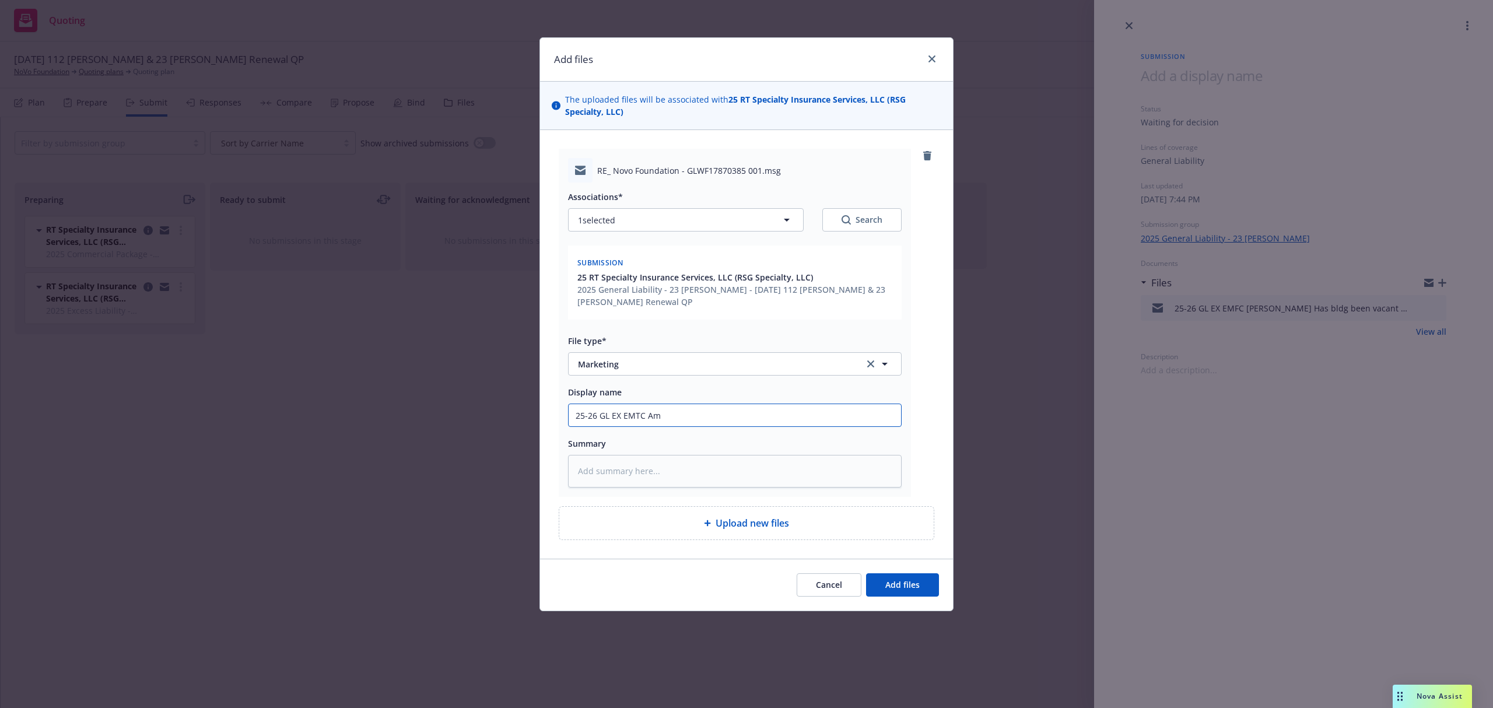
type input "25-26 GL EX EMTC Ama"
type textarea "x"
type input "25-26 GL EX EMTC Aman"
type textarea "x"
type input "25-26 GL EX EMTC Amand"
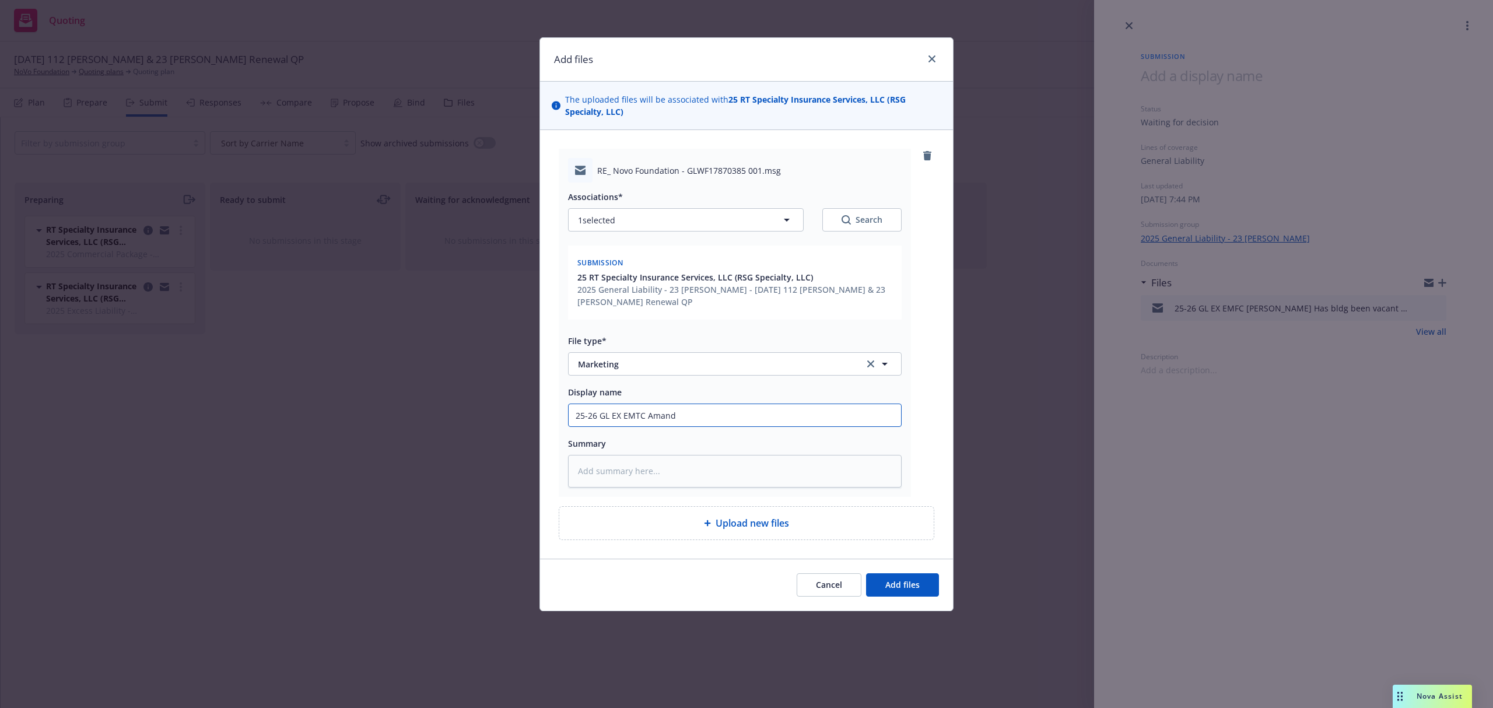
type textarea "x"
type input "25-26 GL EX EMTC [PERSON_NAME]"
type textarea "x"
type input "25-26 GL EX EMTC [PERSON_NAME]@"
type textarea "x"
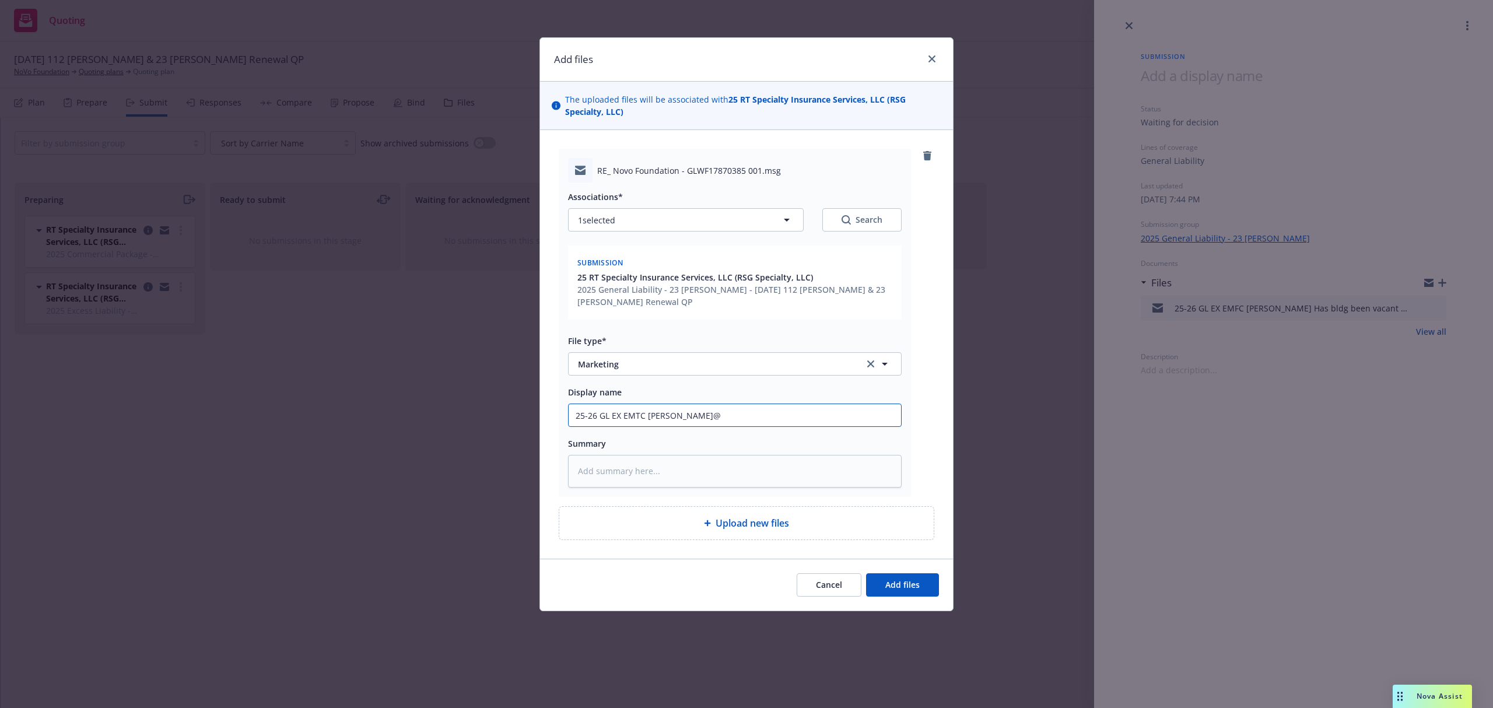
type input "25-26 GL EX EMTC [PERSON_NAME]"
type textarea "x"
type input "25-26 GL EX EMTC [PERSON_NAME]"
type textarea "x"
type input "25-26 GL EX EMTC [PERSON_NAME]"
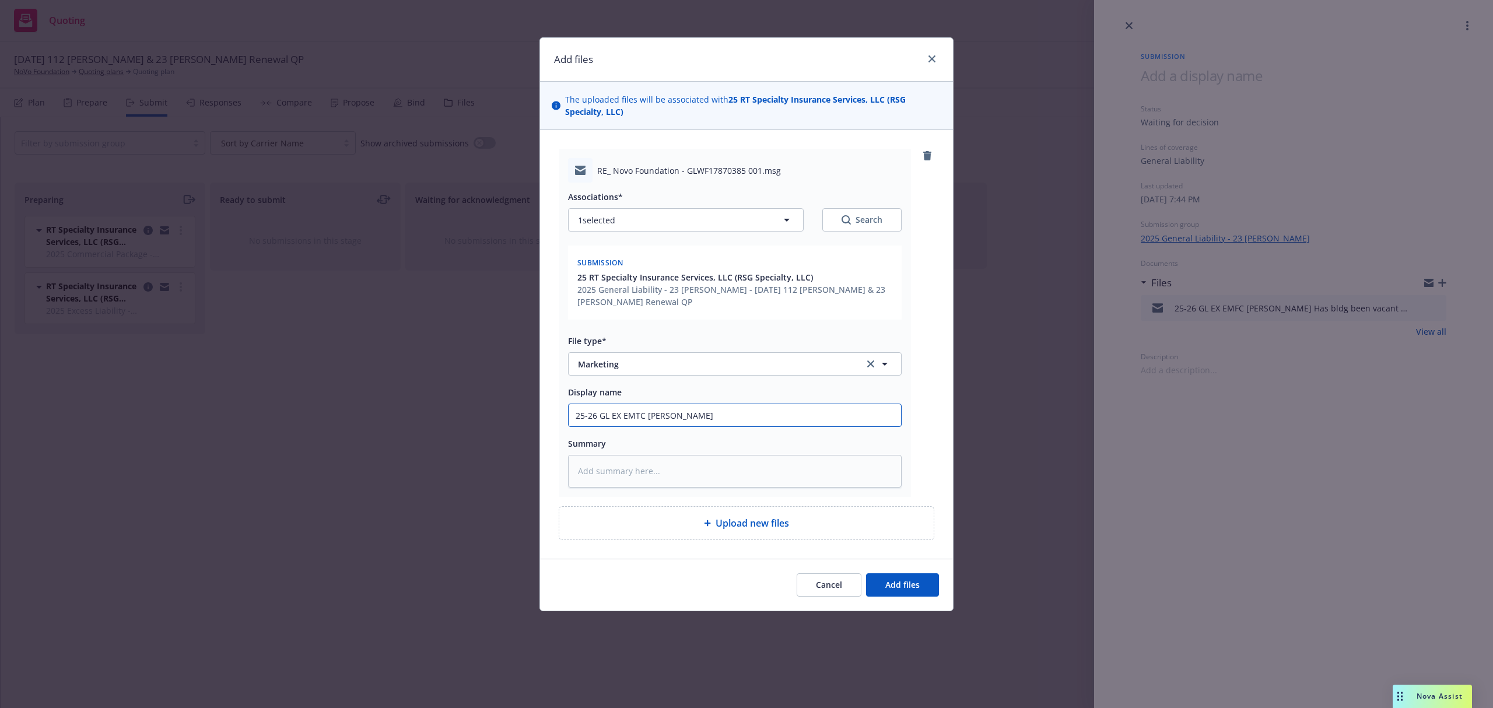
type textarea "x"
type input "25-26 GL EX EMTC [PERSON_NAME] P"
type textarea "x"
type input "25-26 GL EX EMTC [PERSON_NAME] Pl"
type textarea "x"
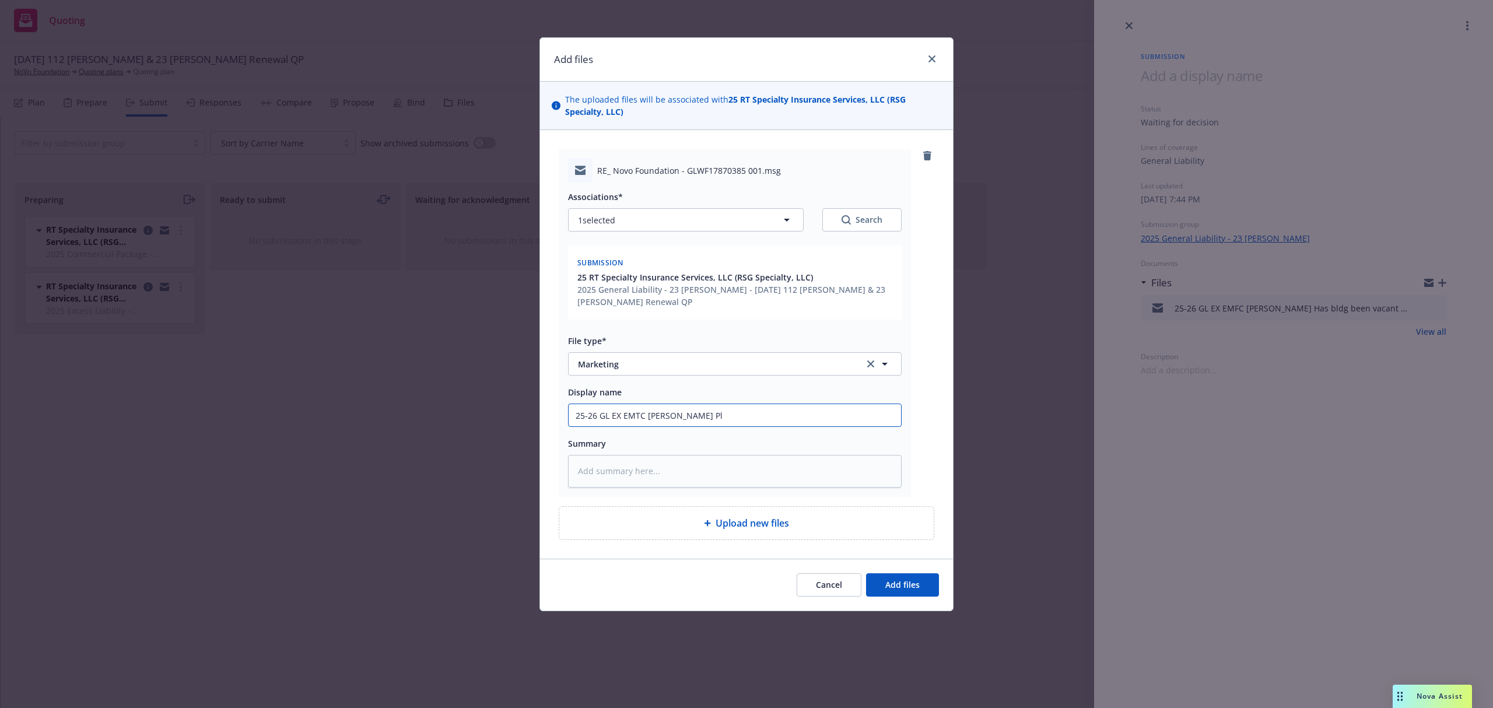
type input "25-26 GL EX EMTC [PERSON_NAME] Pls"
paste textarea "Hi [PERSON_NAME], This was a newly purchased building last year. Client is wait…"
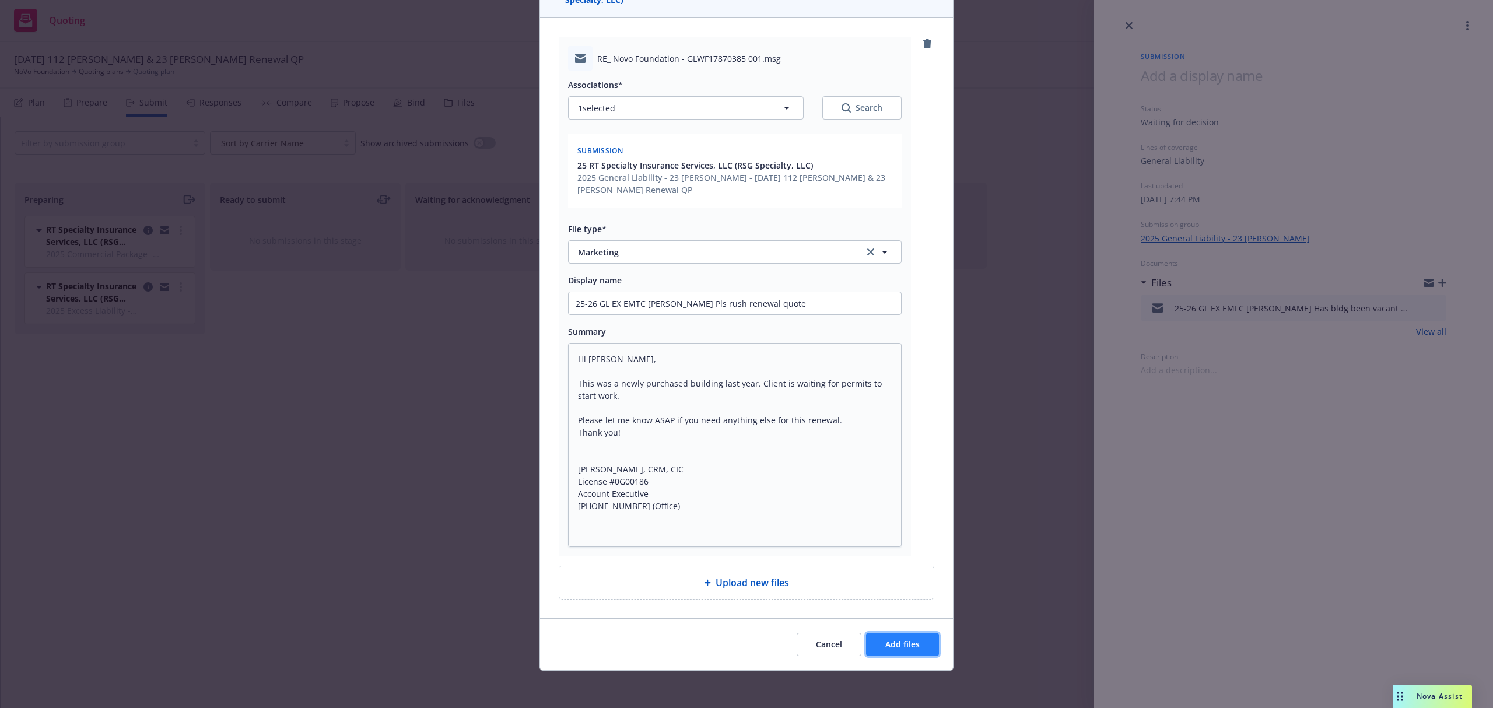
click at [901, 647] on span "Add files" at bounding box center [902, 644] width 34 height 11
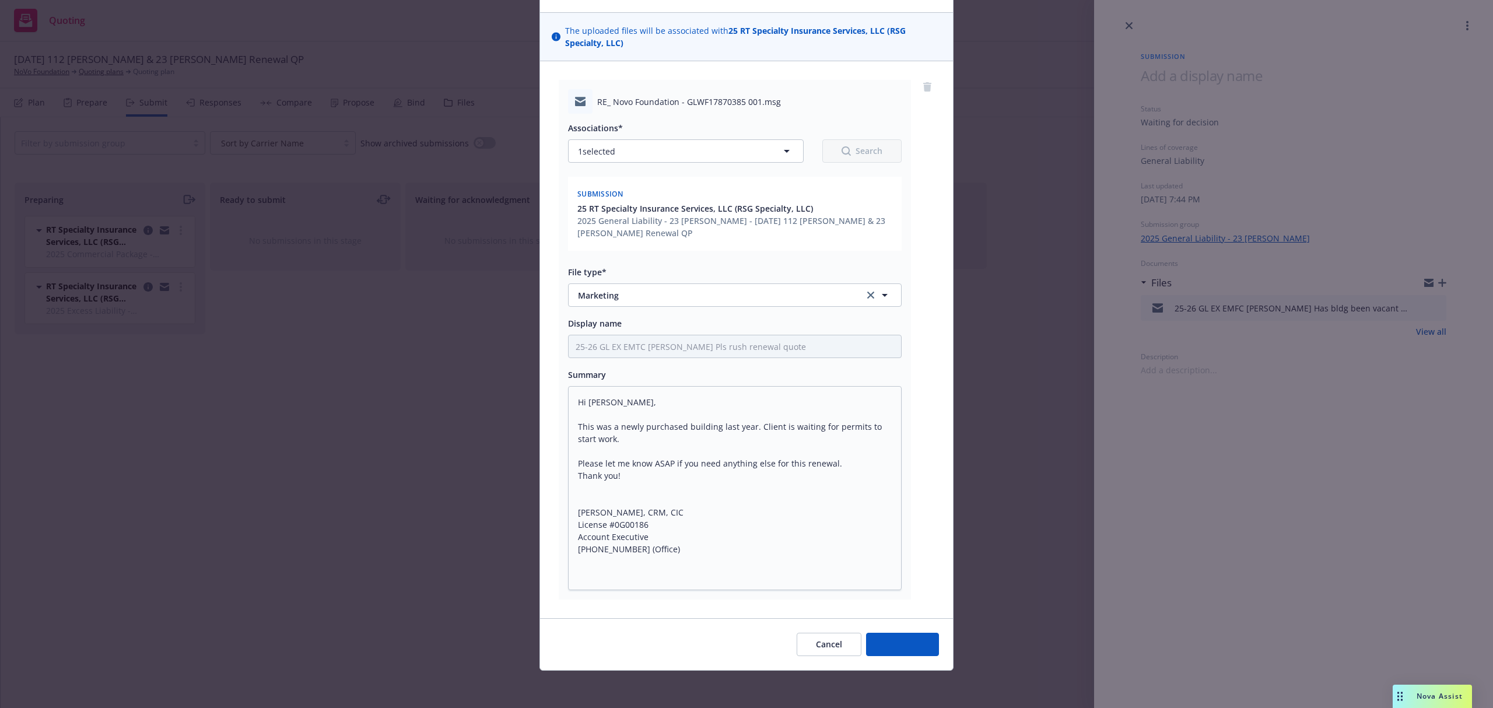
scroll to position [69, 0]
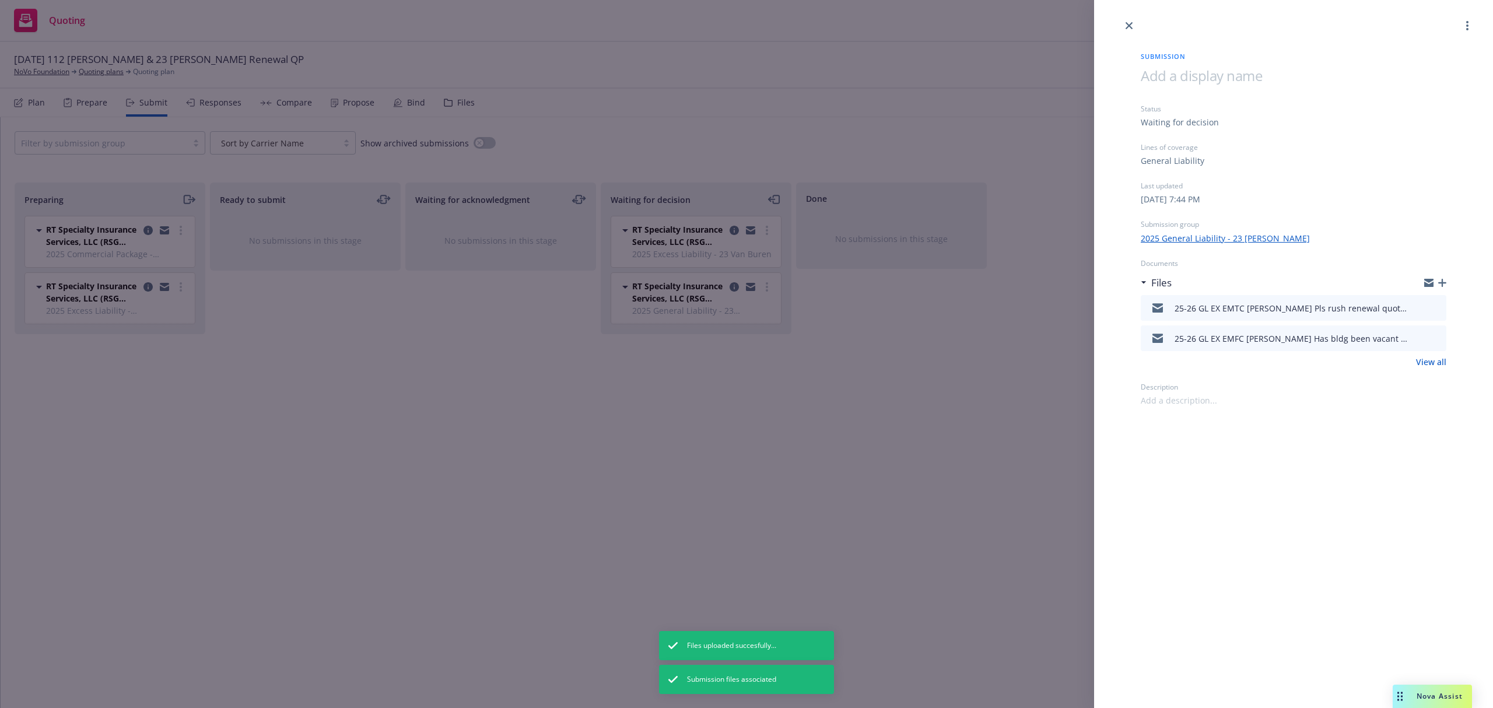
click at [35, 69] on div "Submission Status Waiting for decision Lines of coverage General Liability Last…" at bounding box center [746, 354] width 1493 height 708
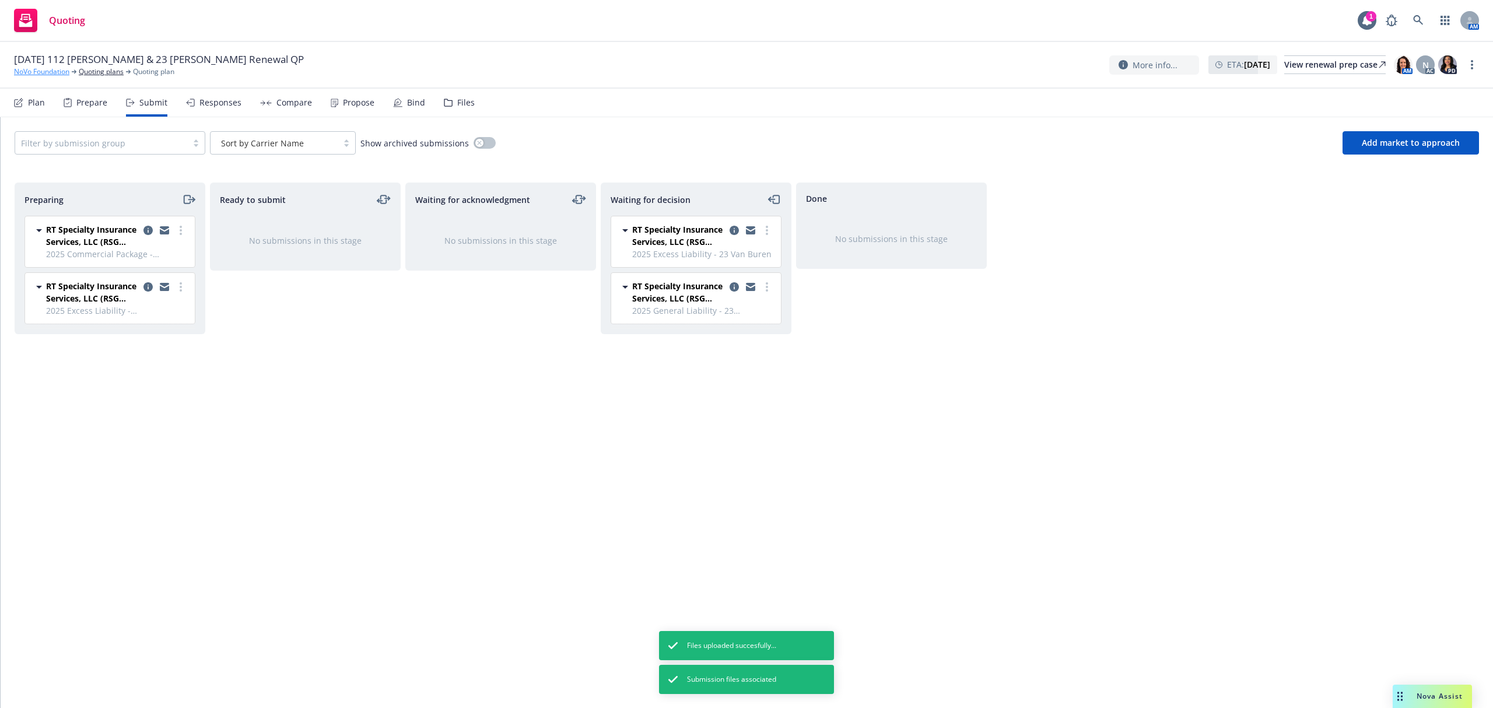
click at [34, 69] on link "NoVo Foundation" at bounding box center [41, 71] width 55 height 10
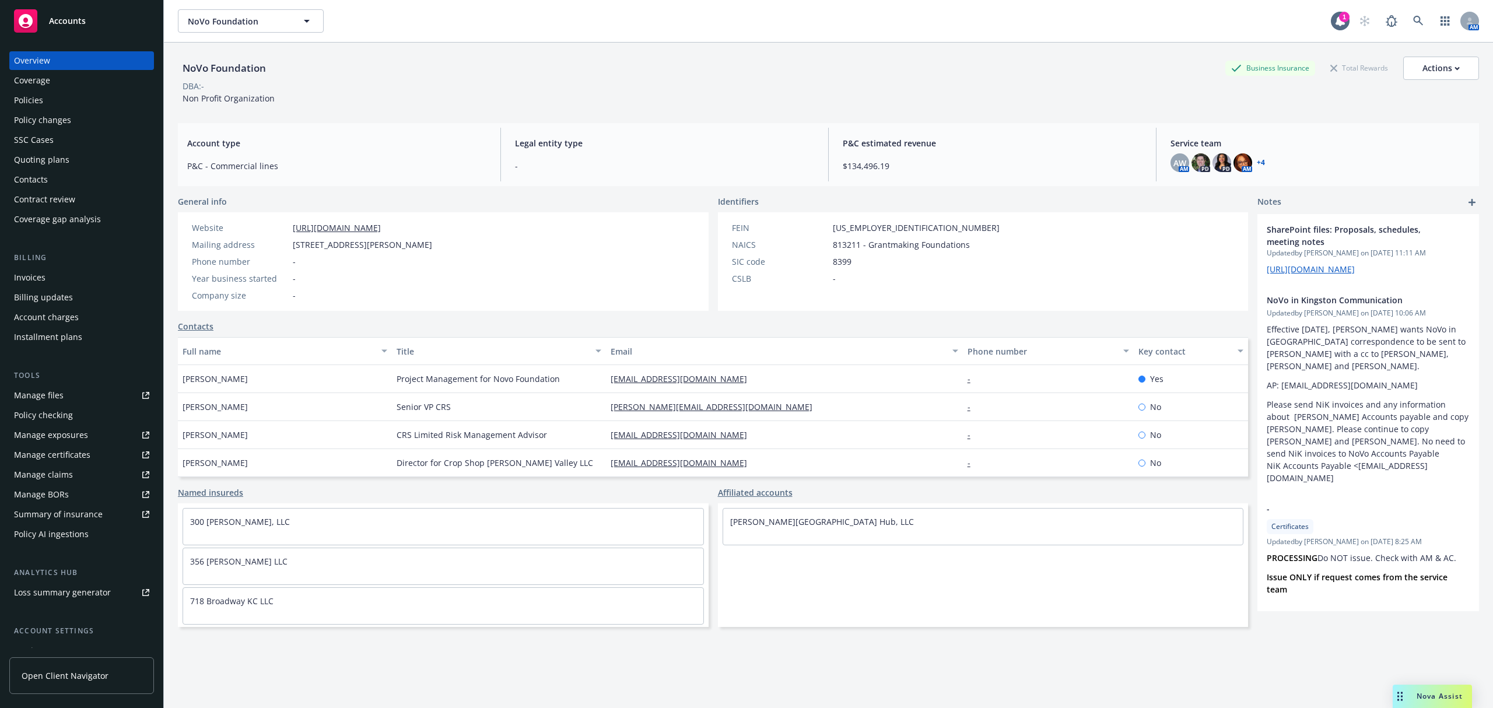
click at [35, 180] on div "Contacts" at bounding box center [31, 179] width 34 height 19
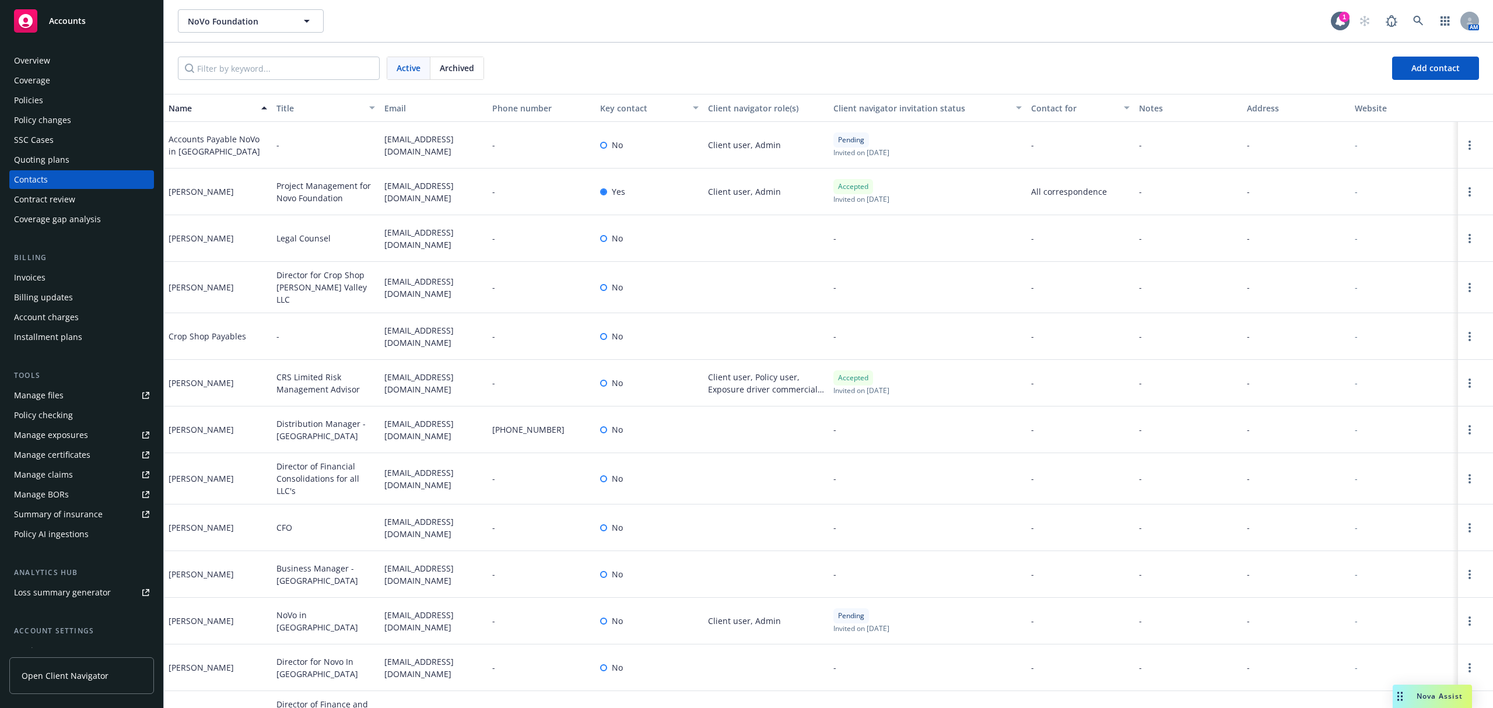
scroll to position [254, 0]
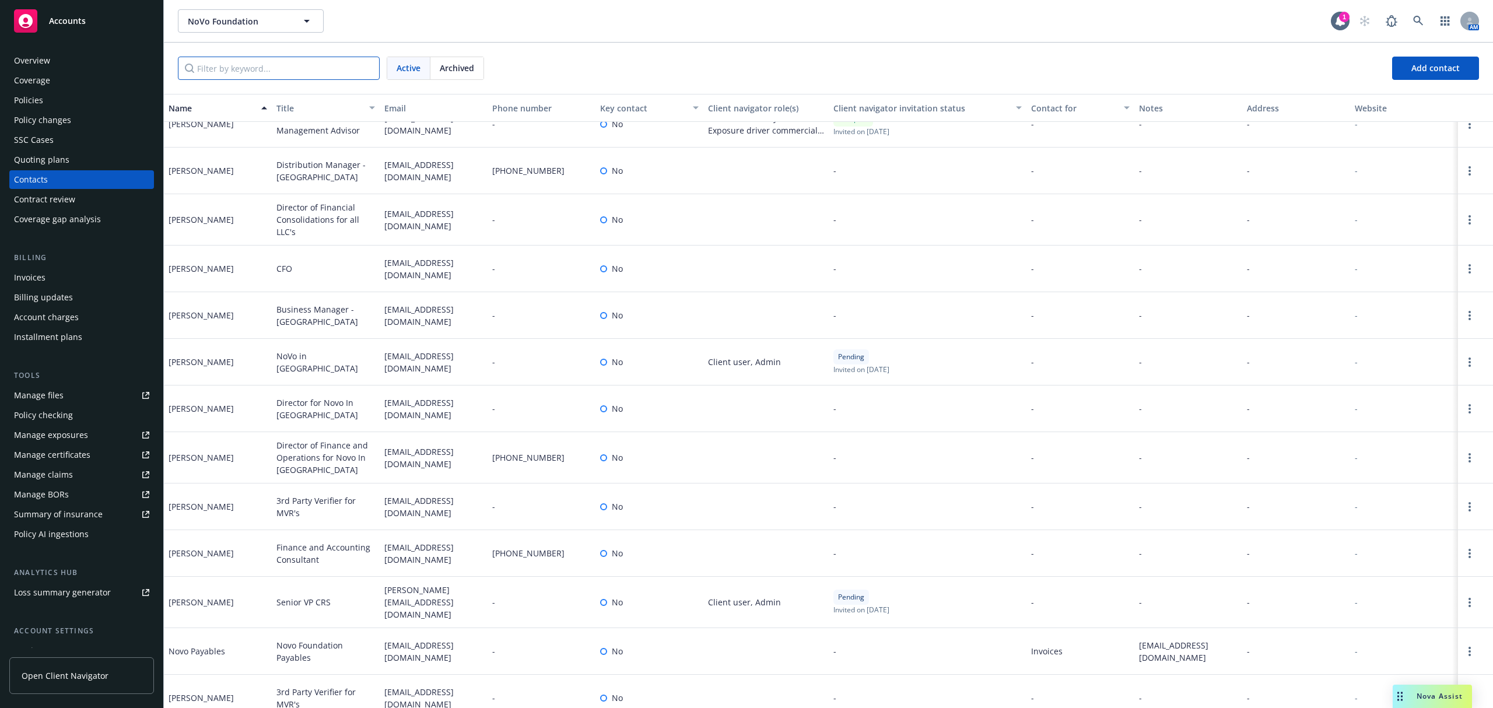
click at [241, 72] on input "Filter by keyword..." at bounding box center [279, 68] width 202 height 23
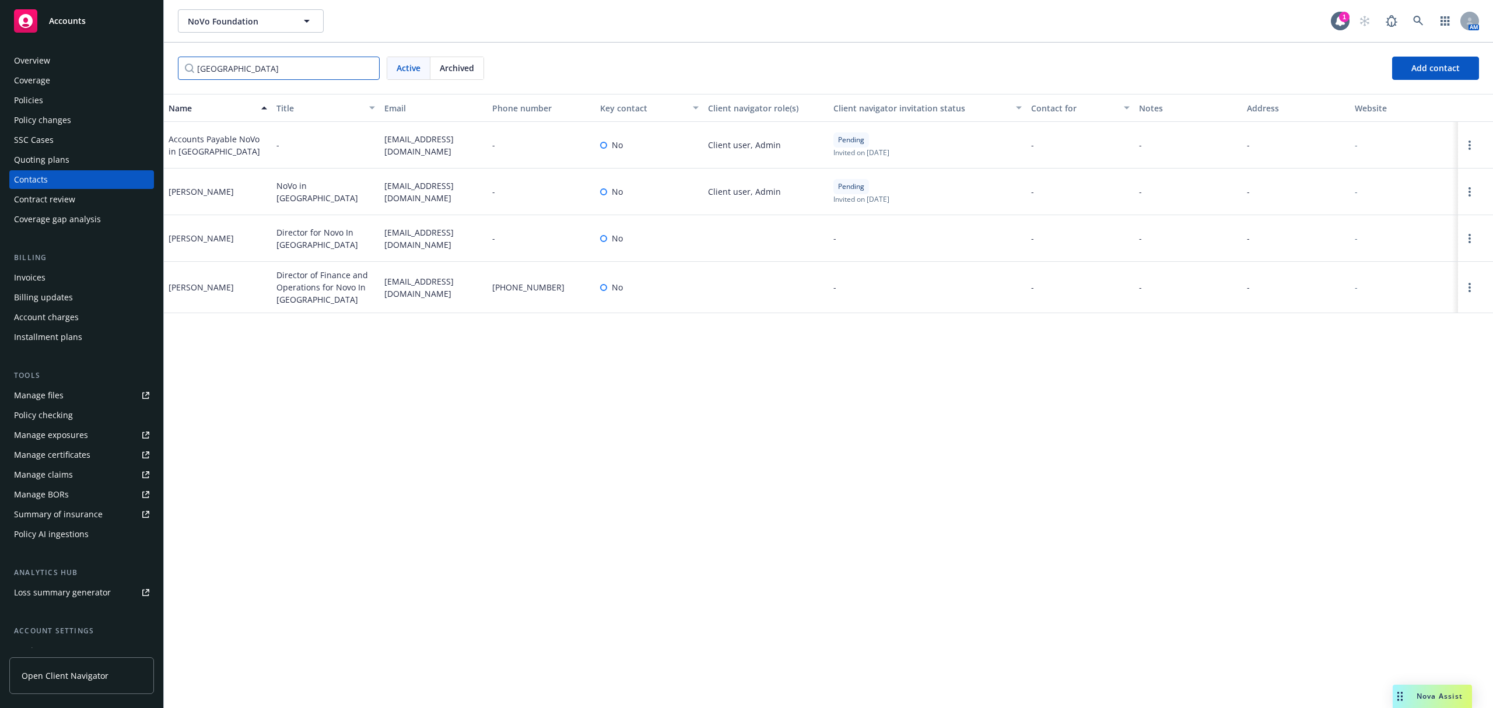
type input "kingston"
click at [31, 161] on div "Quoting plans" at bounding box center [41, 159] width 55 height 19
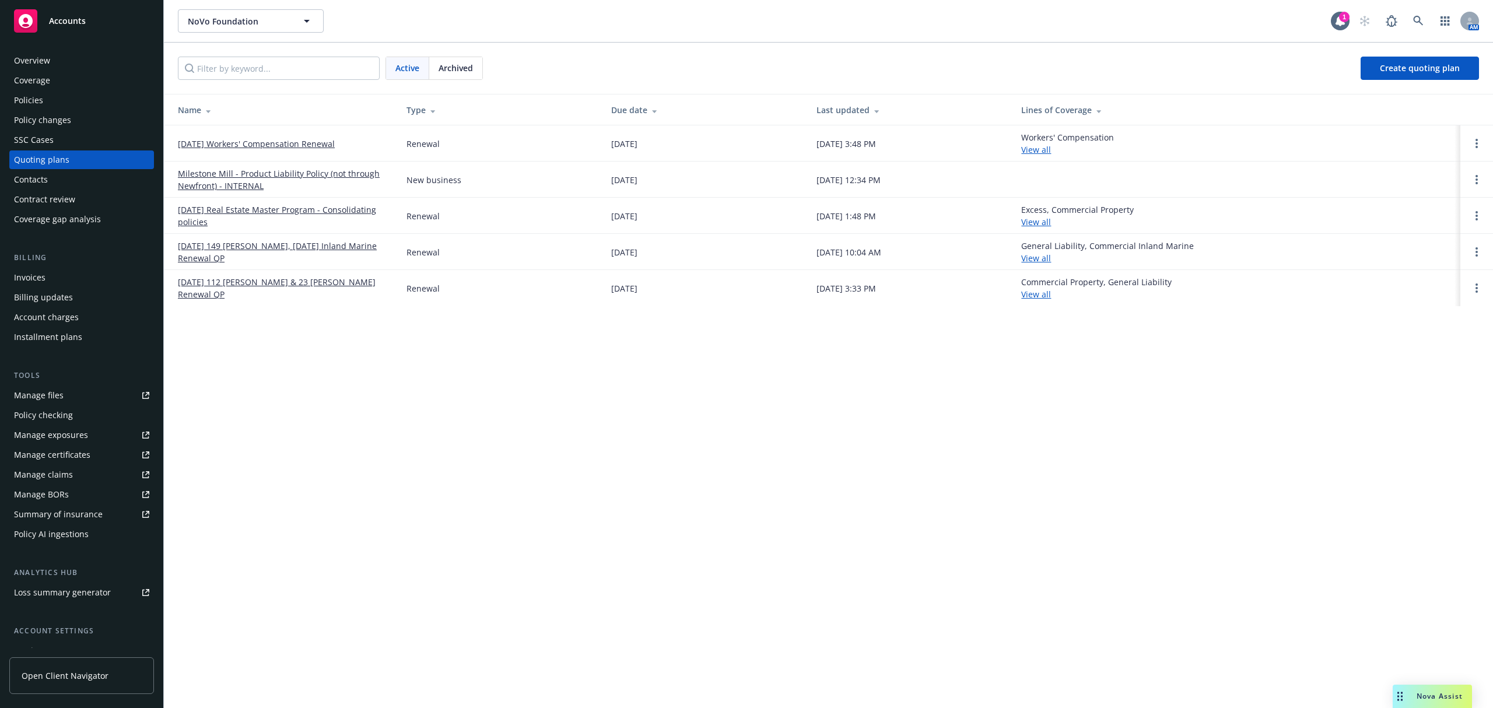
click at [225, 290] on link "[DATE] 112 [PERSON_NAME] & 23 [PERSON_NAME] Renewal QP" at bounding box center [283, 288] width 210 height 24
